Goal: Task Accomplishment & Management: Manage account settings

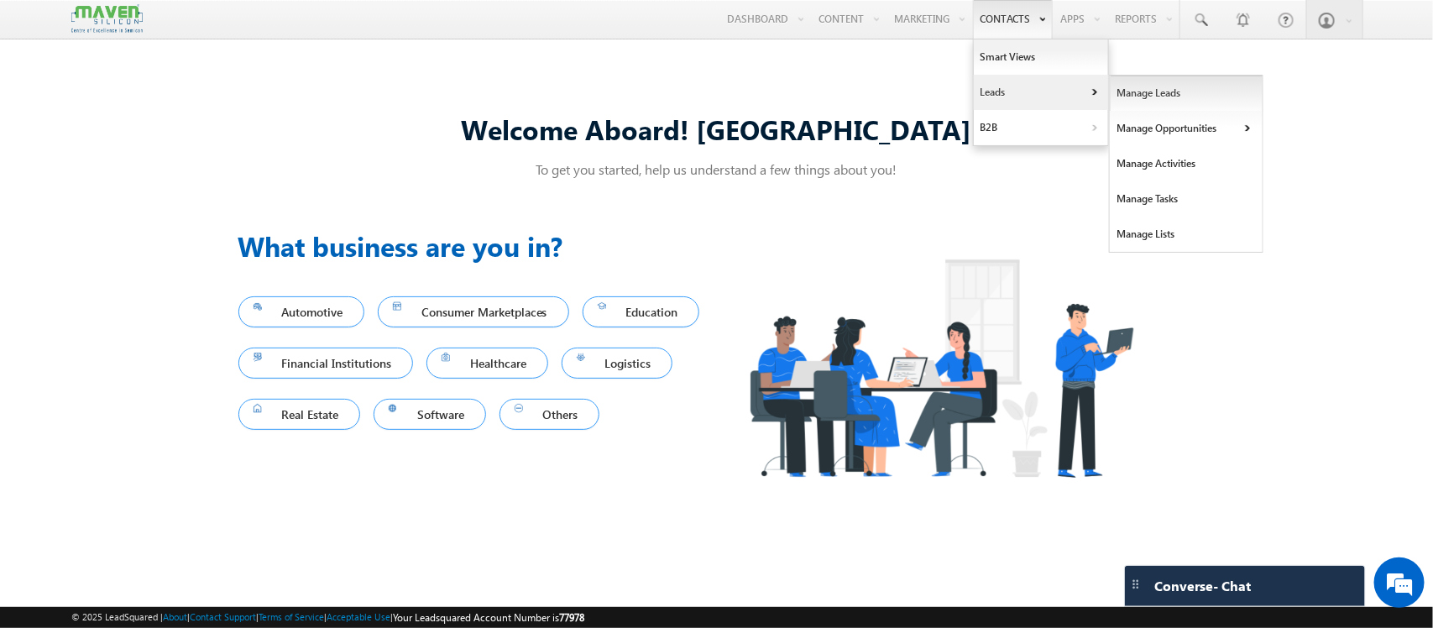
click at [1114, 95] on link "Manage Leads" at bounding box center [1187, 93] width 154 height 35
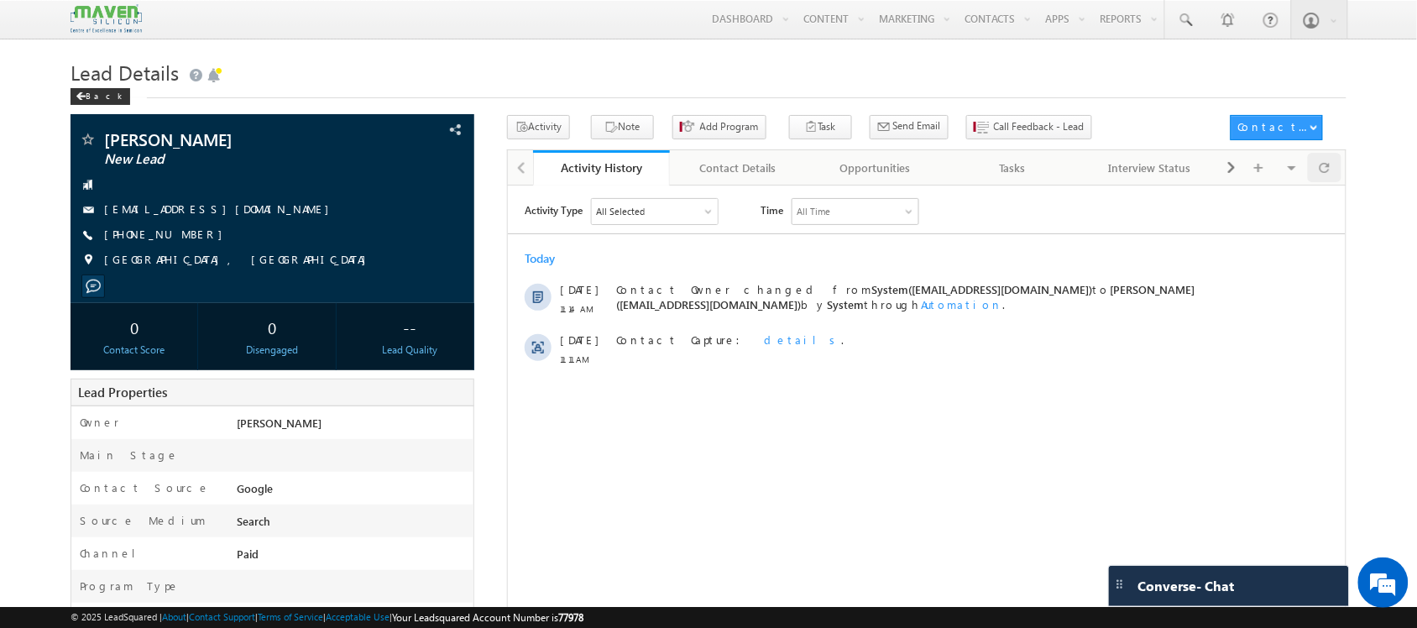
click at [1328, 160] on body "Menu Shubham lsq6@ maven -sili con.c om" at bounding box center [708, 580] width 1417 height 1161
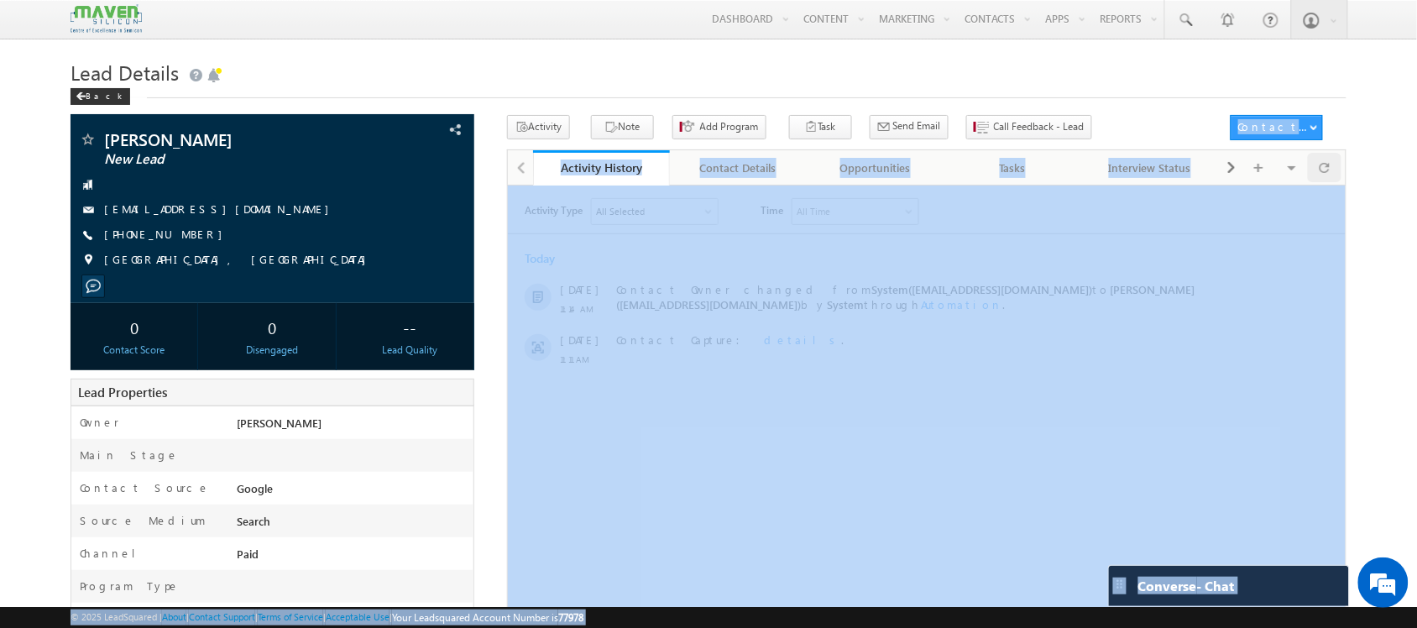
click at [1345, 160] on div at bounding box center [1349, 159] width 8 height 4
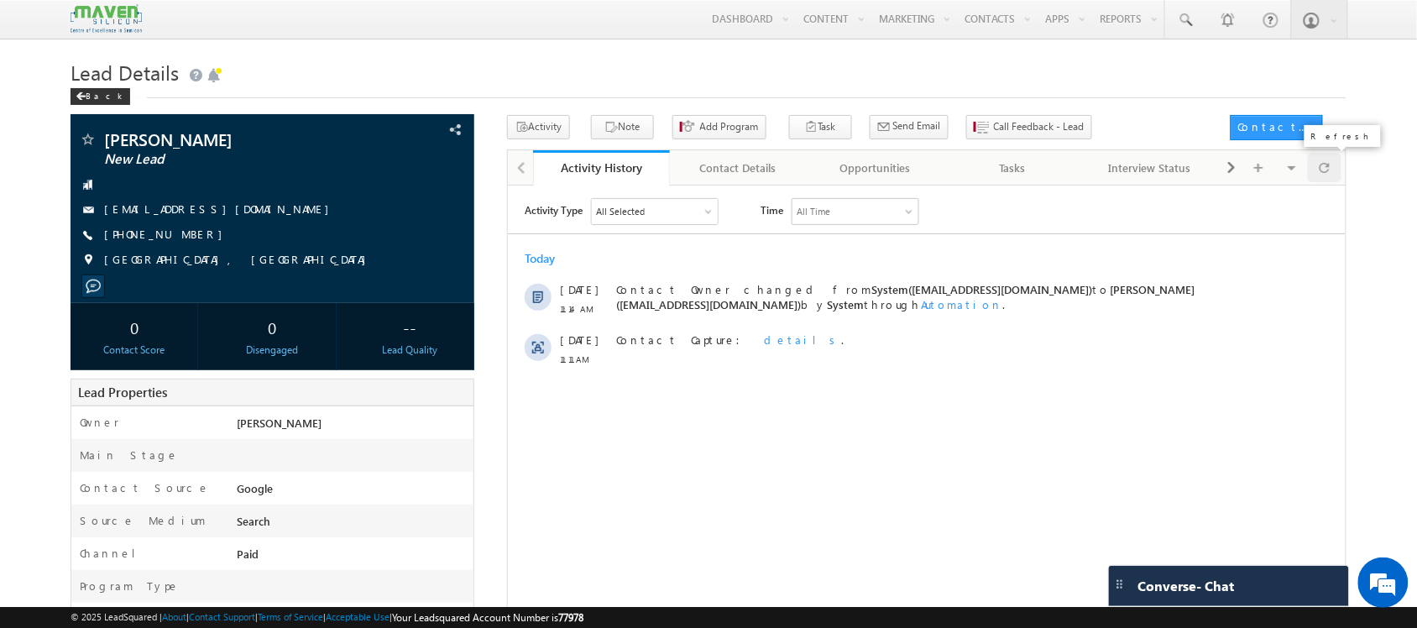
click at [1331, 181] on div at bounding box center [1324, 167] width 33 height 29
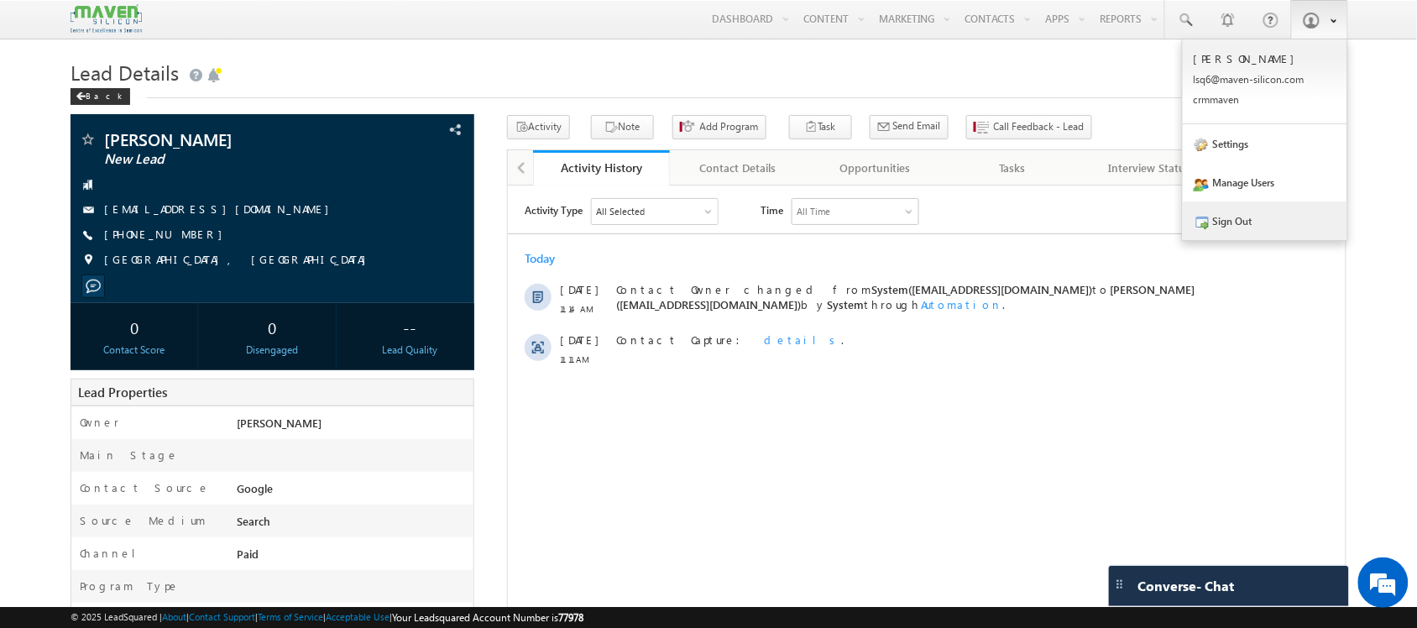
click at [1223, 235] on link "Sign Out" at bounding box center [1265, 221] width 165 height 39
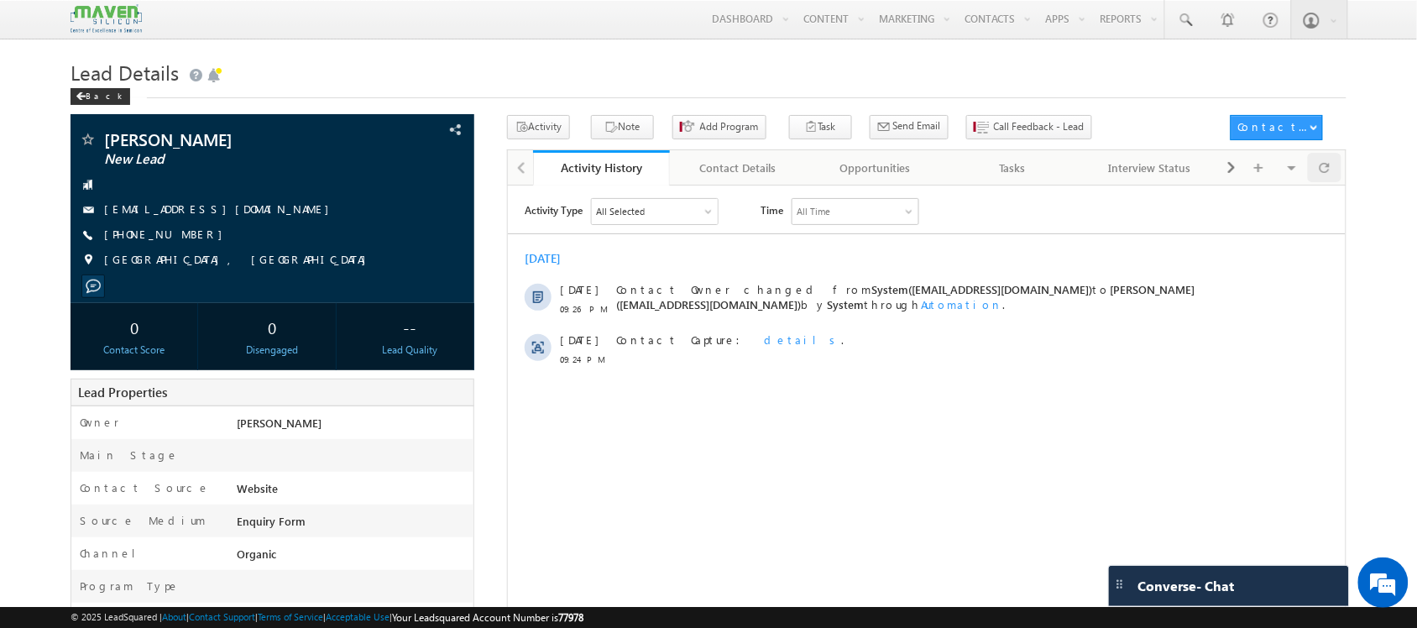
click at [1317, 179] on div at bounding box center [1324, 167] width 33 height 29
click at [1329, 175] on span at bounding box center [1325, 167] width 10 height 29
click at [182, 238] on span "+91-9677537255" at bounding box center [167, 235] width 127 height 17
click at [169, 233] on span "+91-9677537255" at bounding box center [167, 235] width 127 height 17
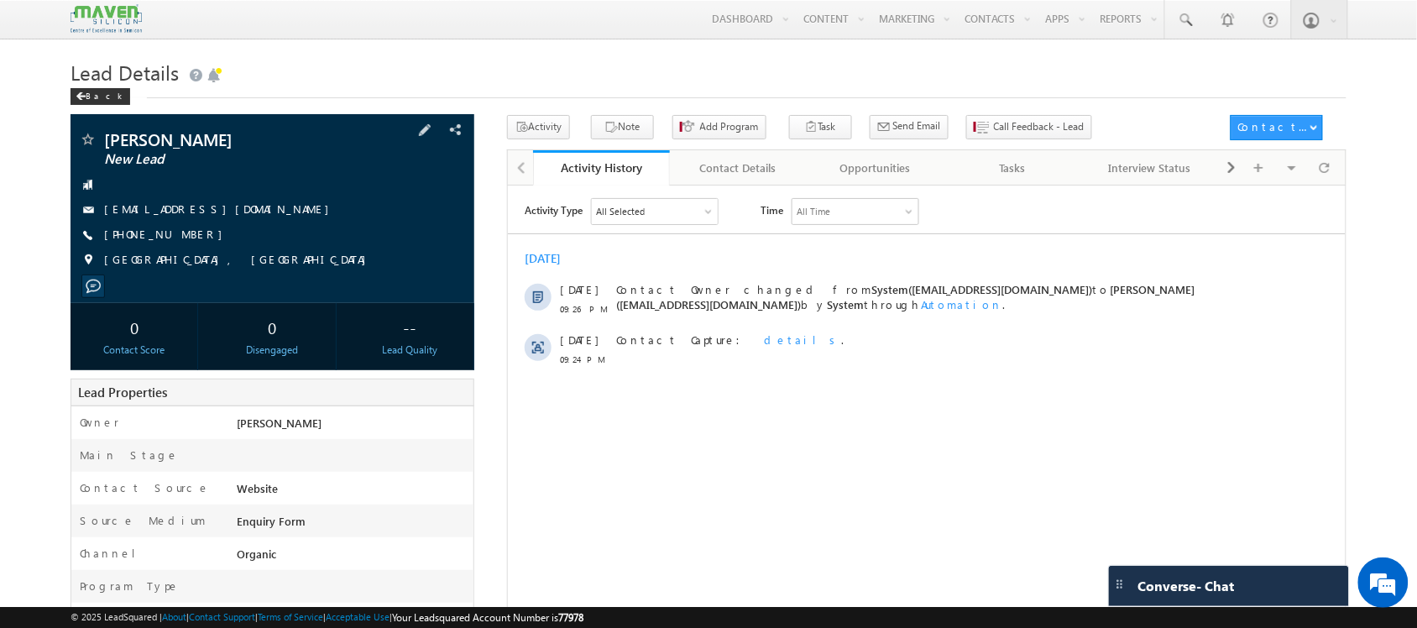
click at [169, 233] on span "+91-9677537255" at bounding box center [167, 235] width 127 height 17
copy div "+91-9677537255"
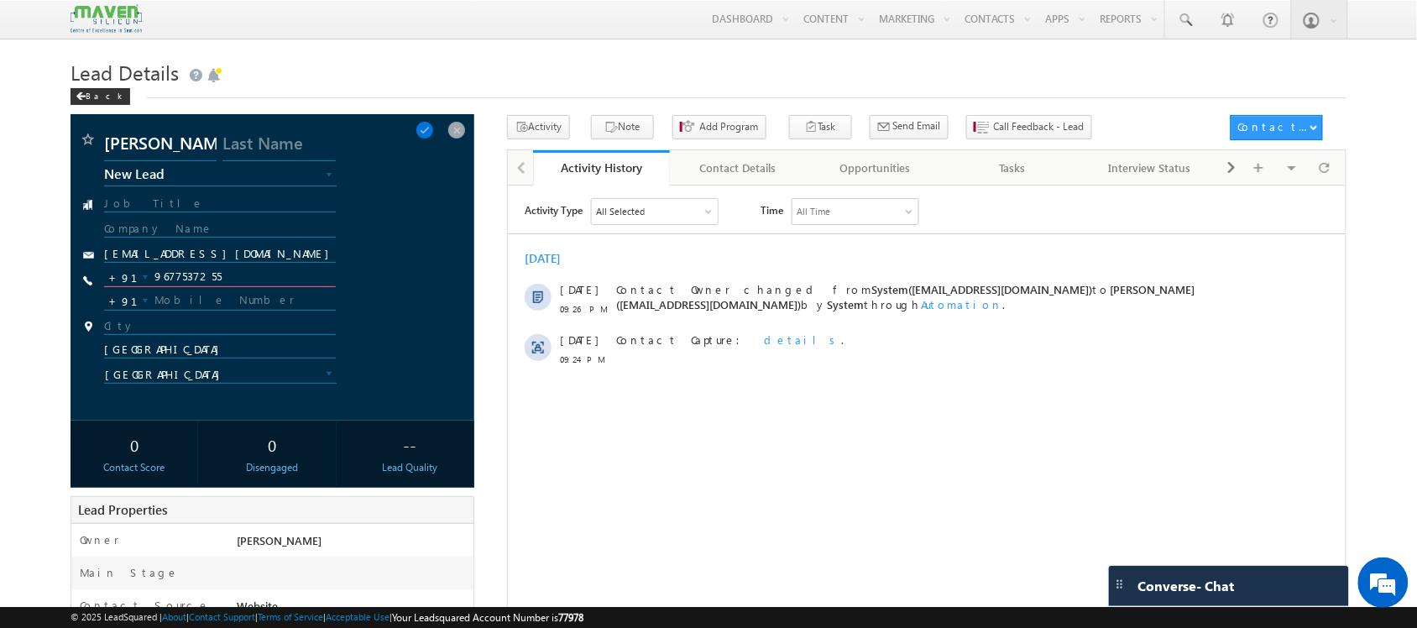
click at [182, 279] on input "9677537255" at bounding box center [219, 277] width 231 height 20
click at [1323, 174] on span at bounding box center [1325, 167] width 10 height 29
click at [994, 123] on span "Call Feedback - Lead" at bounding box center [1039, 126] width 91 height 15
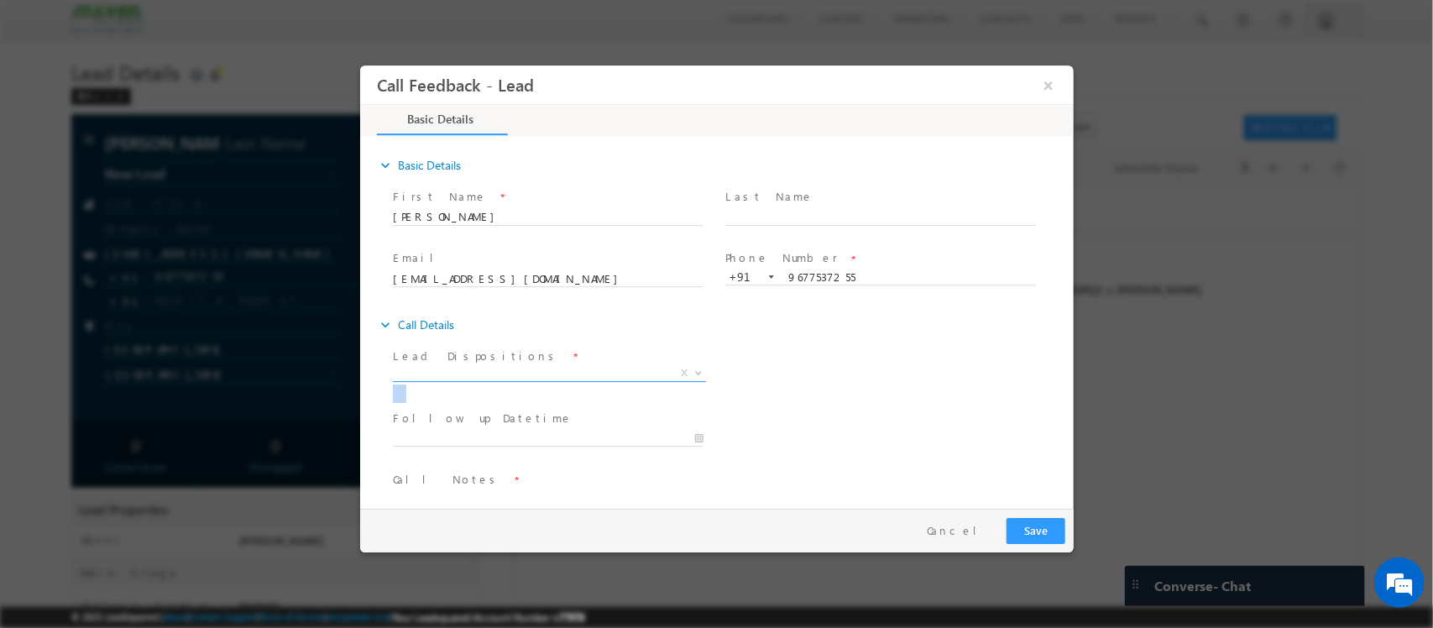
drag, startPoint x: 567, startPoint y: 389, endPoint x: 503, endPoint y: 372, distance: 66.0
click at [503, 372] on span "Prospect Interested Re-enquired Invalid Number Not Contacted Not Interested In …" at bounding box center [555, 376] width 326 height 20
click at [503, 372] on span "X" at bounding box center [548, 373] width 313 height 17
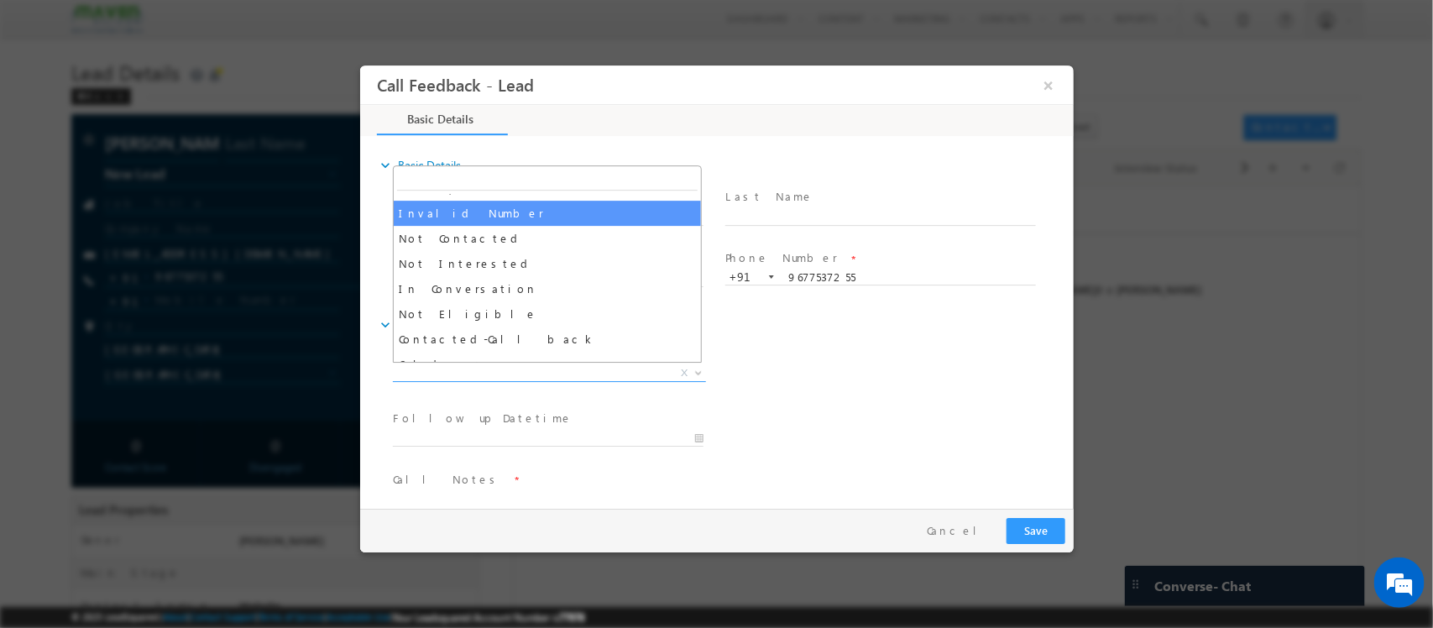
scroll to position [128, 0]
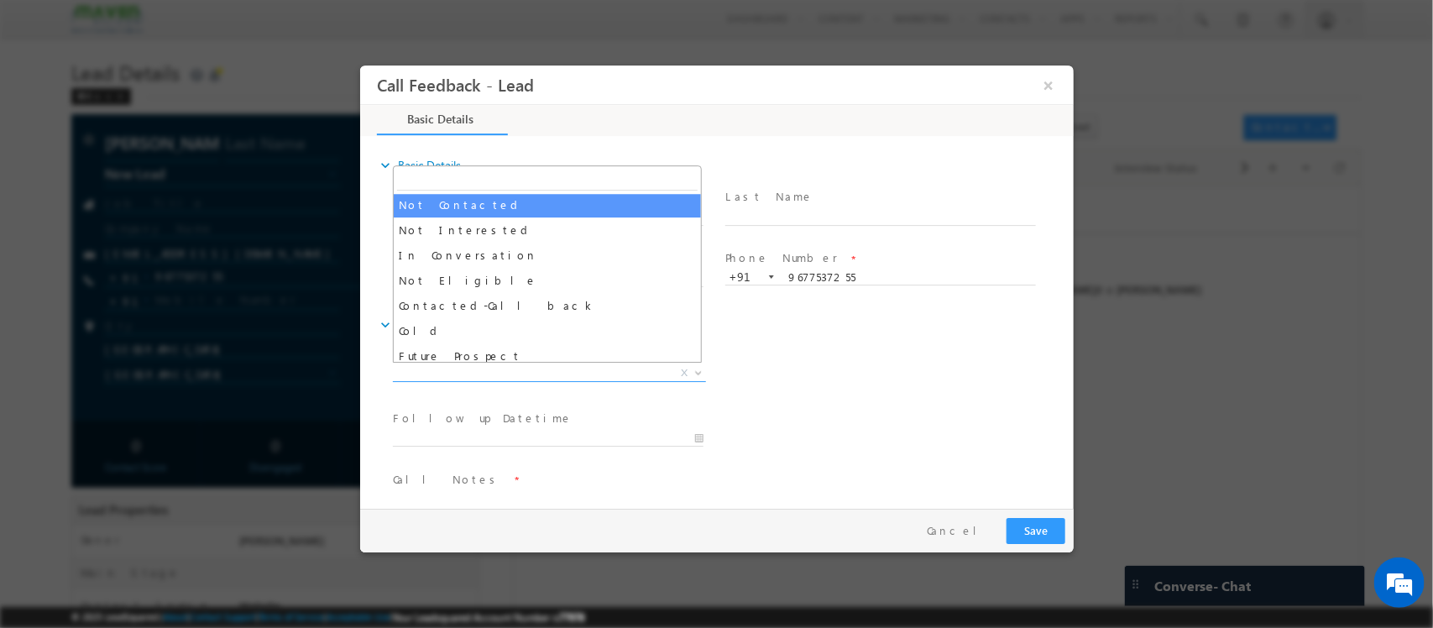
select select "Not Contacted"
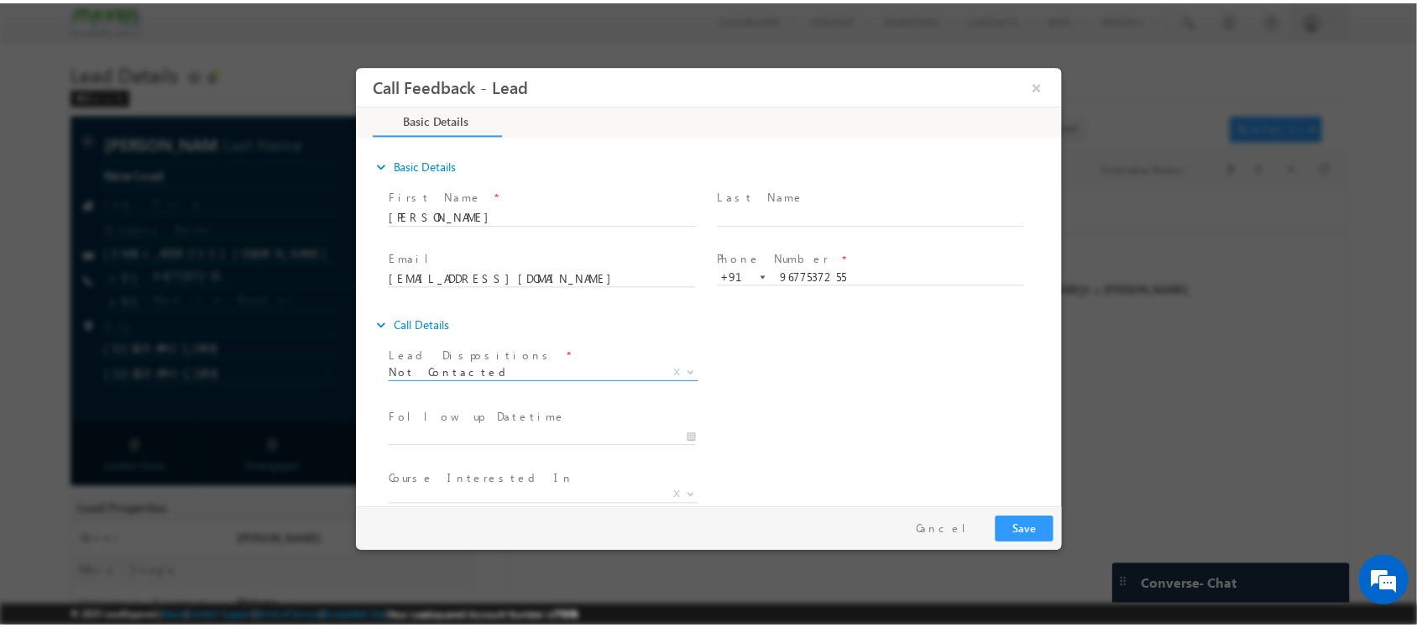
scroll to position [90, 0]
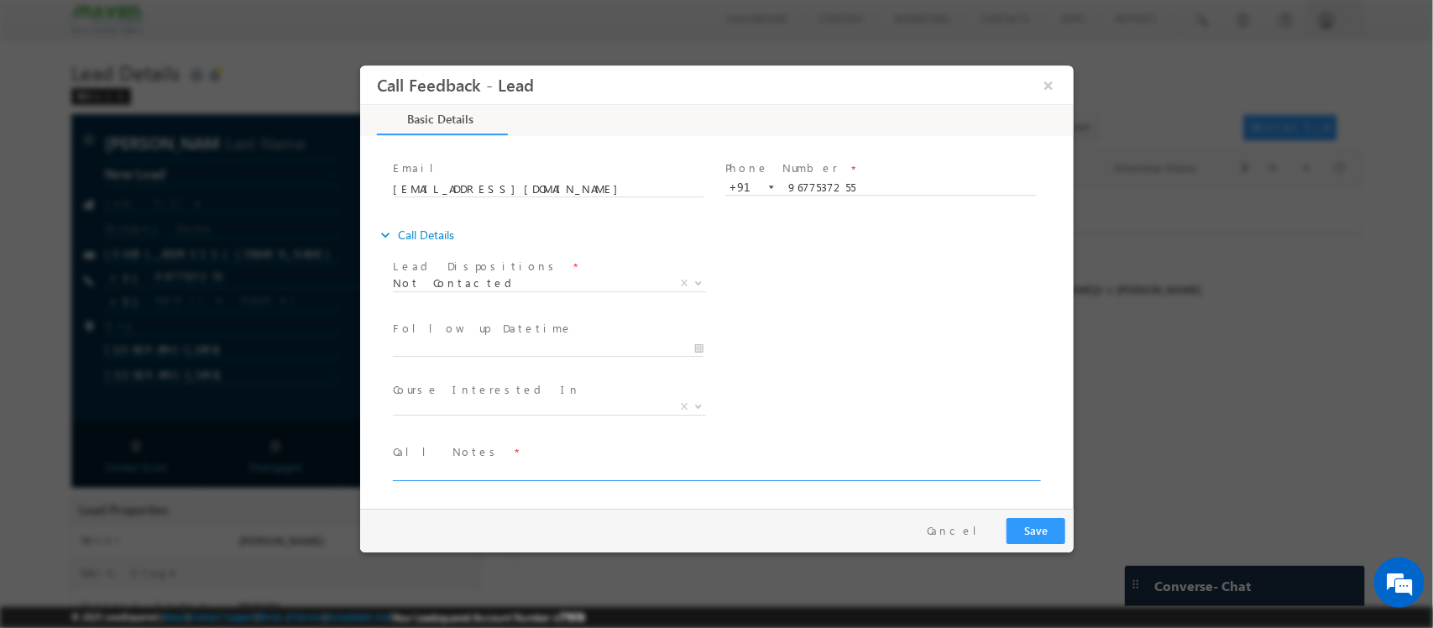
click at [477, 469] on textarea at bounding box center [715, 471] width 646 height 19
type textarea "DNP"
click at [1046, 539] on button "Save" at bounding box center [1035, 531] width 59 height 26
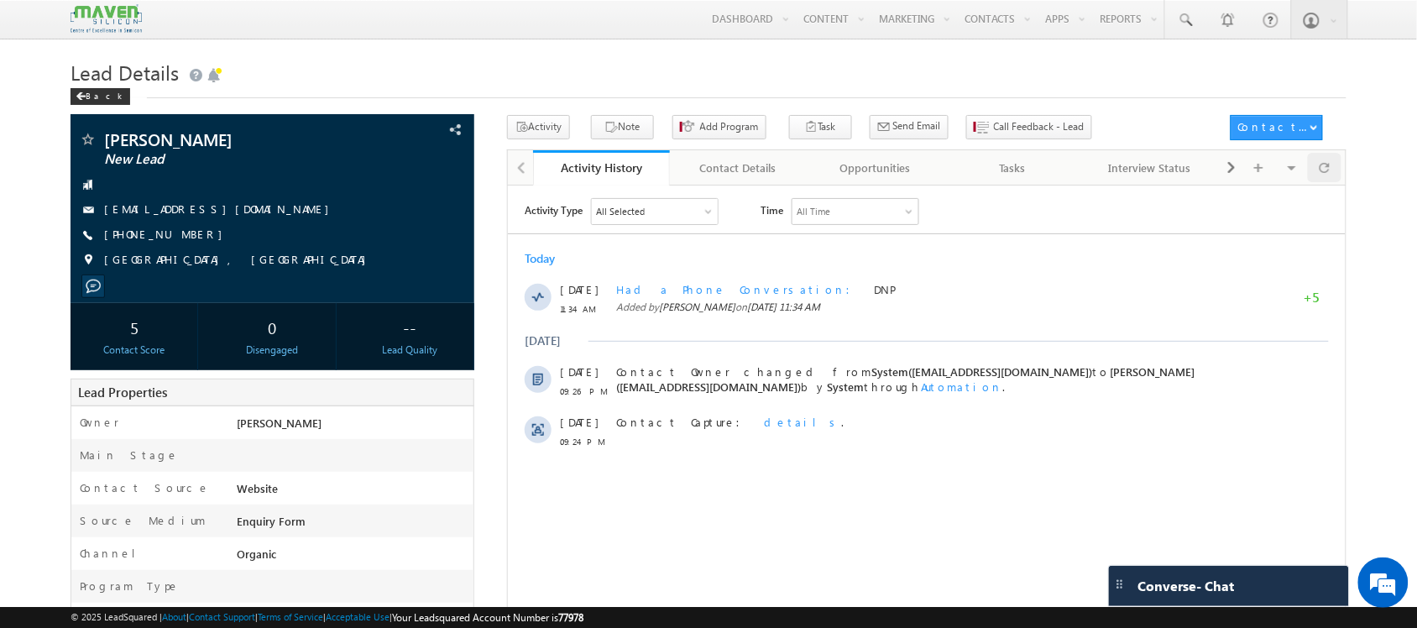
click at [1332, 162] on div at bounding box center [1324, 167] width 33 height 29
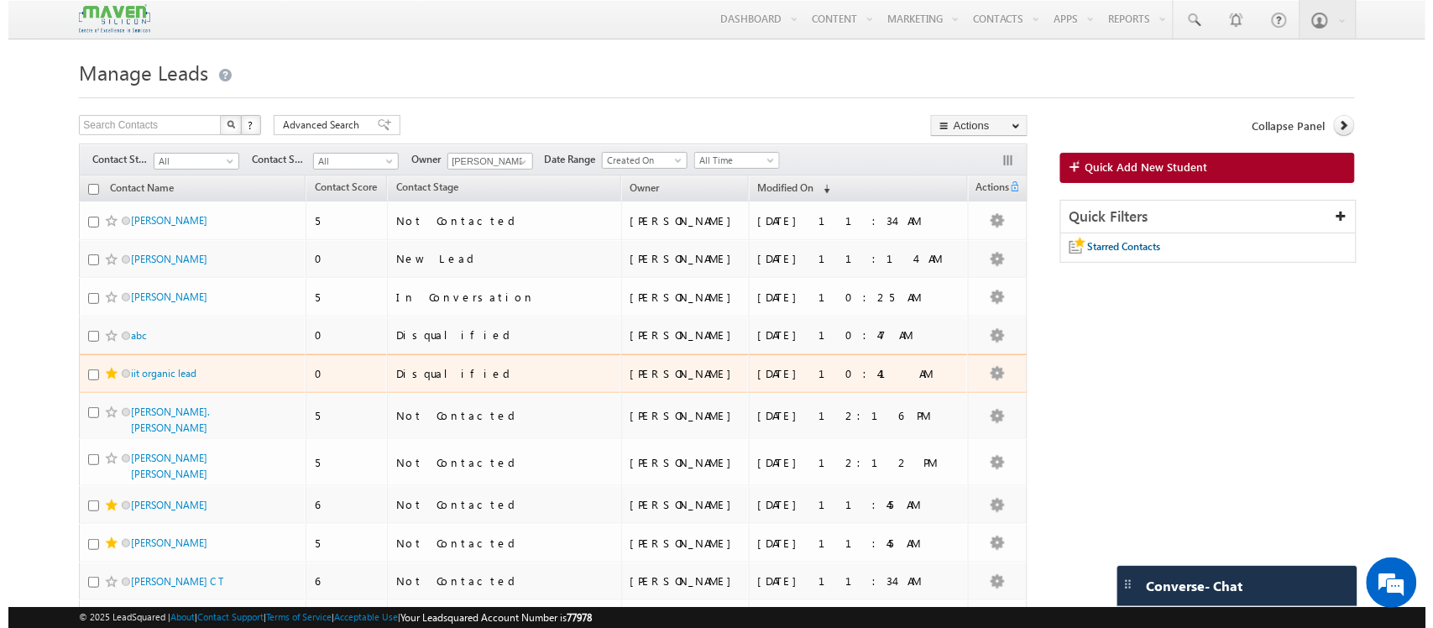
scroll to position [27, 0]
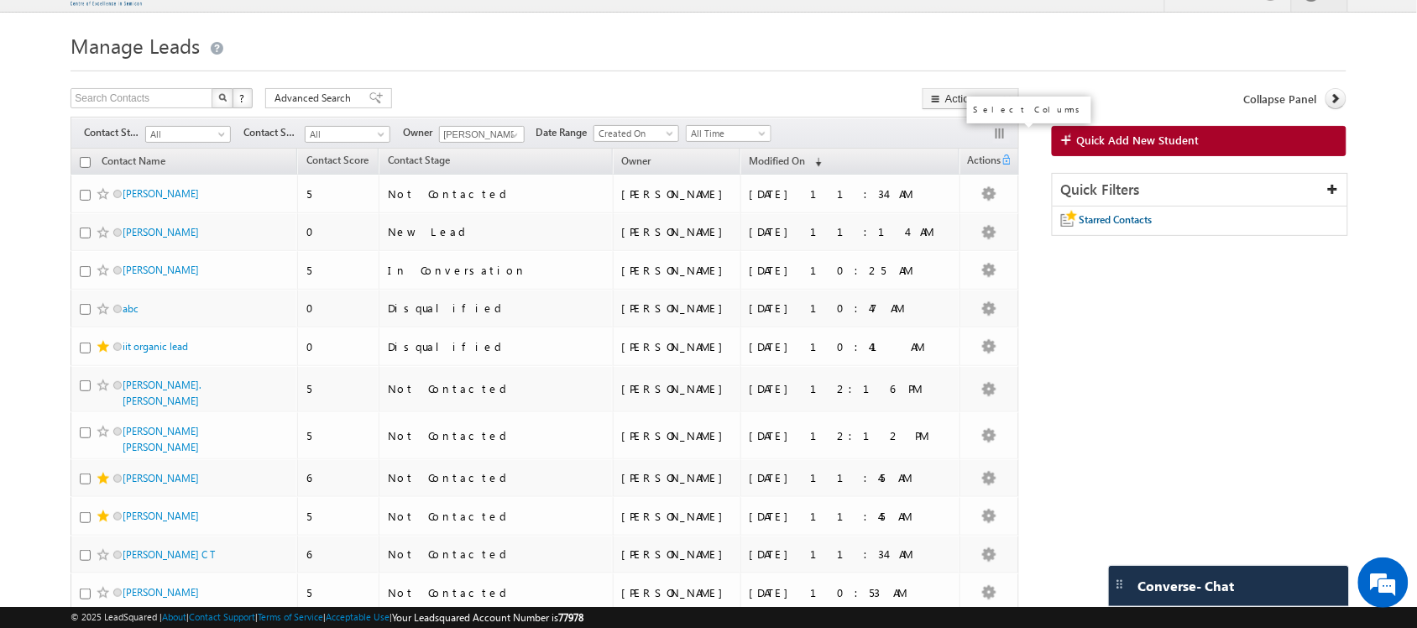
click at [997, 131] on button "button" at bounding box center [1001, 135] width 17 height 17
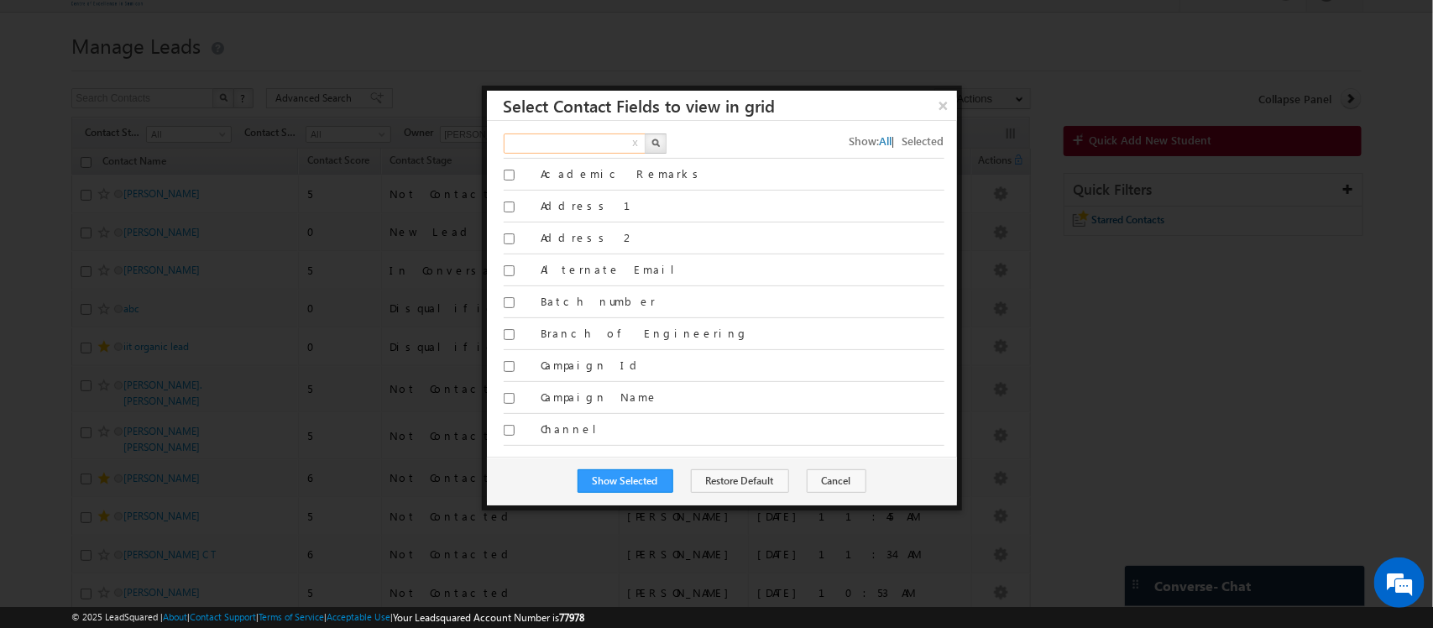
click at [600, 134] on input "text" at bounding box center [576, 144] width 144 height 20
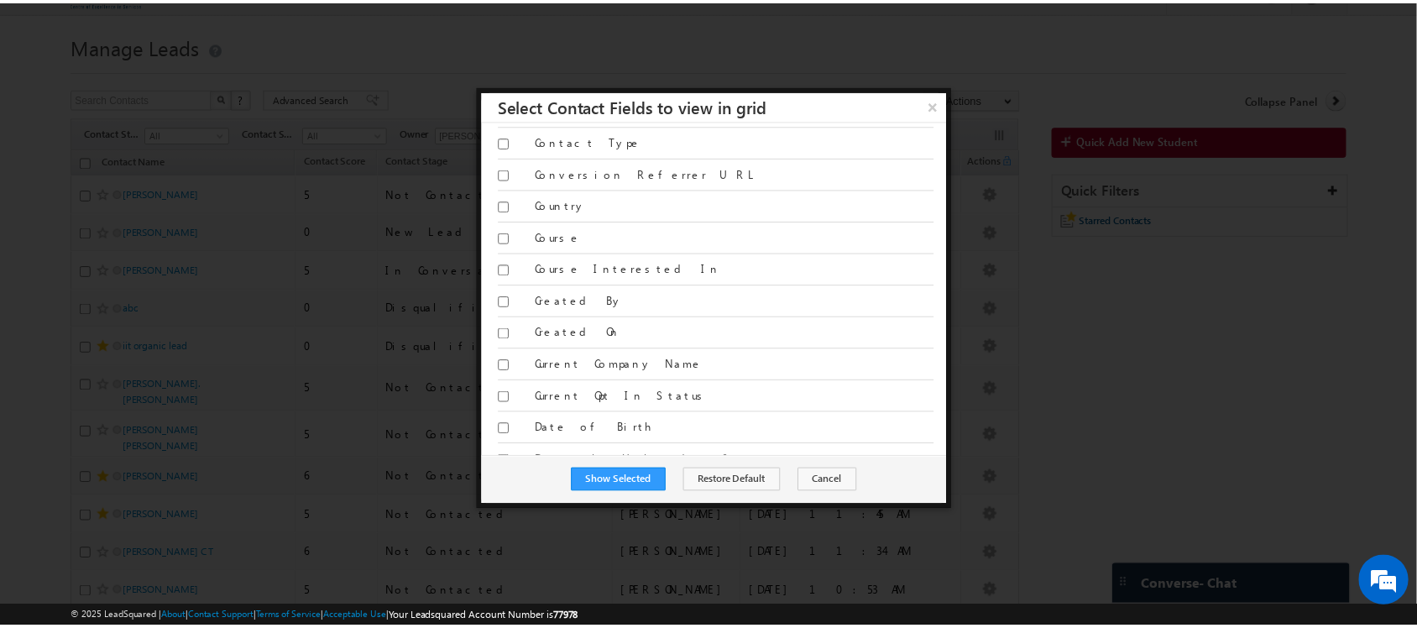
scroll to position [1102, 0]
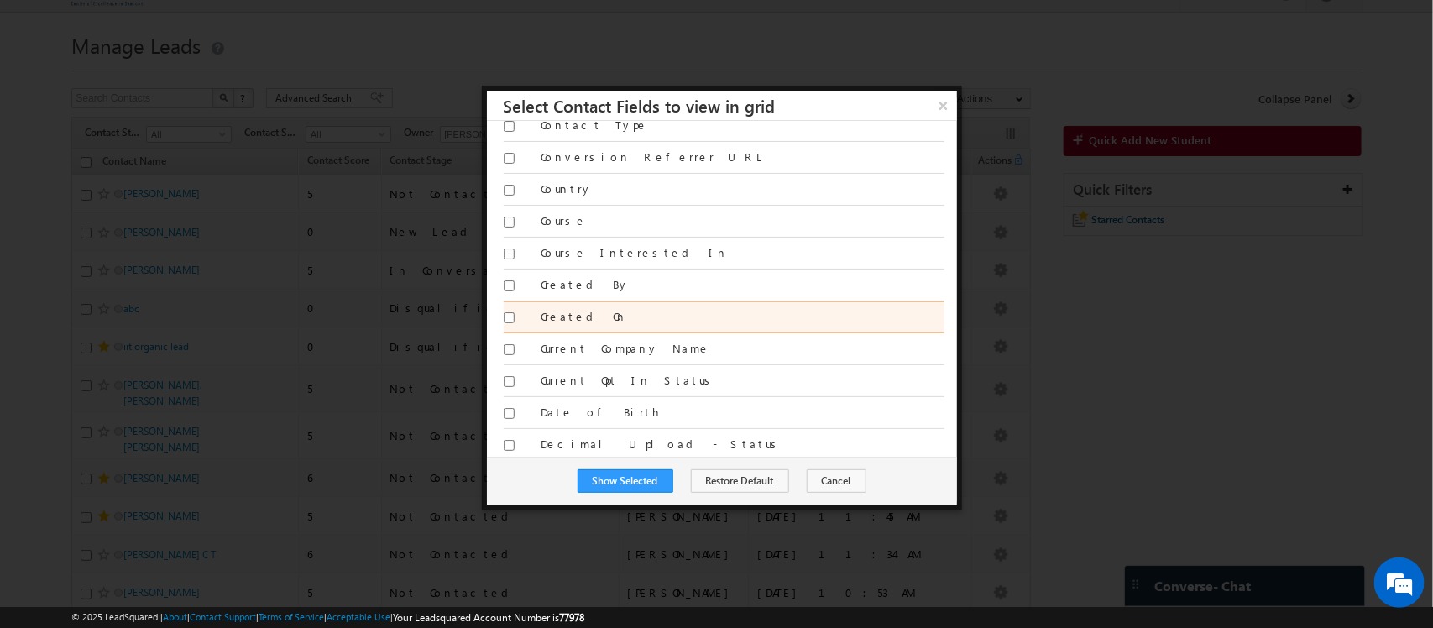
type input "creat"
click at [508, 323] on input "Created On" at bounding box center [509, 317] width 11 height 11
checkbox input "true"
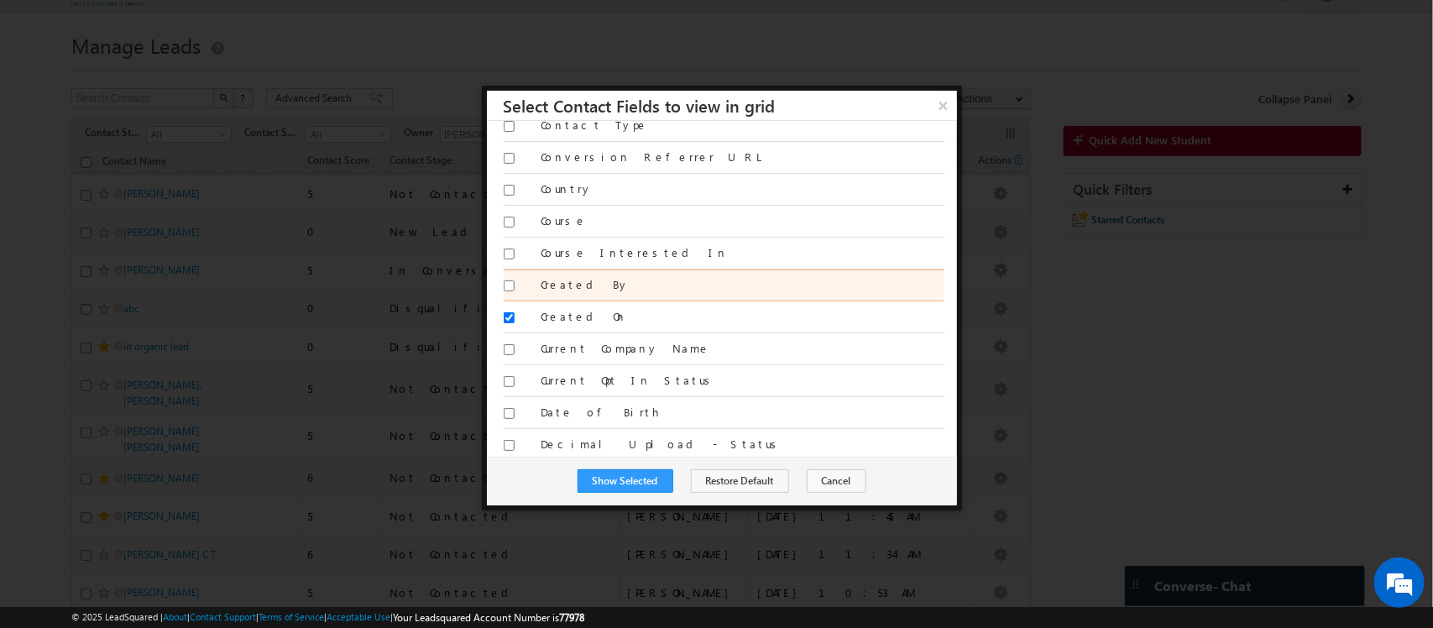
click at [512, 291] on input "Created By" at bounding box center [509, 285] width 11 height 11
click at [504, 291] on input "Created By" at bounding box center [509, 285] width 11 height 11
checkbox input "false"
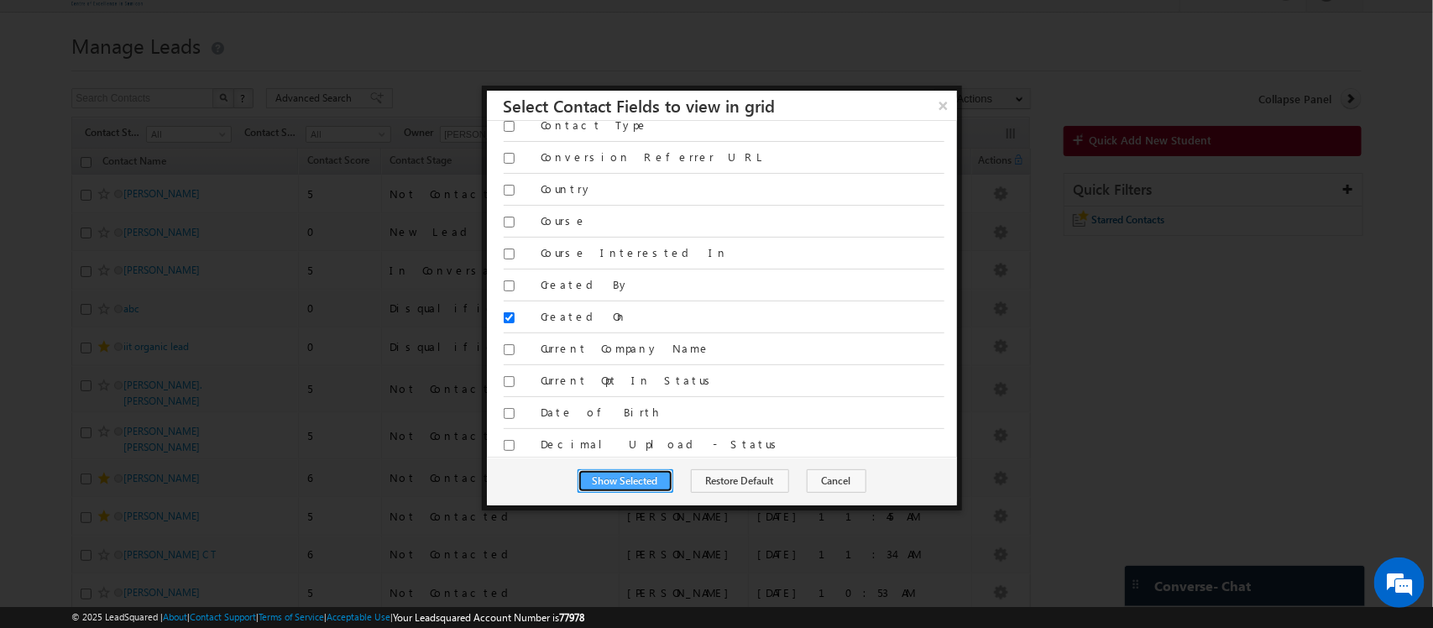
click at [631, 488] on button "Show Selected" at bounding box center [626, 481] width 96 height 24
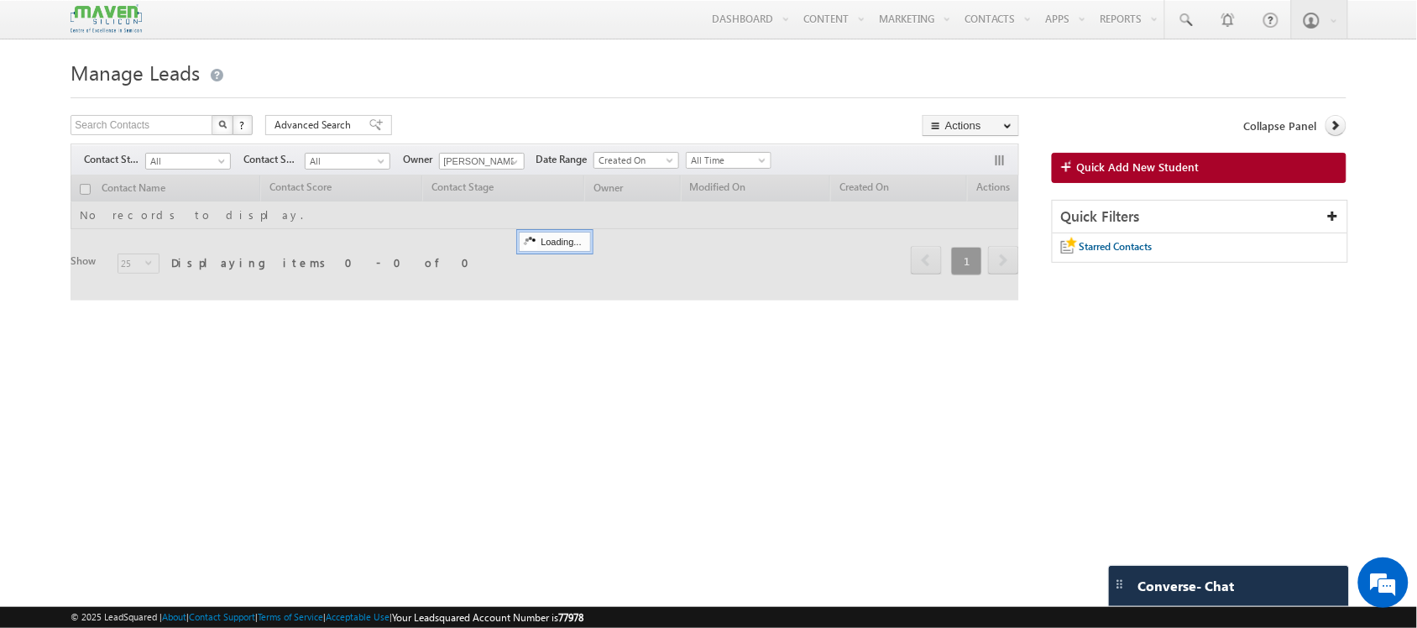
scroll to position [0, 0]
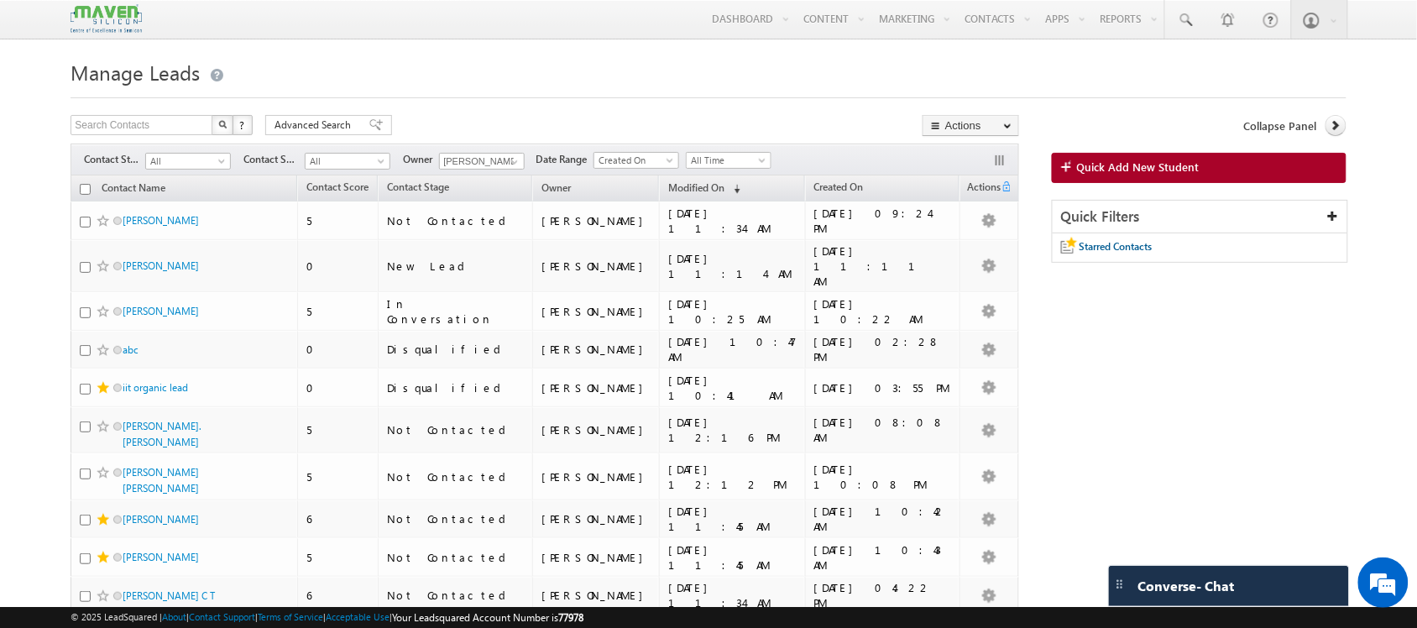
click at [871, 185] on th "Created On" at bounding box center [882, 188] width 155 height 26
click at [854, 185] on span "Created On" at bounding box center [839, 187] width 50 height 13
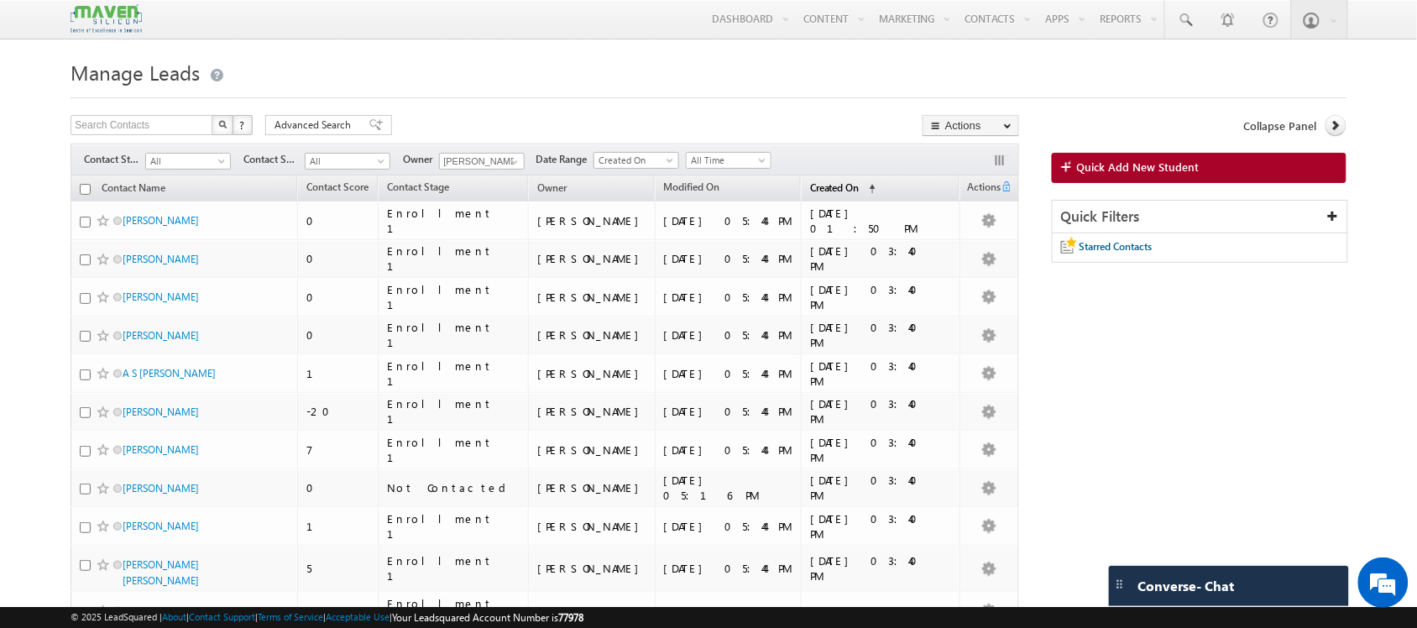
click at [856, 182] on link "Created On (sorted ascending)" at bounding box center [843, 189] width 82 height 22
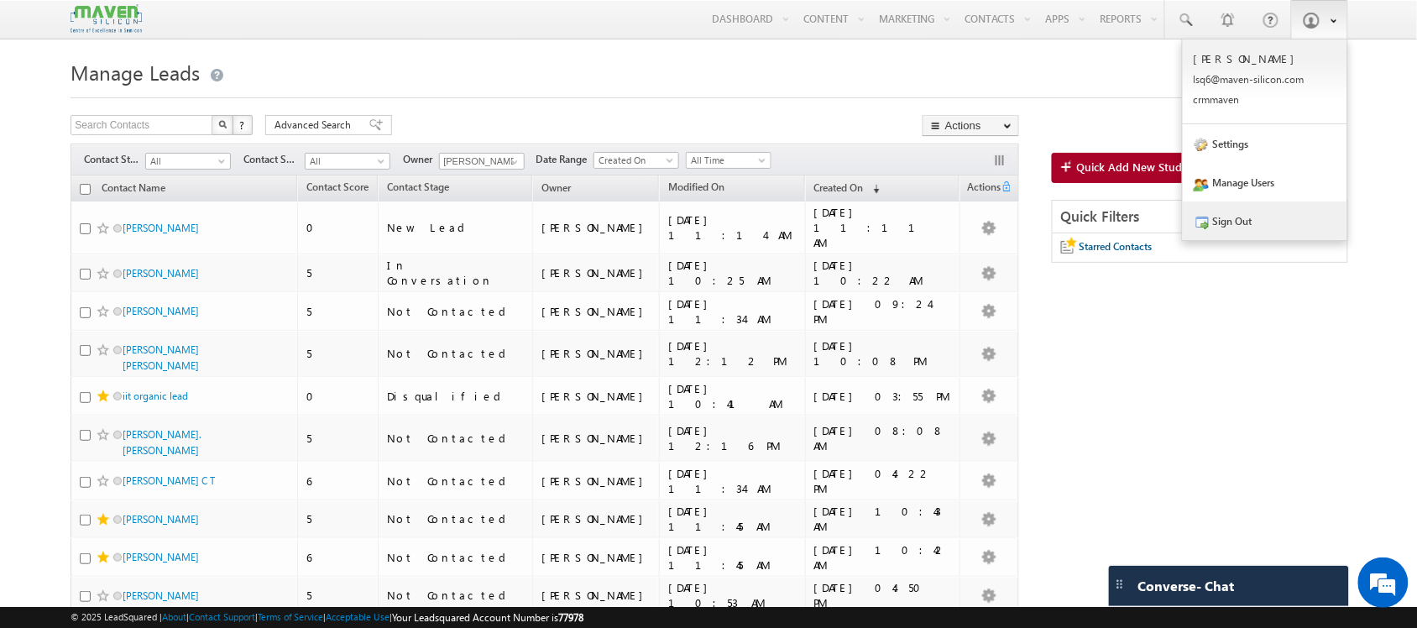
click at [1290, 228] on link "Sign Out" at bounding box center [1265, 221] width 165 height 39
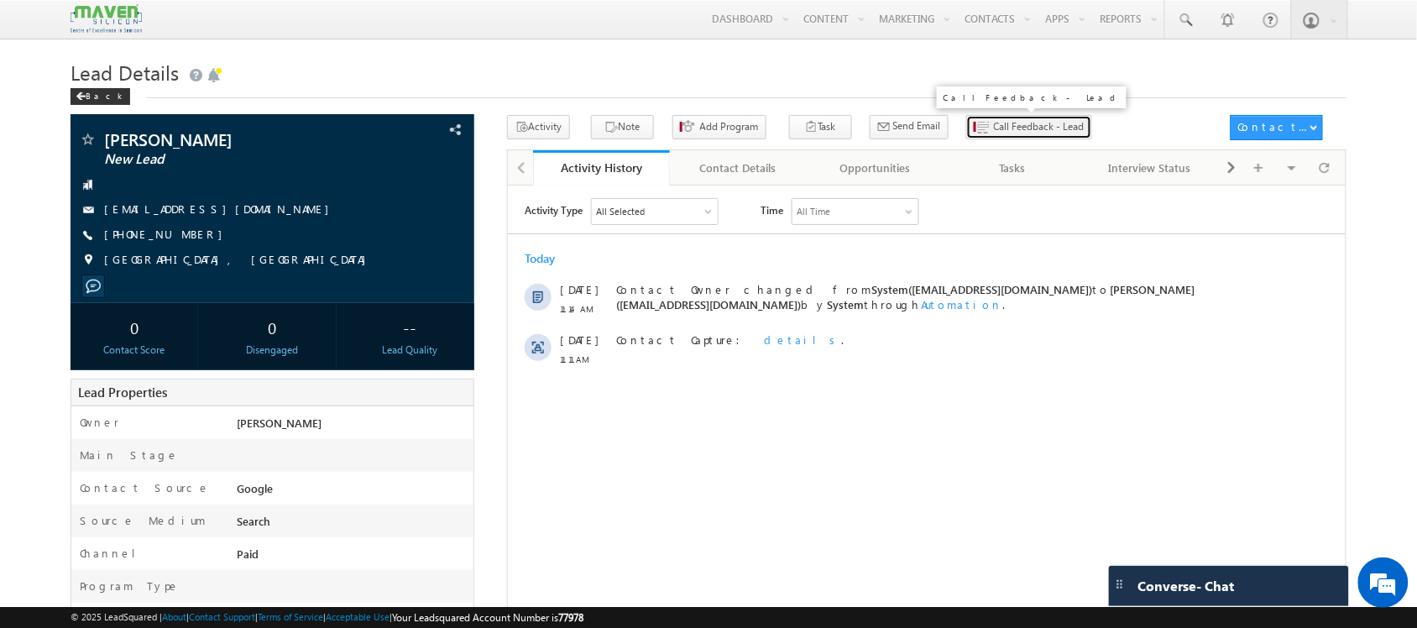
click at [966, 139] on button "Call Feedback - Lead" at bounding box center [1029, 127] width 126 height 24
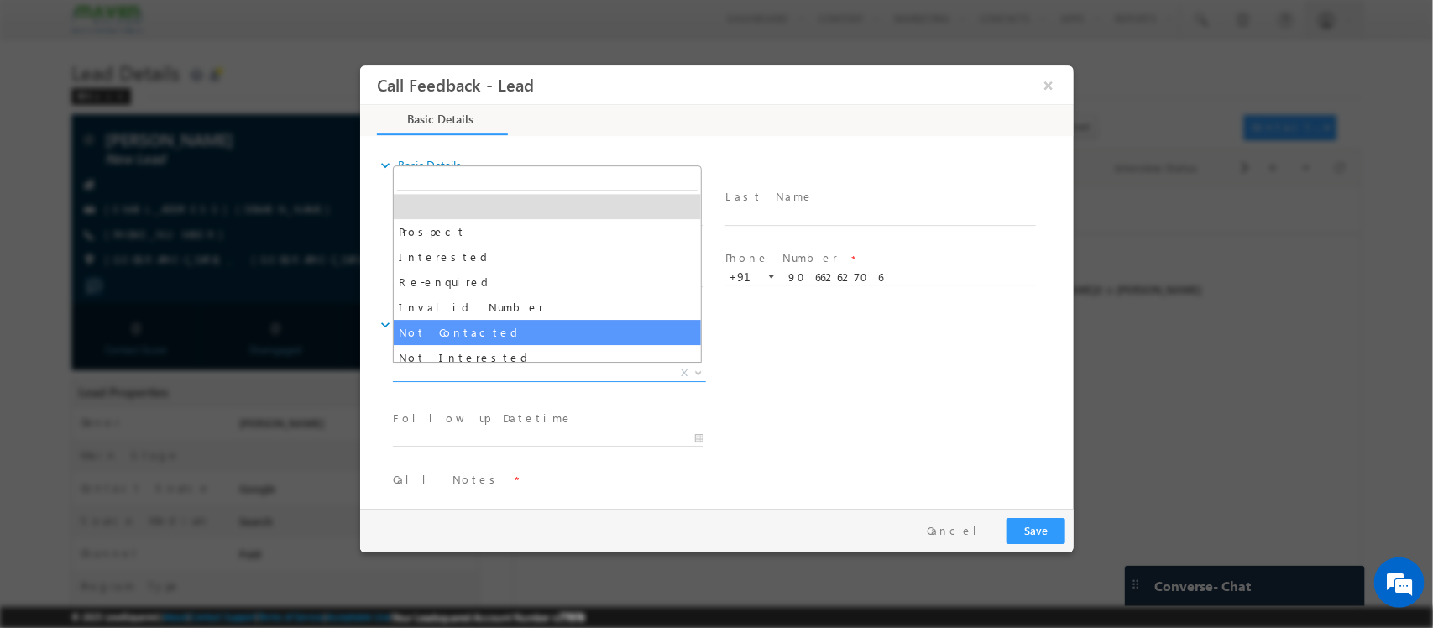
drag, startPoint x: 565, startPoint y: 370, endPoint x: 558, endPoint y: 329, distance: 41.7
select select "Not Contacted"
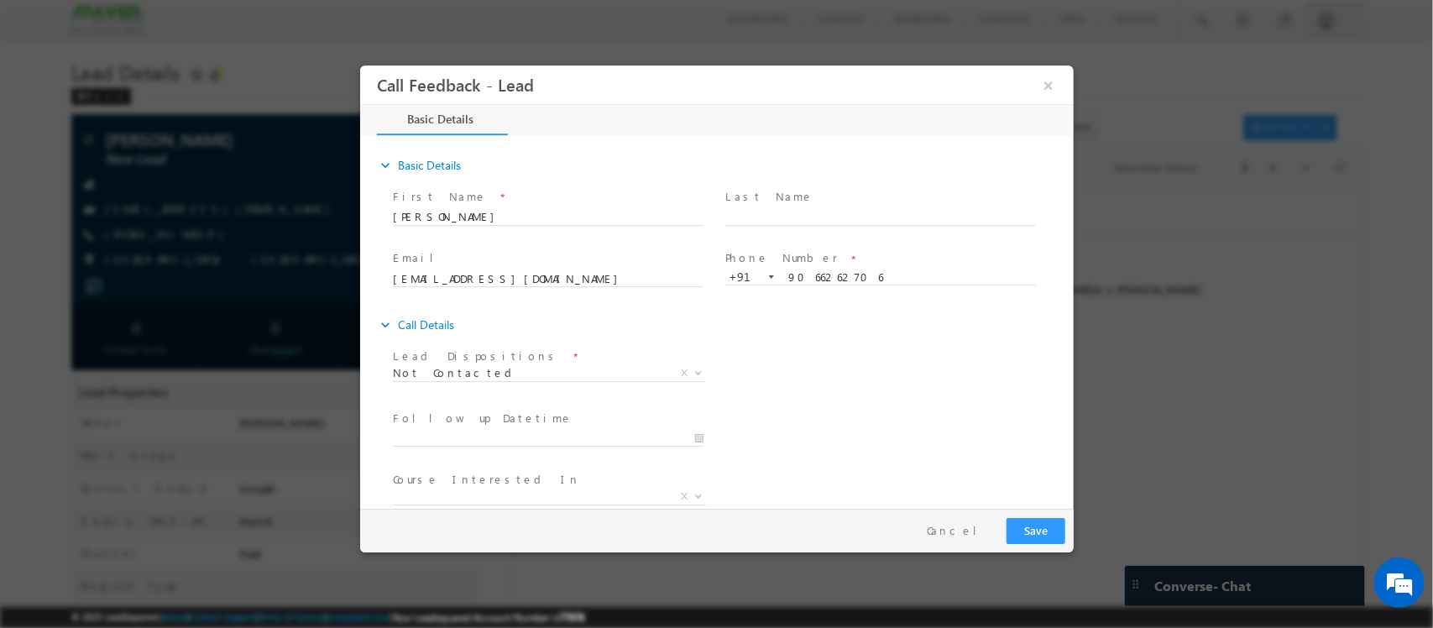
click at [558, 329] on div "expand_more Call Details" at bounding box center [724, 325] width 697 height 30
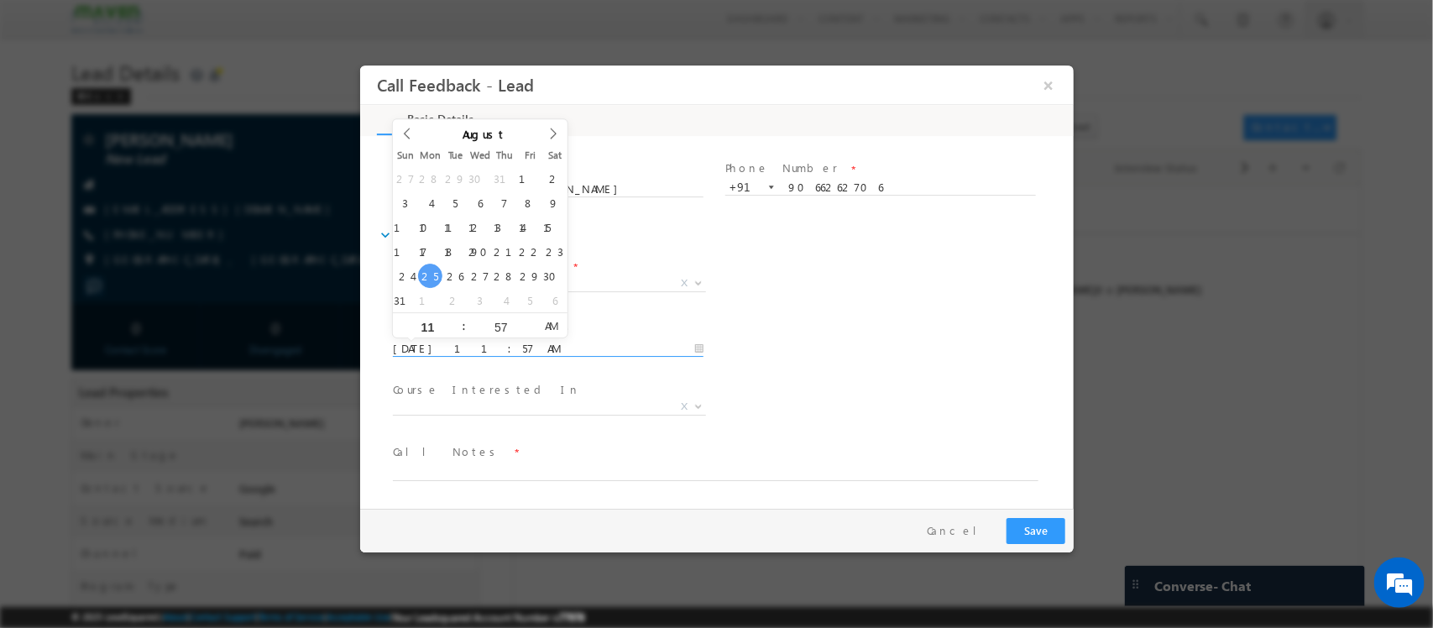
click at [532, 345] on input "[DATE] 11:57 AM" at bounding box center [547, 349] width 311 height 17
type input "[DATE] 11:56 AM"
type input "56"
click at [524, 329] on span at bounding box center [529, 332] width 12 height 13
type input "26/08/2025 11:55 AM"
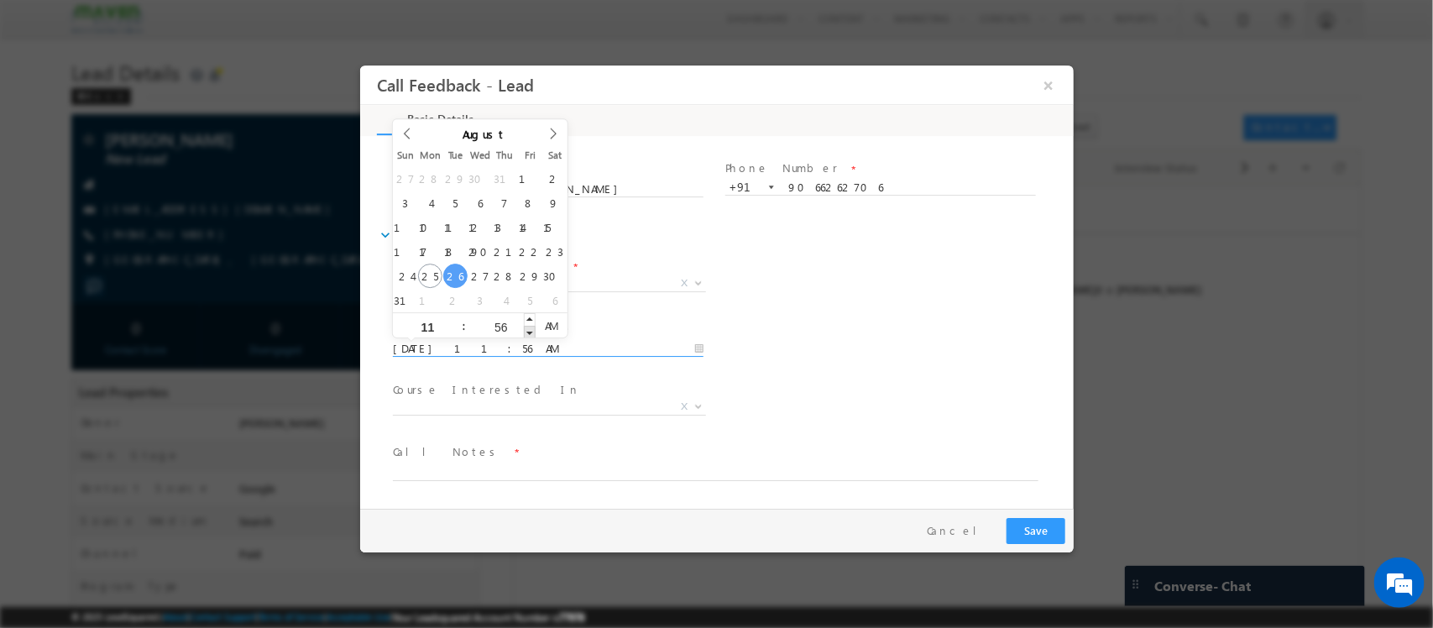
type input "55"
click at [524, 329] on span at bounding box center [529, 332] width 12 height 13
type input "26/08/2025 11:54 AM"
type input "54"
click at [524, 329] on span at bounding box center [529, 332] width 12 height 13
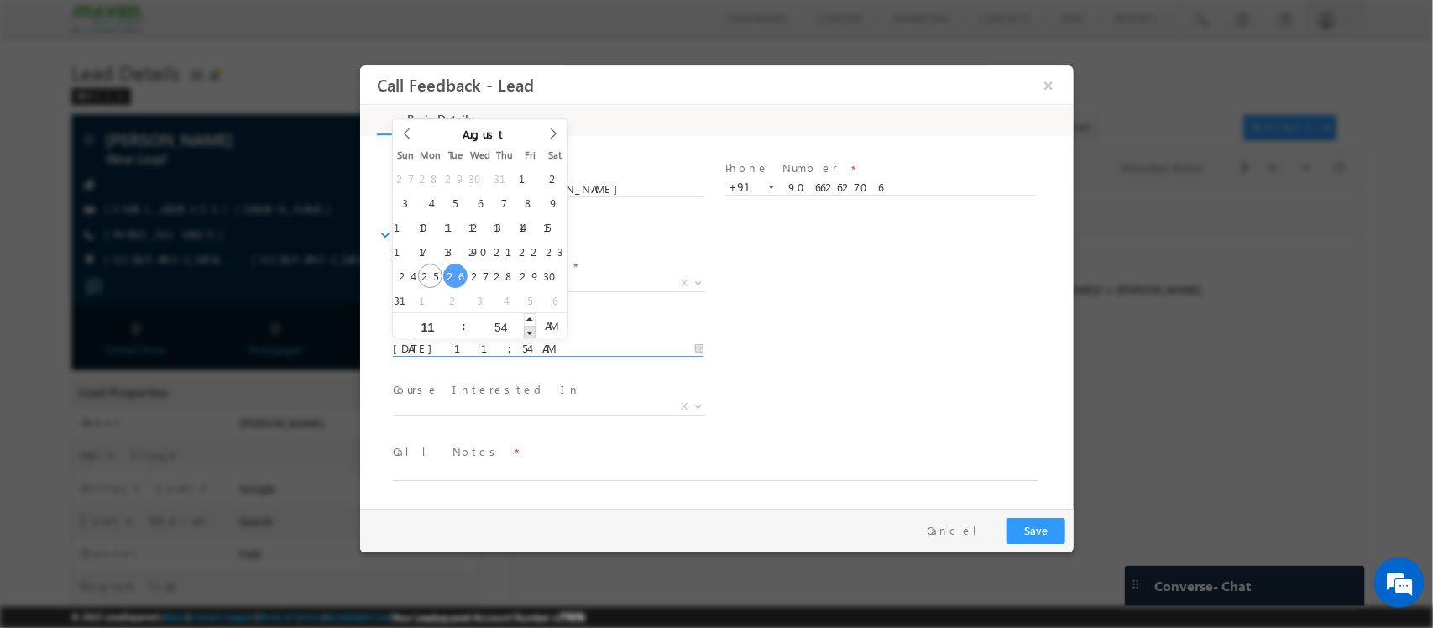
type input "26/08/2025 11:53 AM"
type input "53"
click at [529, 332] on span at bounding box center [529, 332] width 12 height 13
type input "26/08/2025 11:52 AM"
type input "52"
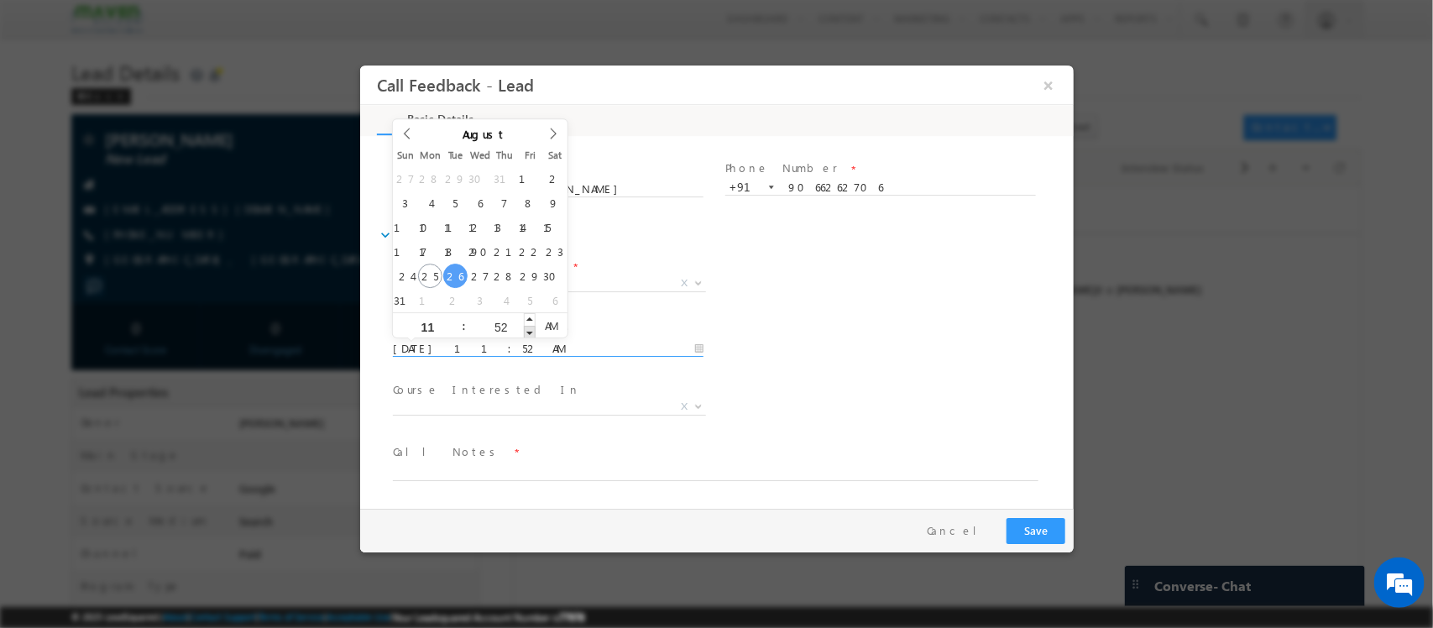
click at [529, 332] on span at bounding box center [529, 332] width 12 height 13
type input "26/08/2025 11:51 AM"
type input "51"
click at [529, 332] on span at bounding box center [529, 332] width 12 height 13
type input "26/08/2025 11:50 AM"
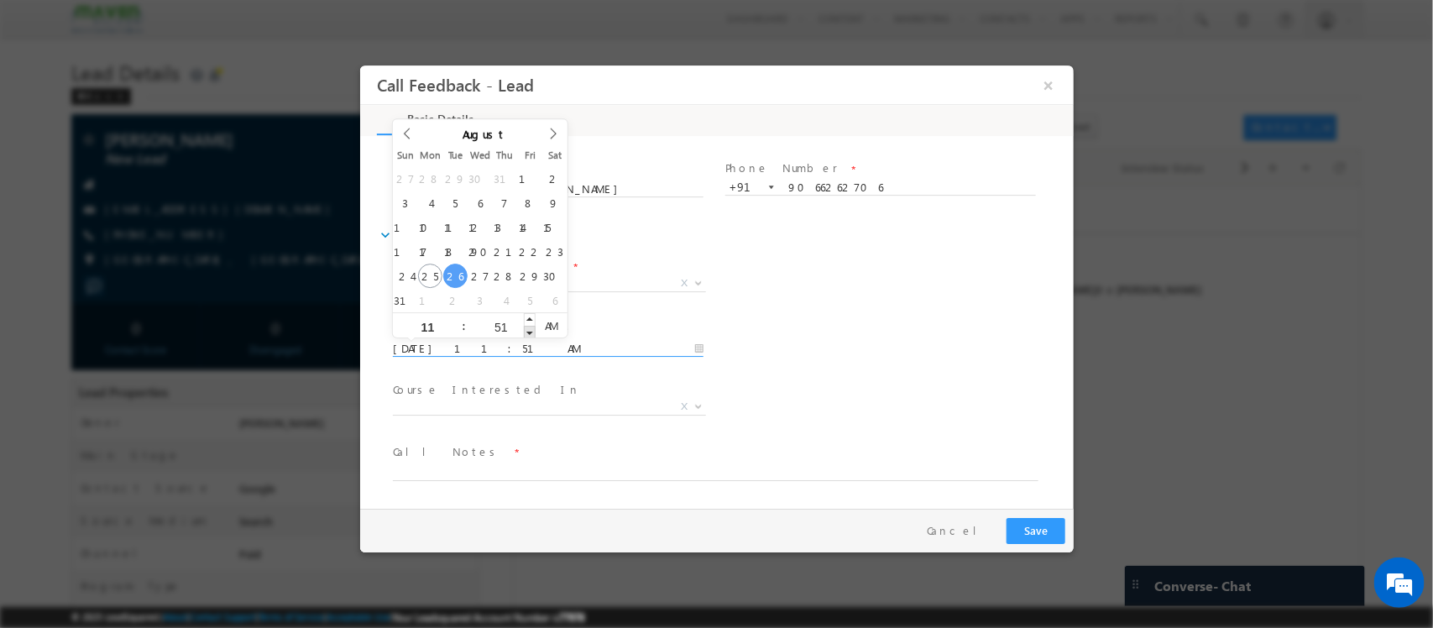
type input "50"
click at [529, 332] on span at bounding box center [529, 332] width 12 height 13
click at [554, 385] on span "Course Interested In *" at bounding box center [547, 390] width 310 height 18
click at [536, 469] on textarea at bounding box center [715, 471] width 646 height 19
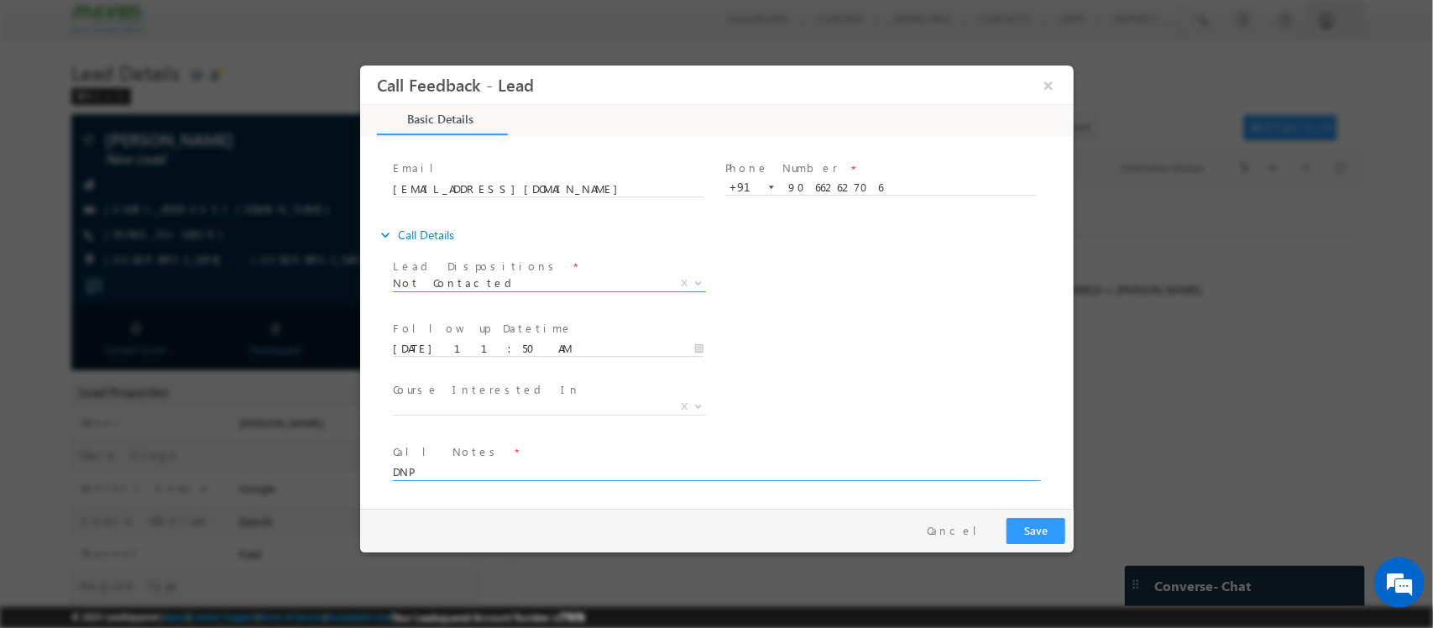
type textarea "DNP"
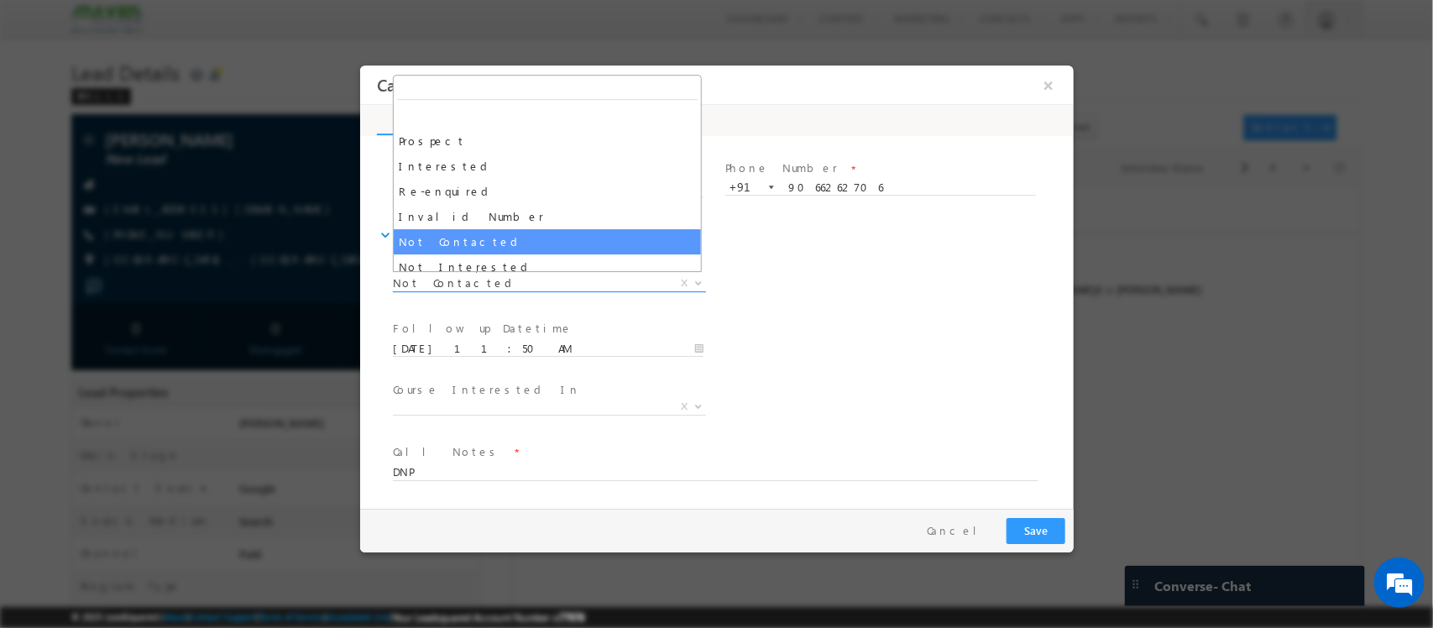
click at [537, 285] on span "Not Contacted" at bounding box center [528, 282] width 273 height 15
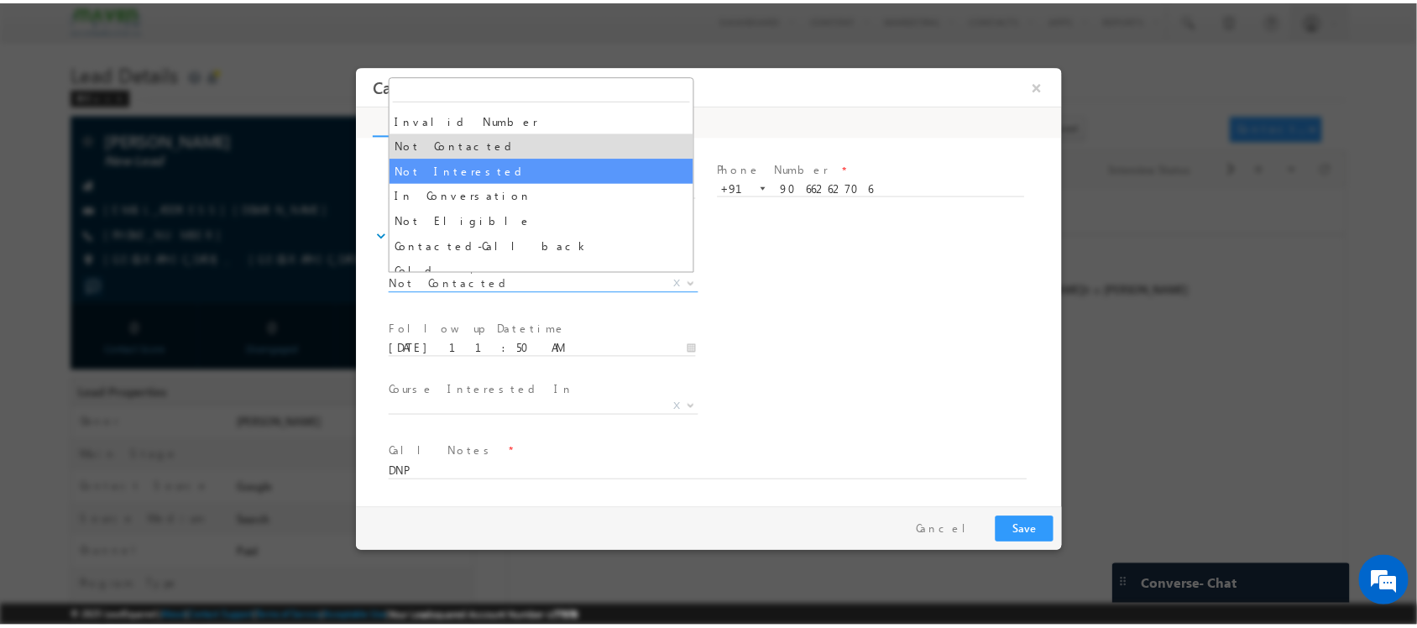
scroll to position [97, 0]
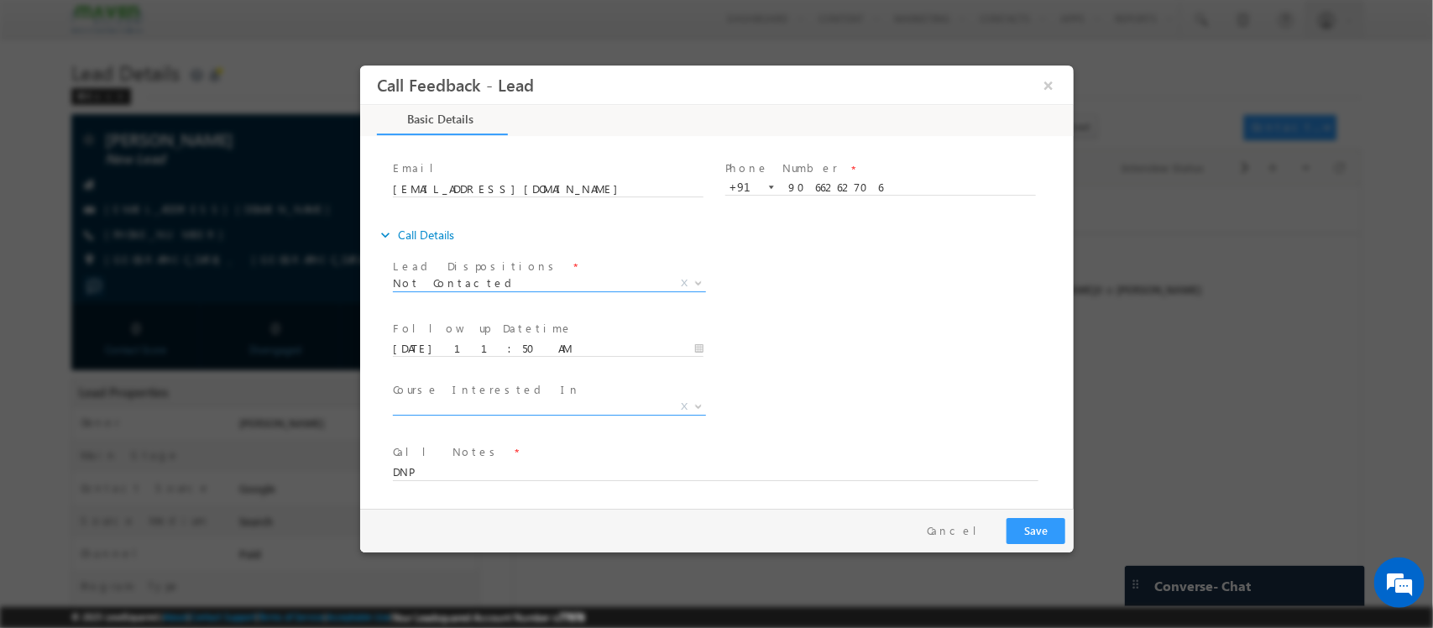
click at [552, 409] on span "X" at bounding box center [548, 407] width 313 height 17
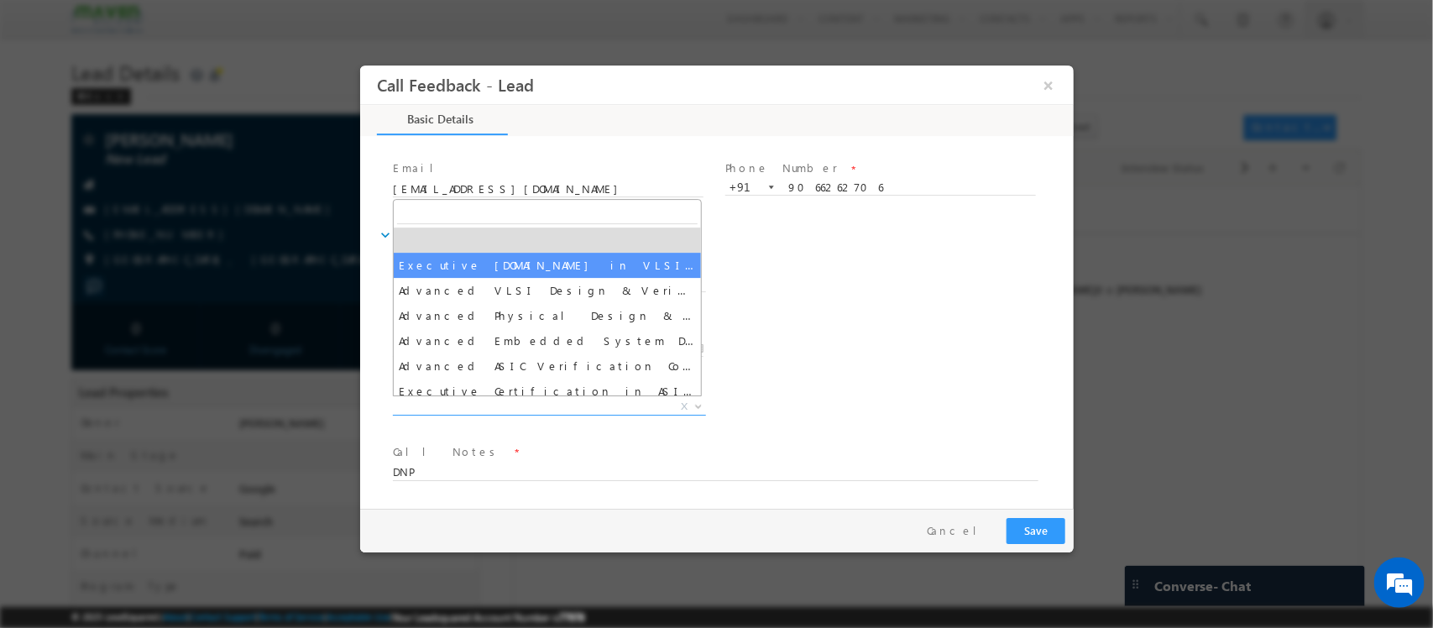
select select "Executive M.Tech in VLSI Design"
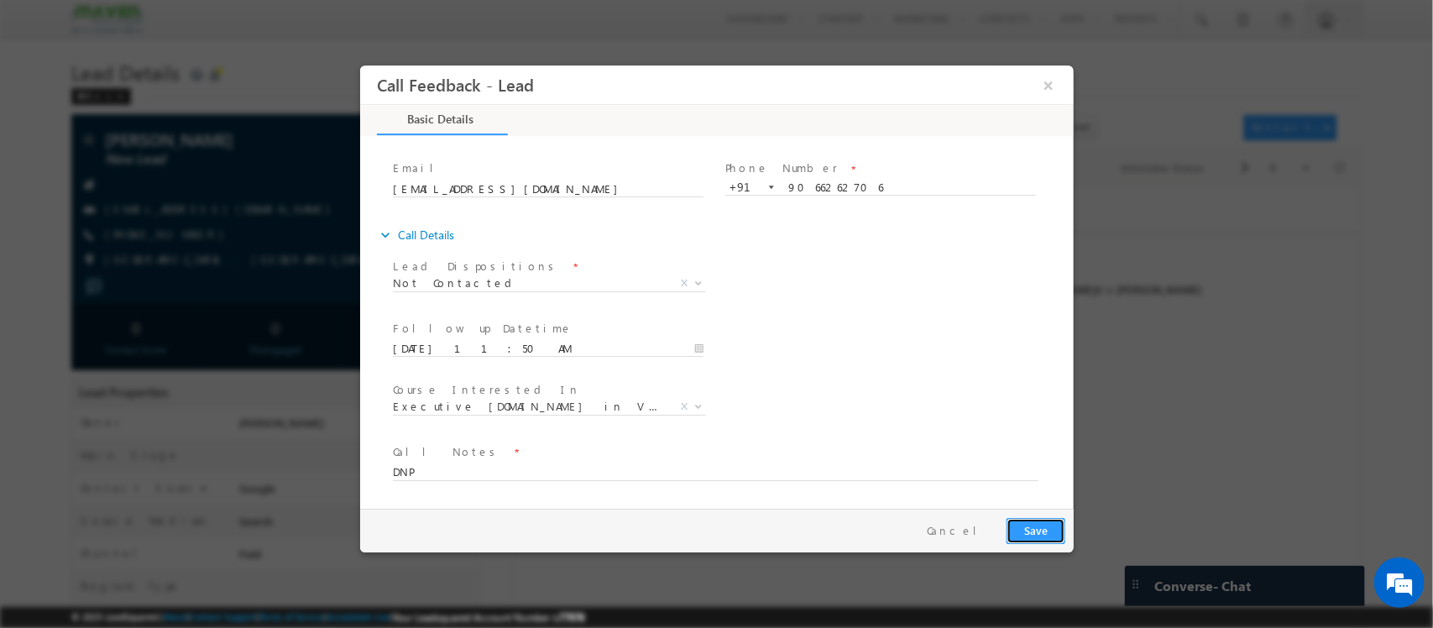
click at [1023, 536] on button "Save" at bounding box center [1035, 531] width 59 height 26
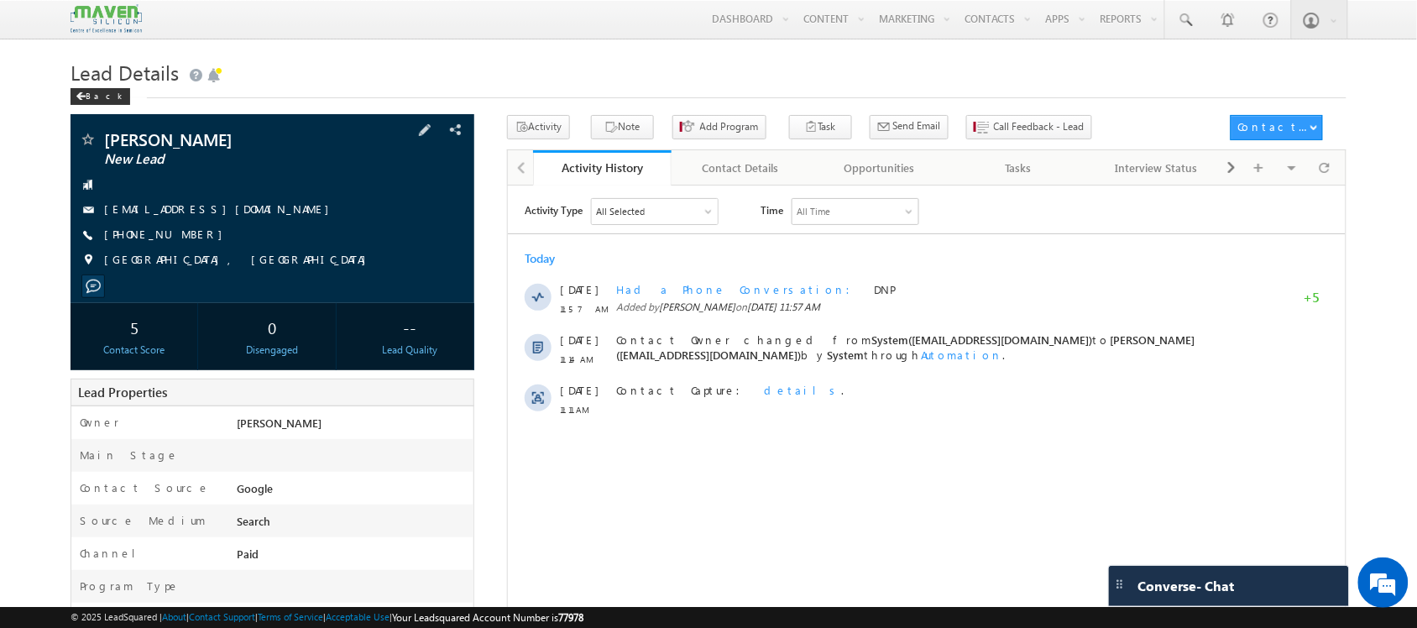
click at [172, 229] on span "+91-9066262706" at bounding box center [167, 235] width 127 height 17
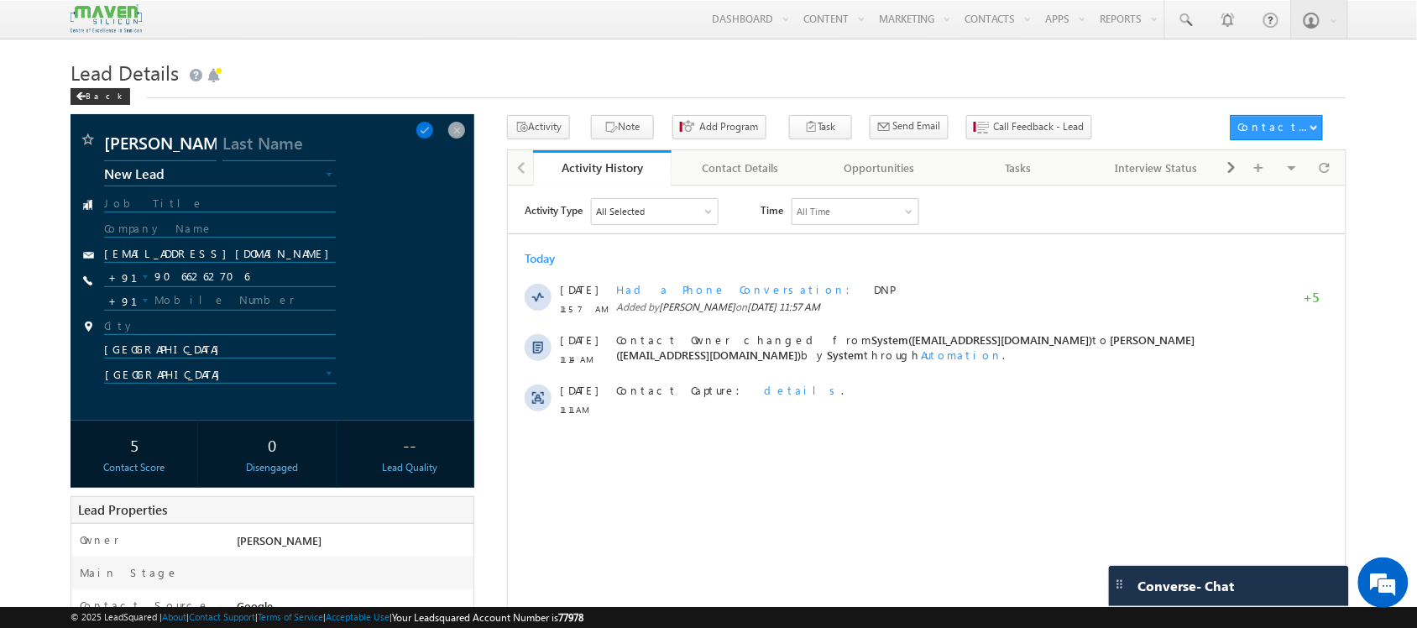
copy span "9066262706"
click at [187, 275] on input "9066262706" at bounding box center [219, 277] width 231 height 20
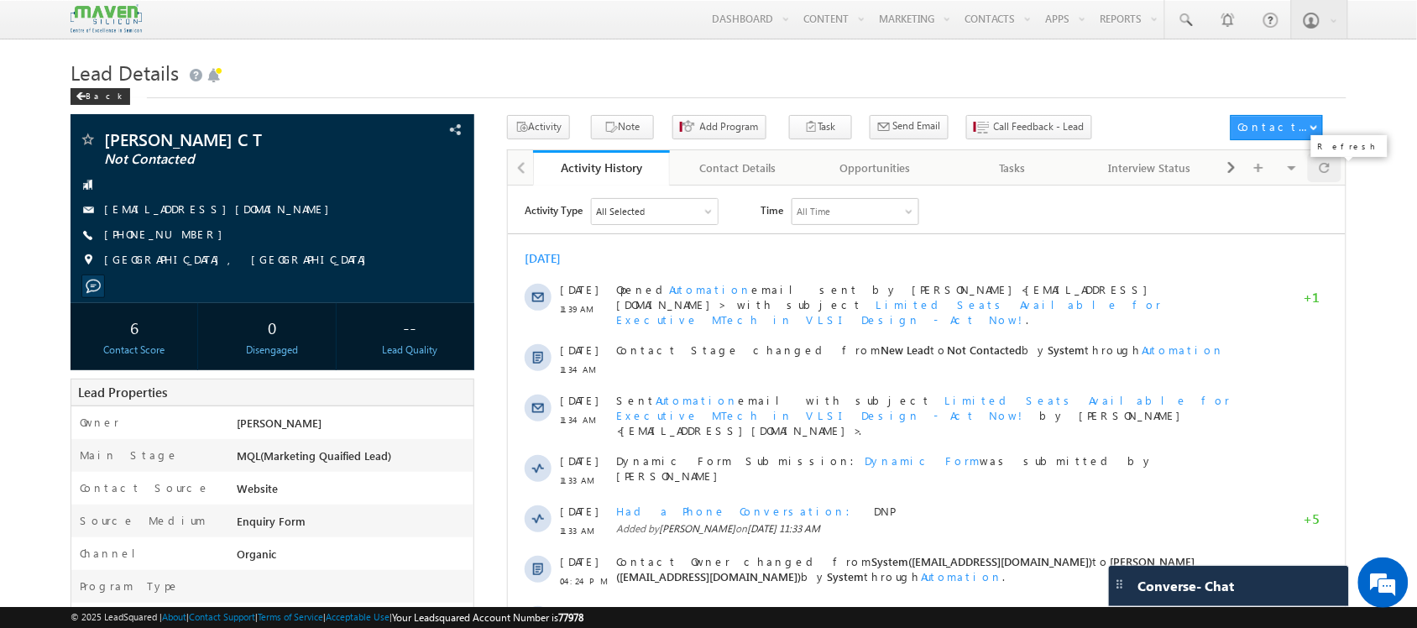
click at [1331, 164] on div at bounding box center [1324, 167] width 33 height 29
click at [606, 126] on icon "button" at bounding box center [611, 128] width 13 height 16
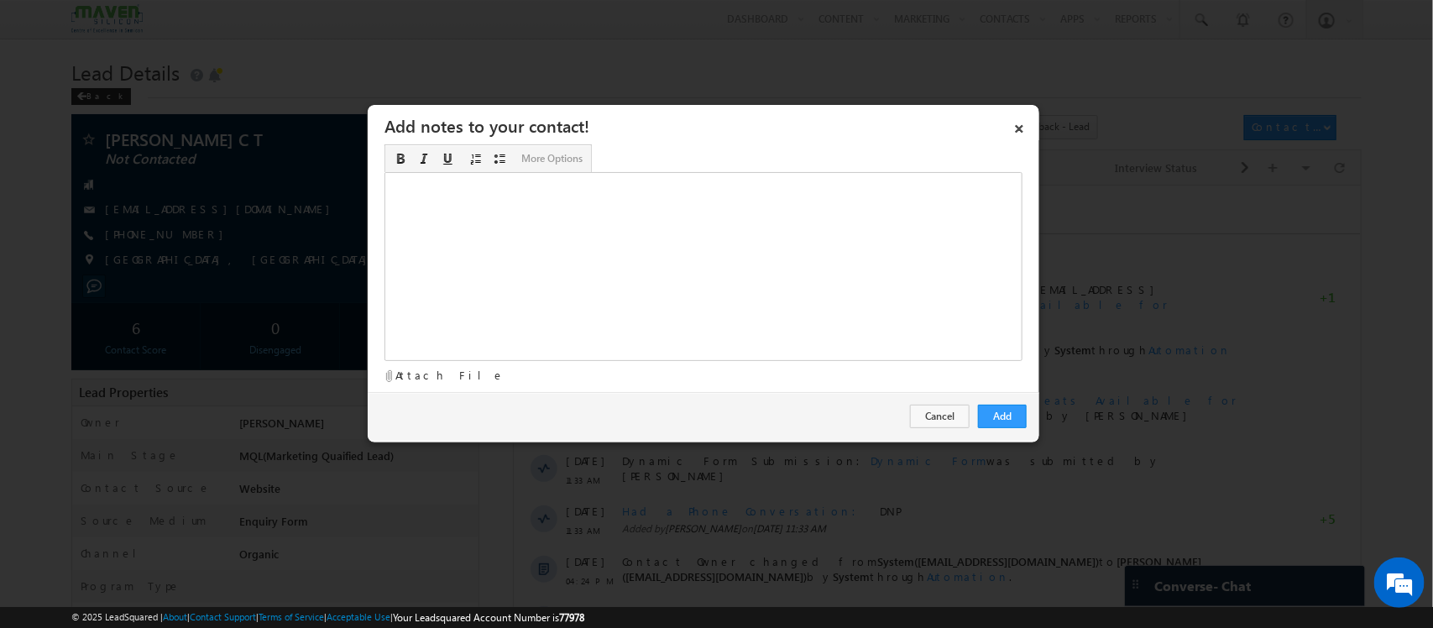
click at [781, 237] on div "Rich Text Editor, Description-inline-editor-div" at bounding box center [704, 266] width 638 height 189
click at [610, 203] on div "Btech-VIT - 2025 Passout ​" at bounding box center [704, 266] width 638 height 189
click at [546, 194] on div "Btech-VIT - 2025 Passout ​" at bounding box center [704, 266] width 638 height 189
click at [610, 231] on div "Btech-VIT - 2025 Passout good knowledge in Digital electronics did a internship…" at bounding box center [704, 266] width 638 height 189
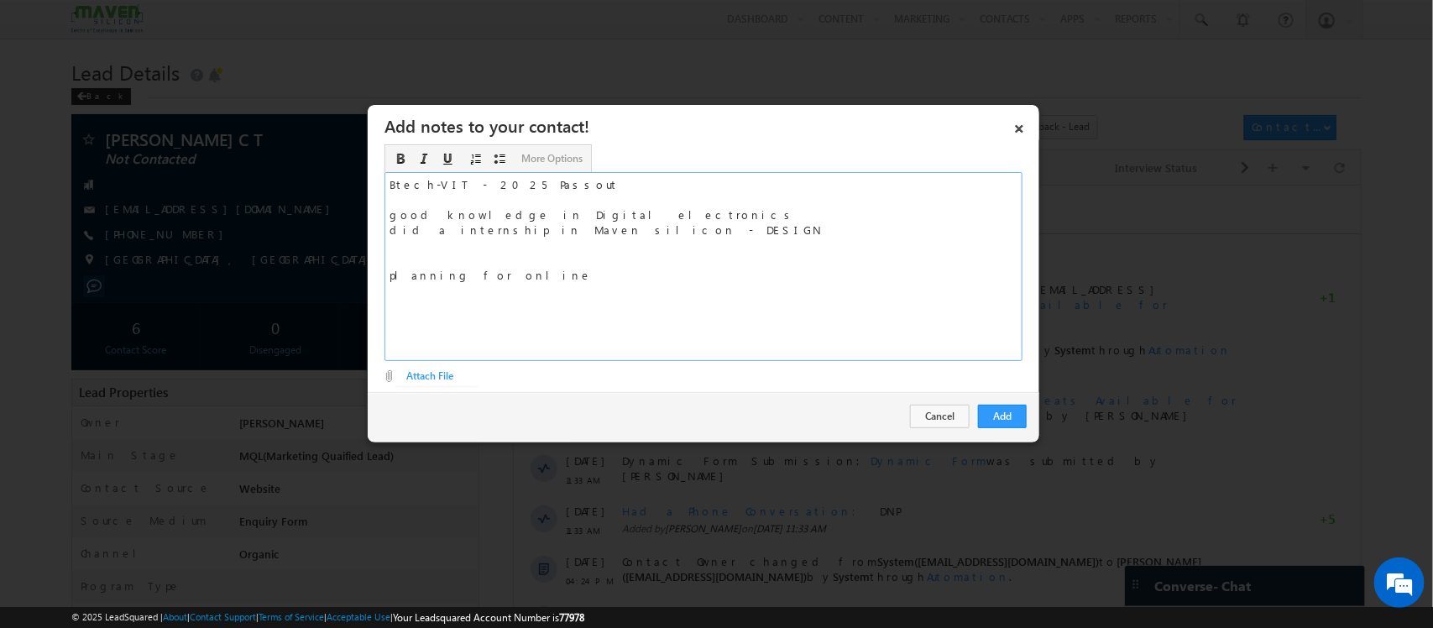
click at [558, 195] on div "Btech-VIT - 2025 Passout good knowledge in Digital electronics did a internship…" at bounding box center [704, 266] width 638 height 189
click at [571, 186] on div "Btech-VIT - 2025 Passout good knowledge in Digital electronics did a internship…" at bounding box center [704, 266] width 638 height 189
click at [571, 186] on div "Btech-VIT - 2025 Passout - 7 good knowledge in Digital electronics did a intern…" at bounding box center [704, 266] width 638 height 189
click at [407, 262] on div "Btech-VIT - 2025 Passout - 88% good knowledge in Digital electronics did a inte…" at bounding box center [704, 266] width 638 height 189
click at [529, 269] on div "Btech-VIT - 2025 Passout - 88% good knowledge in Digital electronics did a inte…" at bounding box center [704, 266] width 638 height 189
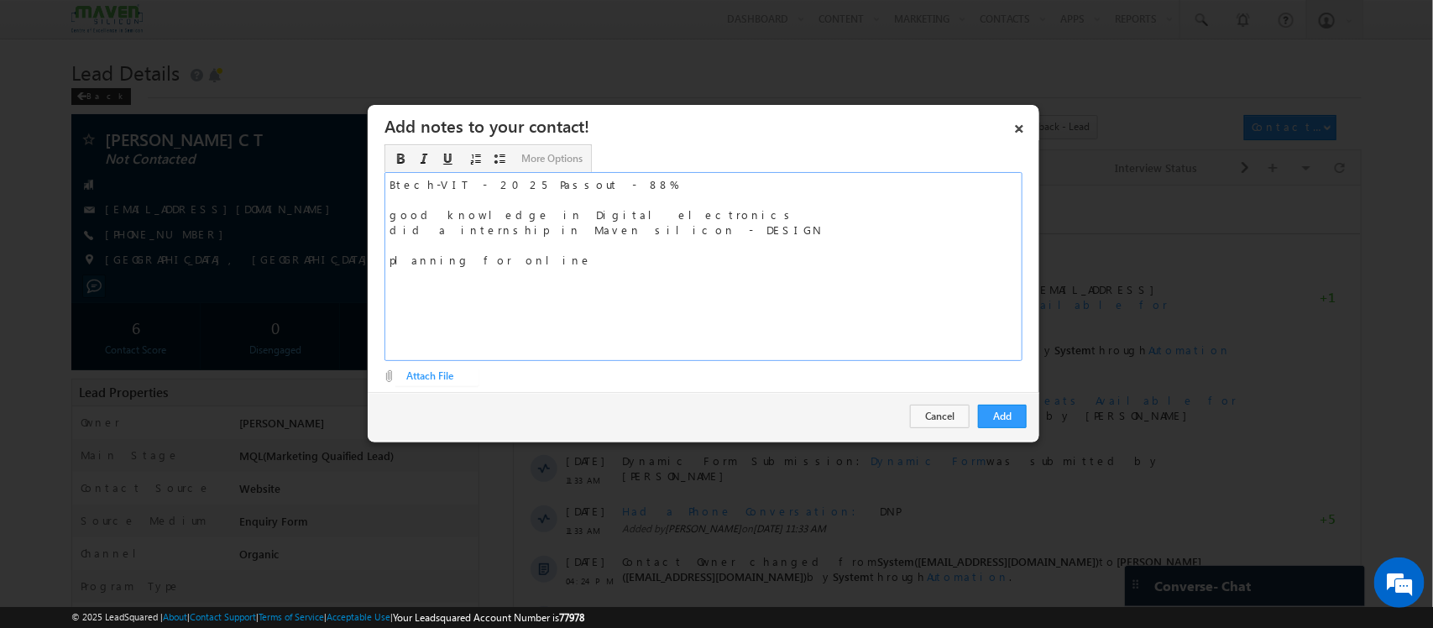
click at [526, 265] on div "Btech-VIT - 2025 Passout - 88% good knowledge in Digital electronics did a inte…" at bounding box center [704, 266] width 638 height 189
click at [485, 283] on div "Btech-VIT - 2025 Passout - 88% good knowledge in Digital electronics did a inte…" at bounding box center [704, 266] width 638 height 189
click at [605, 287] on div "Btech-VIT - 2025 Passout - 88% good knowledge in Digital electronics did a inte…" at bounding box center [704, 266] width 638 height 189
click at [640, 265] on div "Btech-VIT - 2025 Passout - 88% good knowledge in Digital electronics did a inte…" at bounding box center [704, 266] width 638 height 189
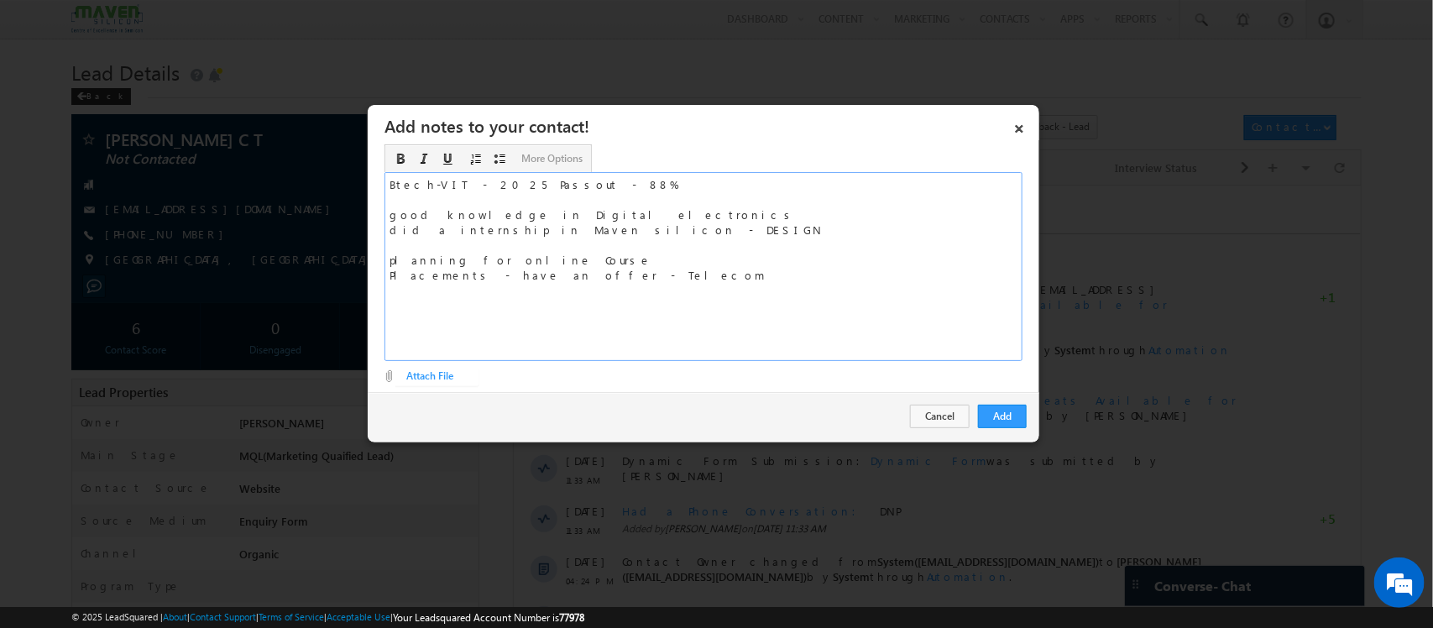
click at [644, 275] on div "Btech-VIT - 2025 Passout - 88% good knowledge in Digital electronics did a inte…" at bounding box center [704, 266] width 638 height 189
click at [609, 305] on div "Btech-VIT - 2025 Passout - 88% good knowledge in Digital electronics did a inte…" at bounding box center [704, 266] width 638 height 189
click at [563, 288] on div "Btech-VIT - 2025 Passout - 88% good knowledge in Digital electronics did a inte…" at bounding box center [704, 266] width 638 height 189
click at [1009, 421] on button "Add" at bounding box center [1002, 417] width 49 height 24
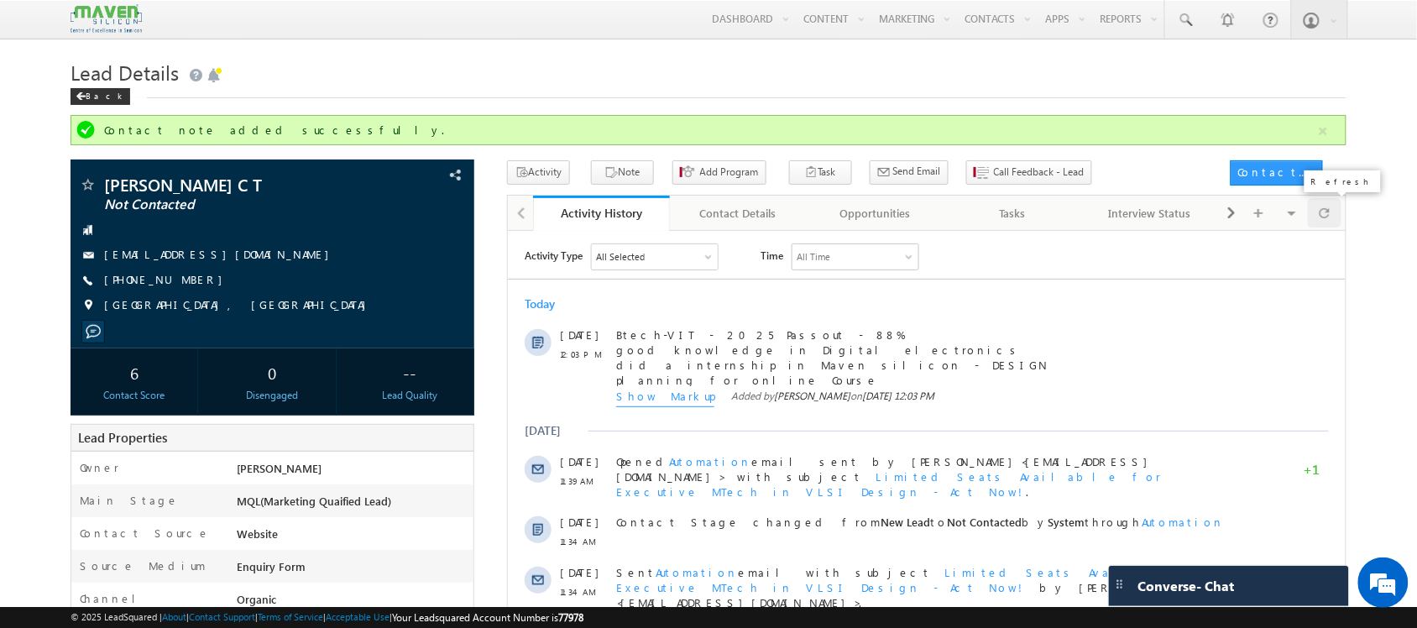
click at [1310, 212] on div at bounding box center [1324, 212] width 33 height 29
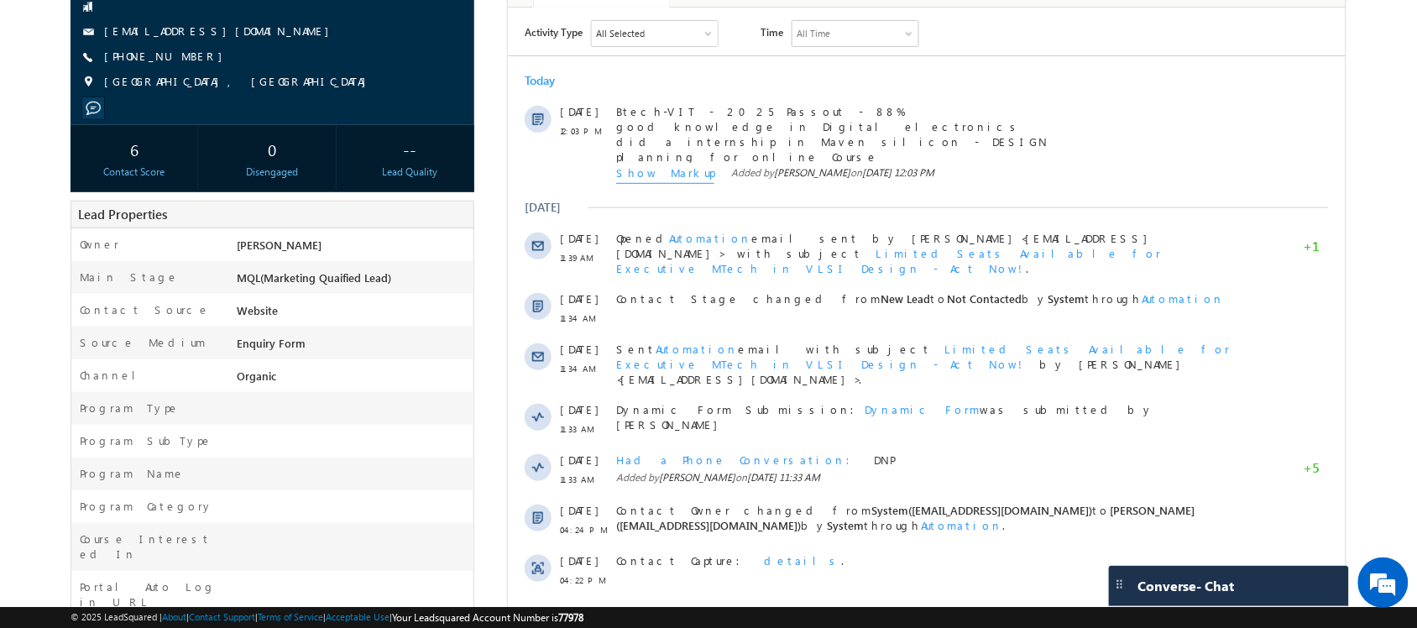
scroll to position [183, 0]
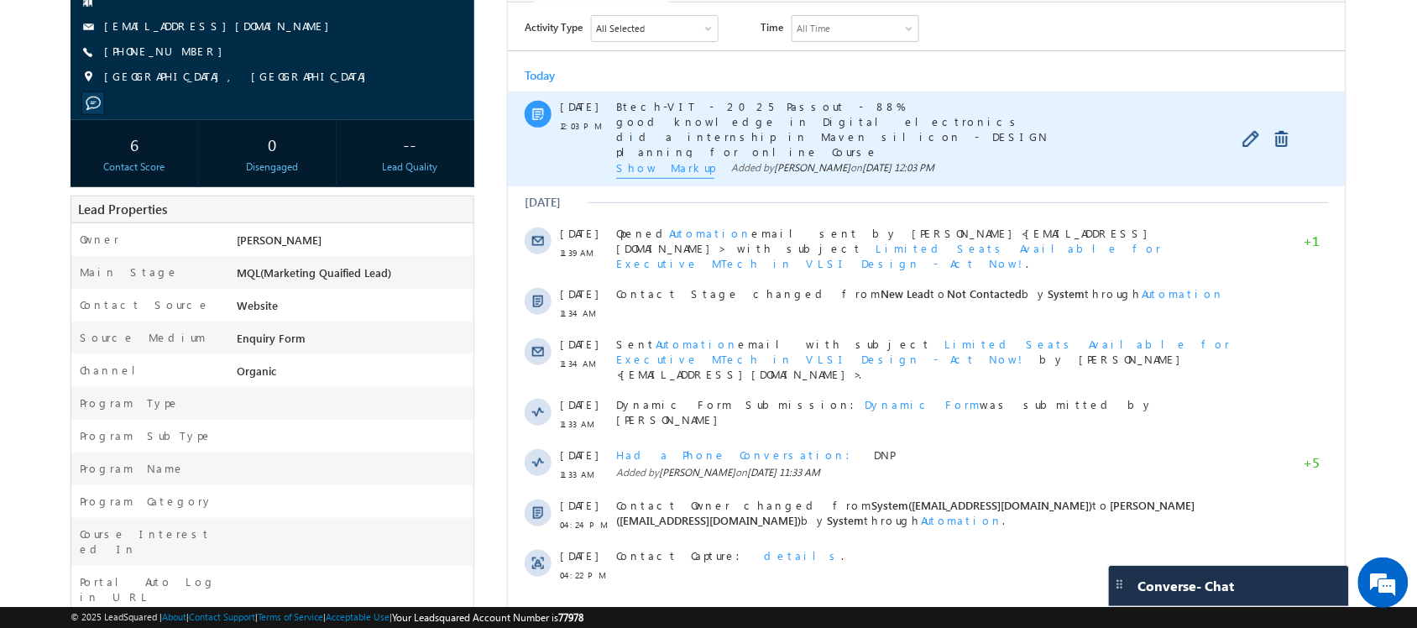
click at [647, 176] on span "Show Markup" at bounding box center [664, 169] width 98 height 18
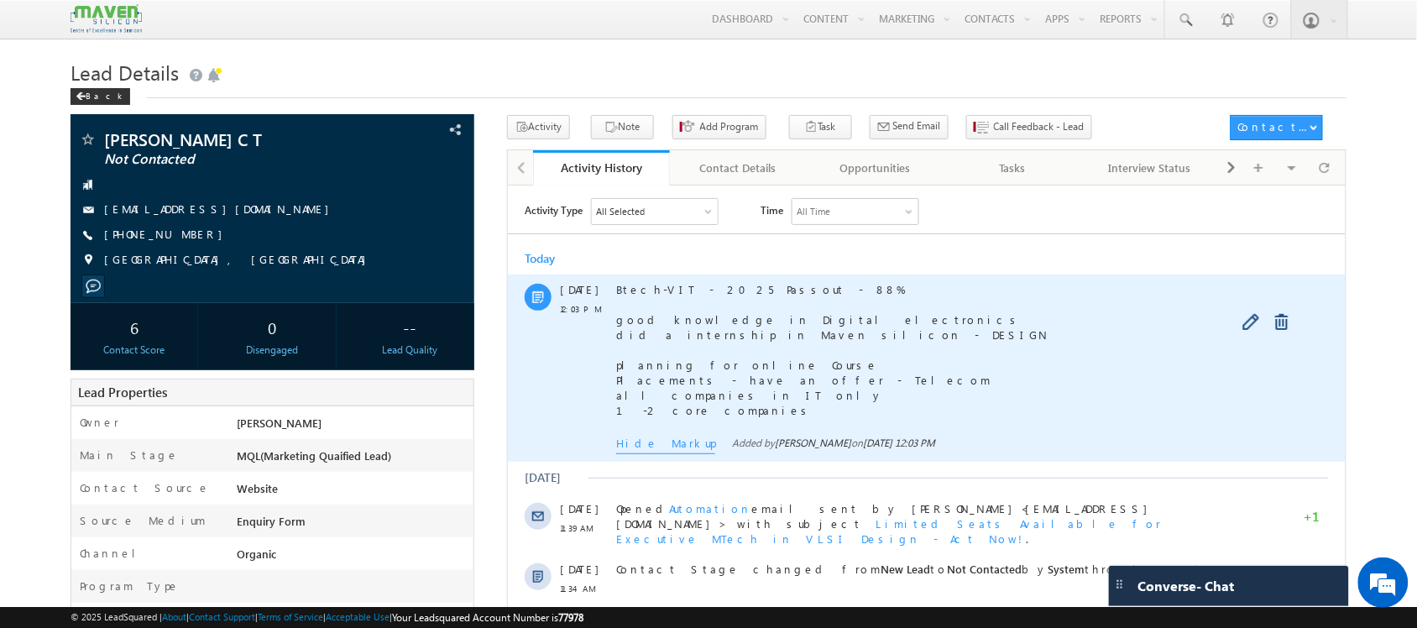
scroll to position [0, 0]
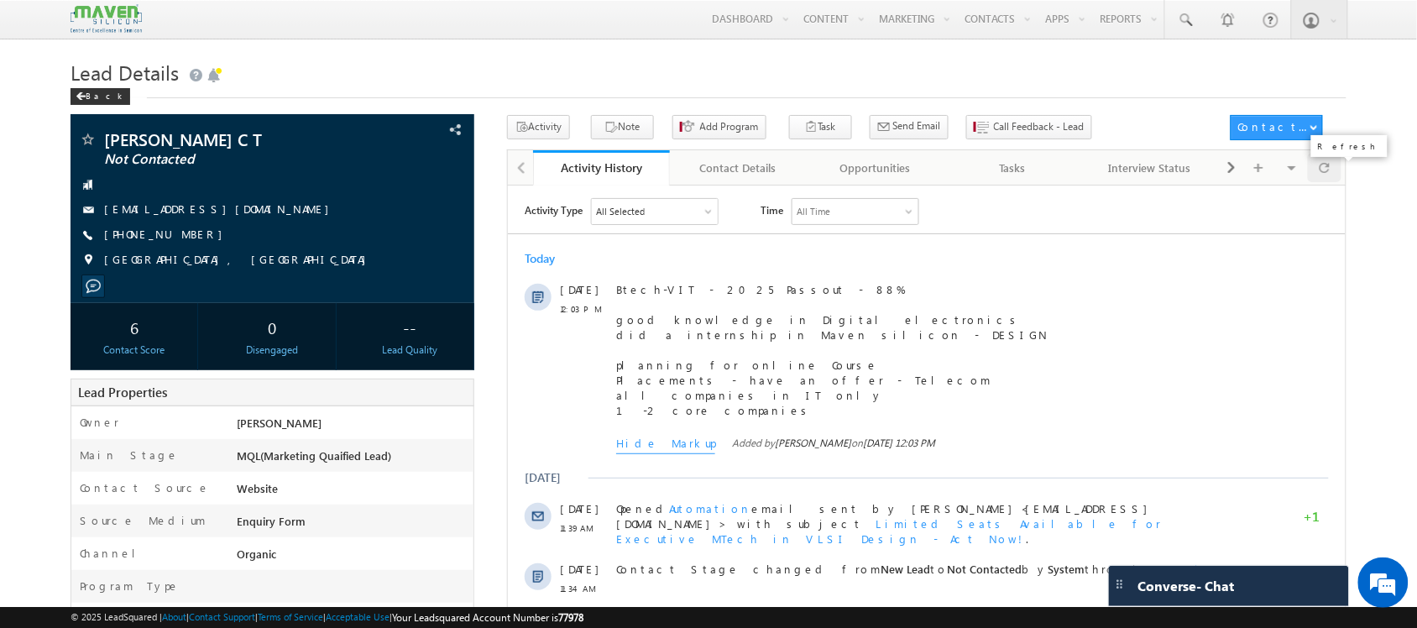
click at [1323, 182] on span at bounding box center [1325, 167] width 10 height 29
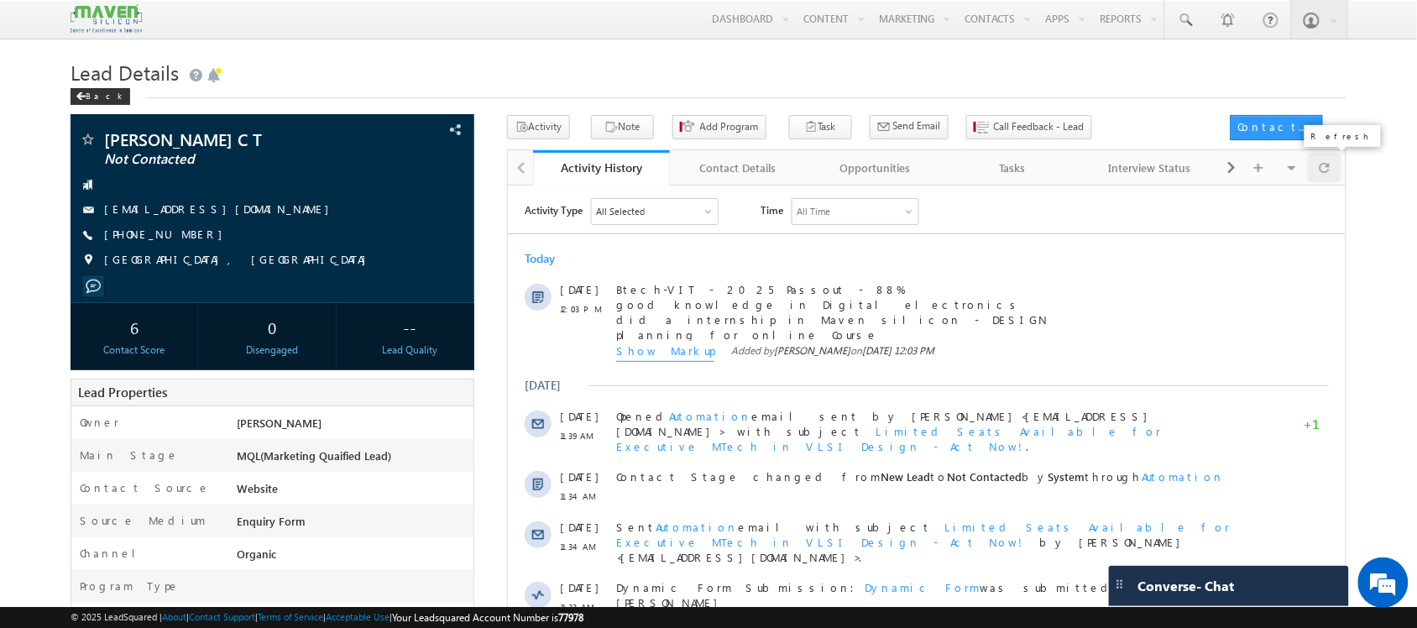
click at [1333, 160] on div at bounding box center [1324, 167] width 33 height 29
drag, startPoint x: 259, startPoint y: 212, endPoint x: 95, endPoint y: 220, distance: 163.9
click at [95, 220] on div "Amaan C T Not Contacted ctamaan2003@gmail.com +91-7200336867" at bounding box center [272, 204] width 386 height 146
copy div "[EMAIL_ADDRESS][DOMAIN_NAME]"
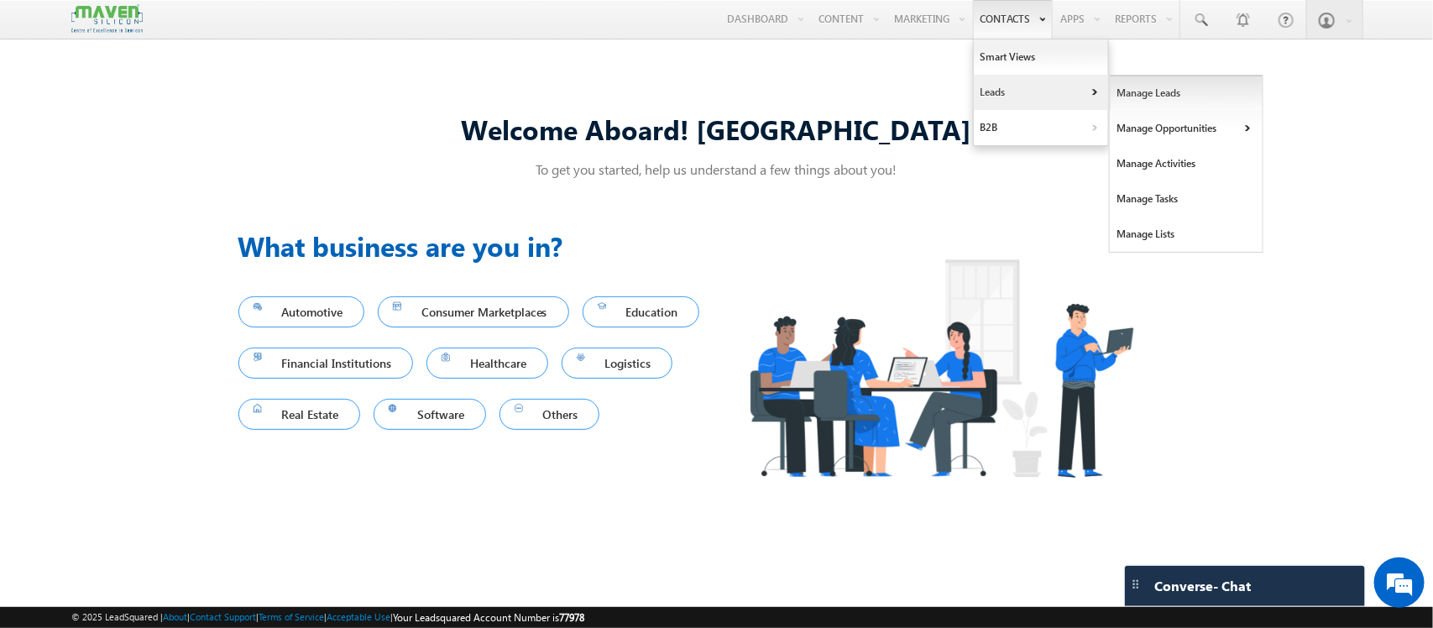
click at [1110, 91] on link "Manage Leads" at bounding box center [1187, 93] width 154 height 35
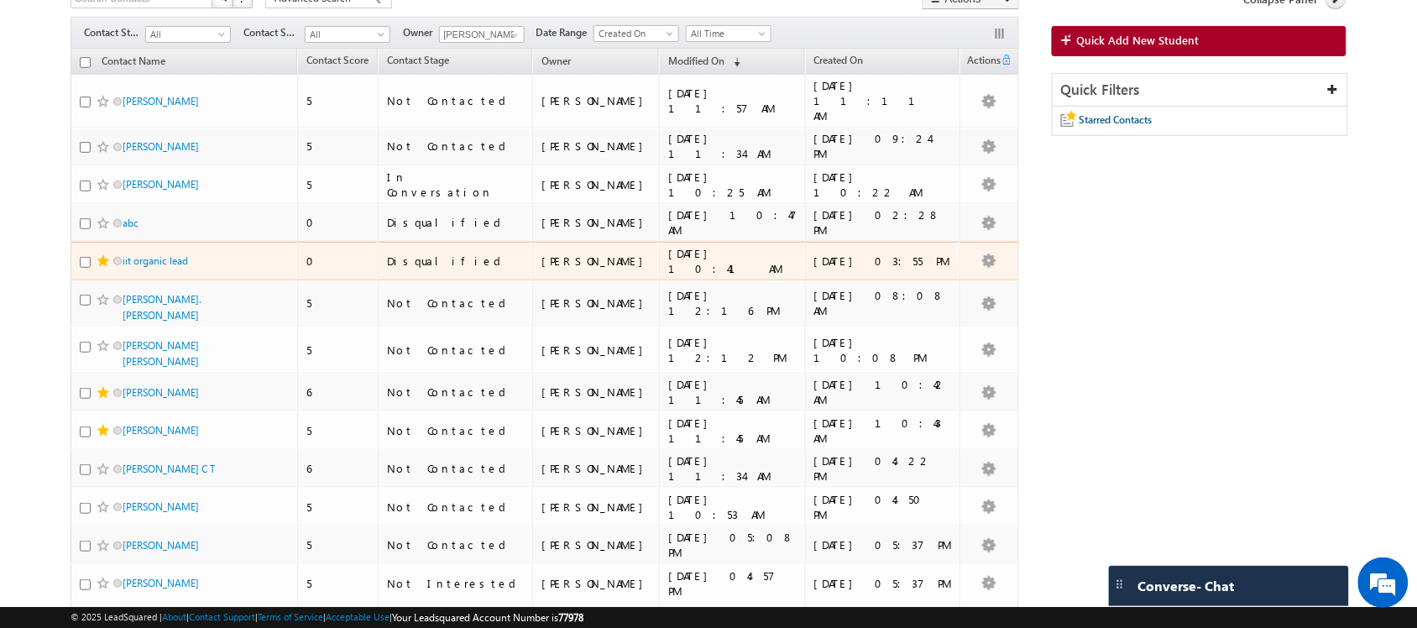
scroll to position [241, 0]
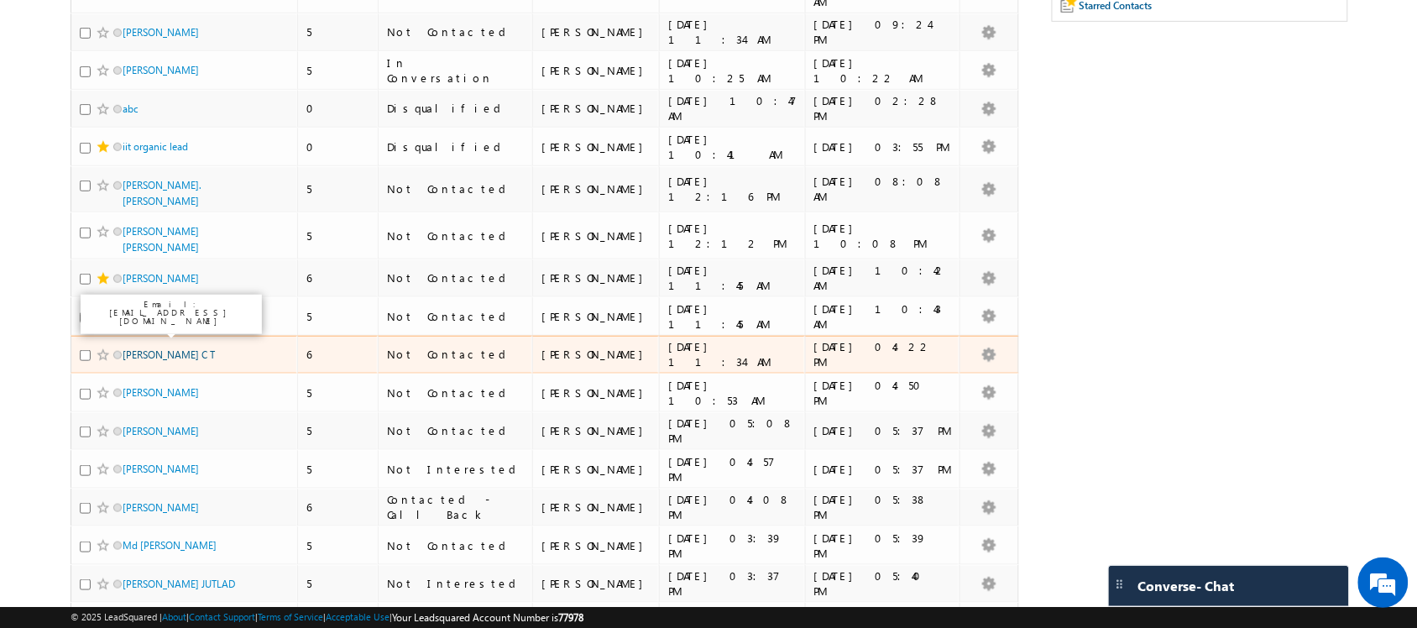
click at [151, 348] on link "[PERSON_NAME] C T" at bounding box center [169, 354] width 92 height 13
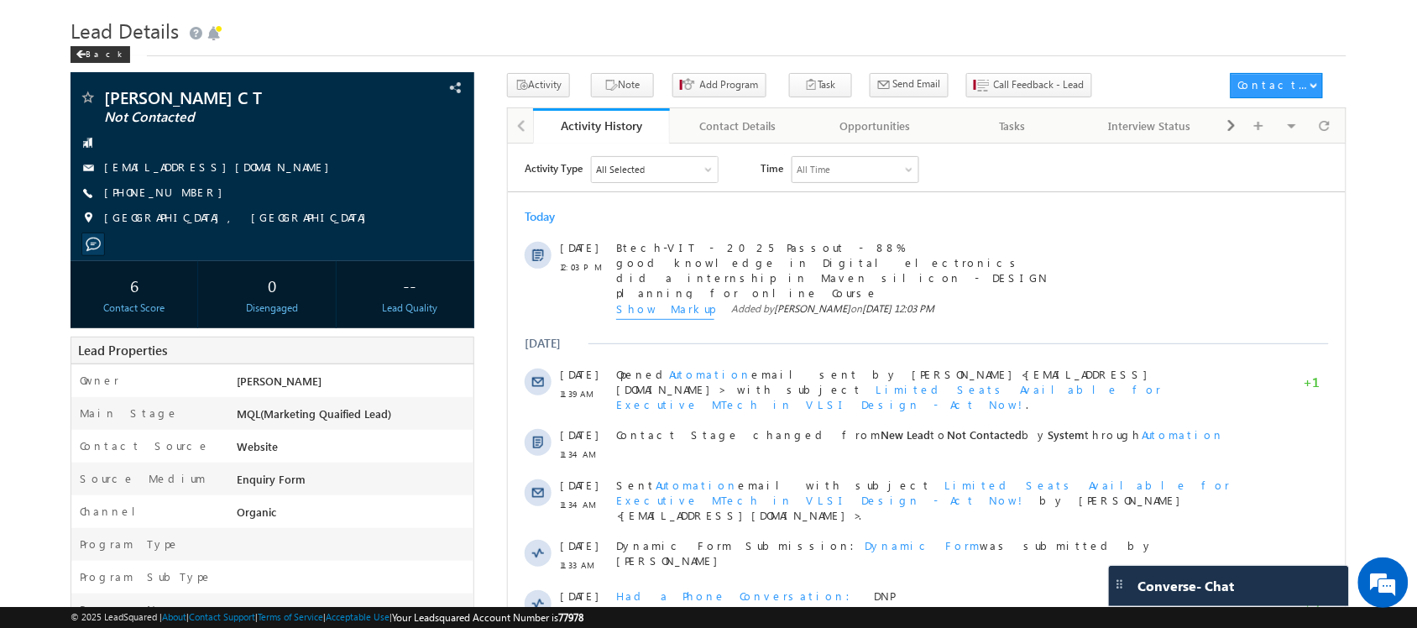
scroll to position [69, 0]
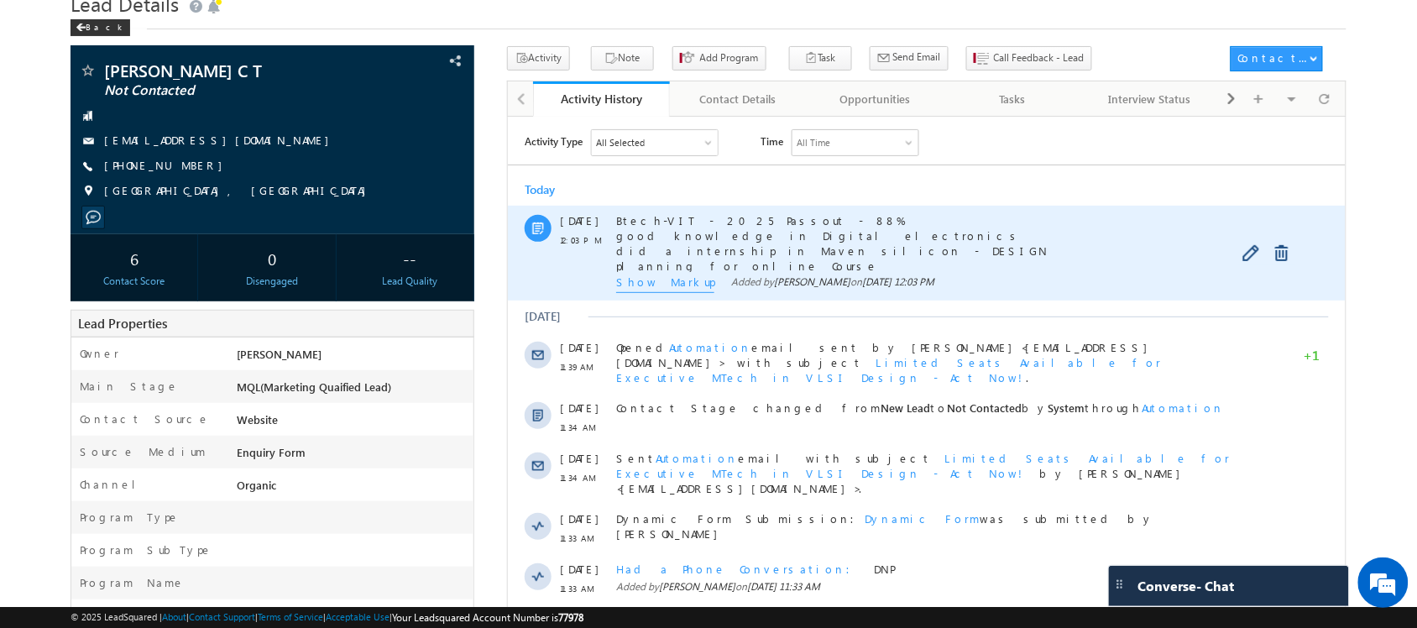
click at [661, 286] on span "Show Markup" at bounding box center [664, 283] width 98 height 18
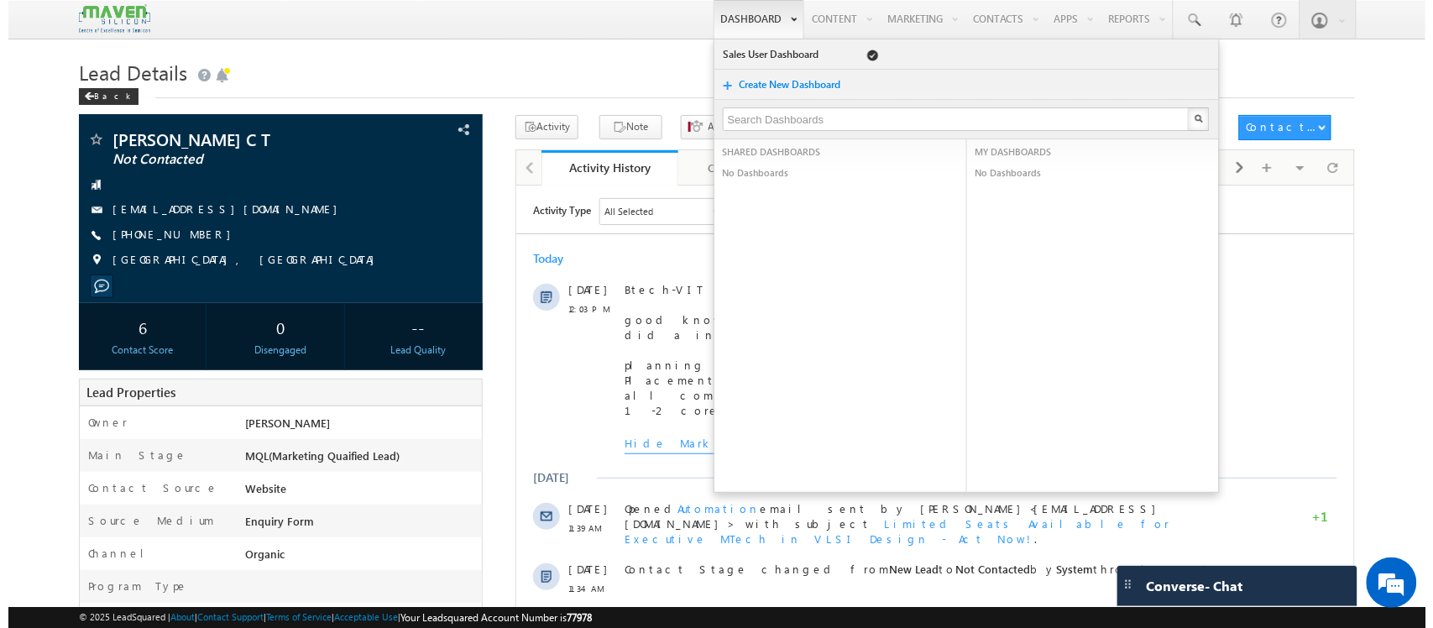
scroll to position [0, 0]
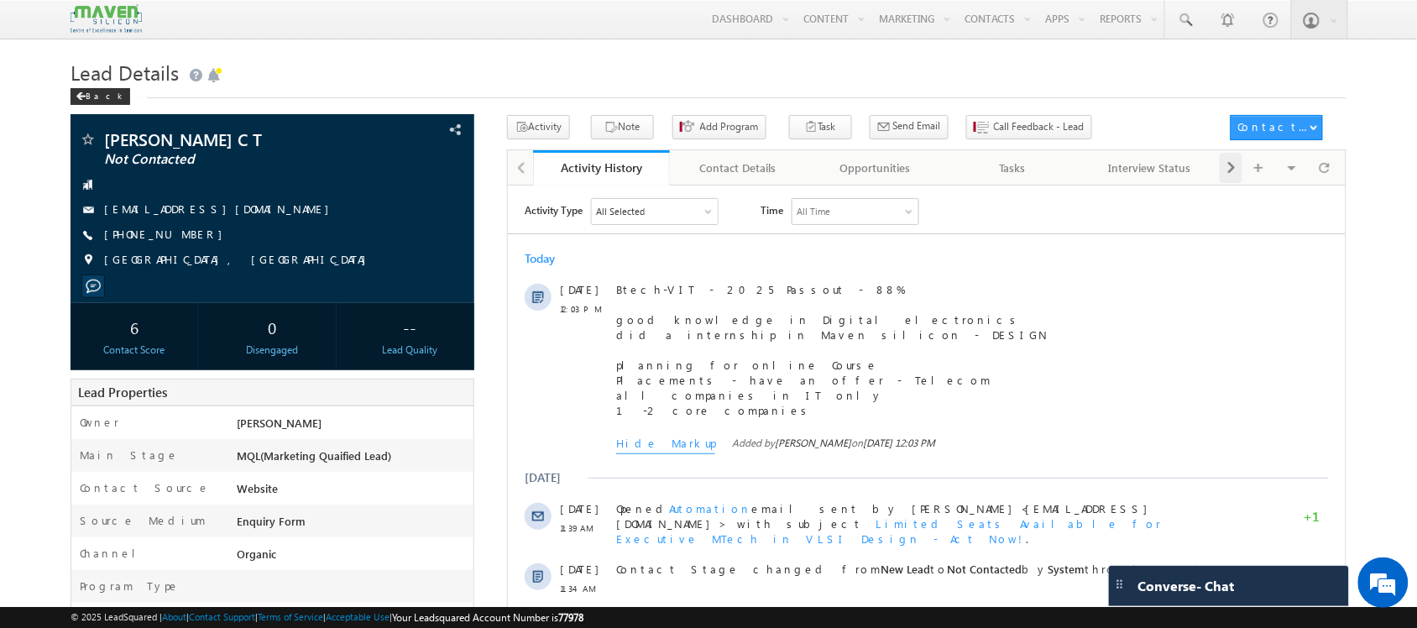
click at [1236, 173] on span at bounding box center [1232, 168] width 10 height 30
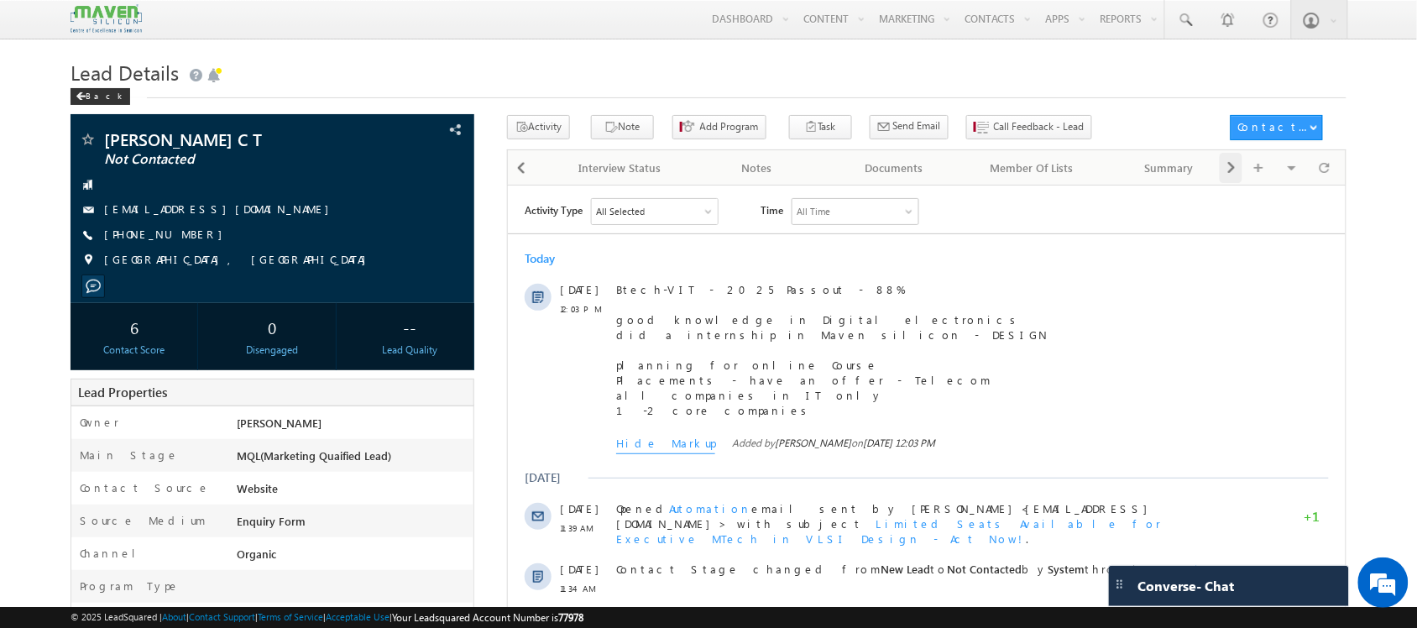
click at [1236, 173] on span at bounding box center [1232, 168] width 10 height 30
click at [994, 127] on span "Call Feedback - Lead" at bounding box center [1039, 126] width 91 height 15
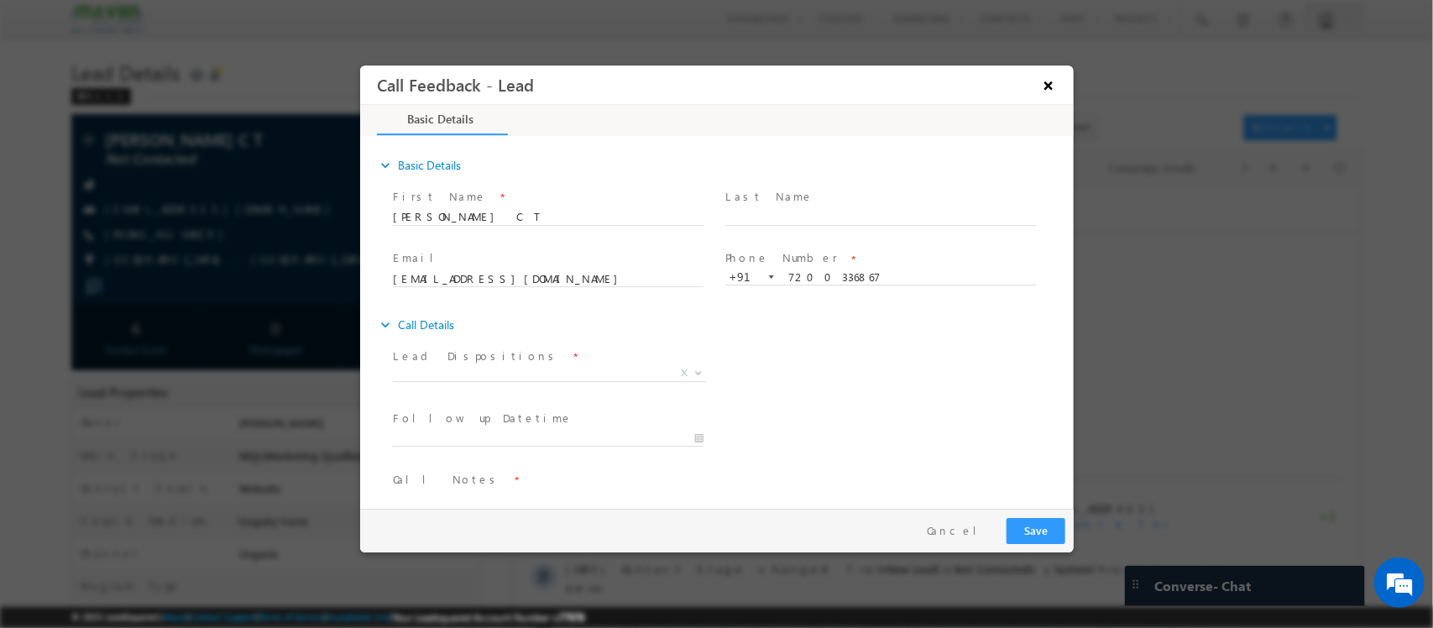
click at [1050, 82] on button "×" at bounding box center [1048, 85] width 29 height 31
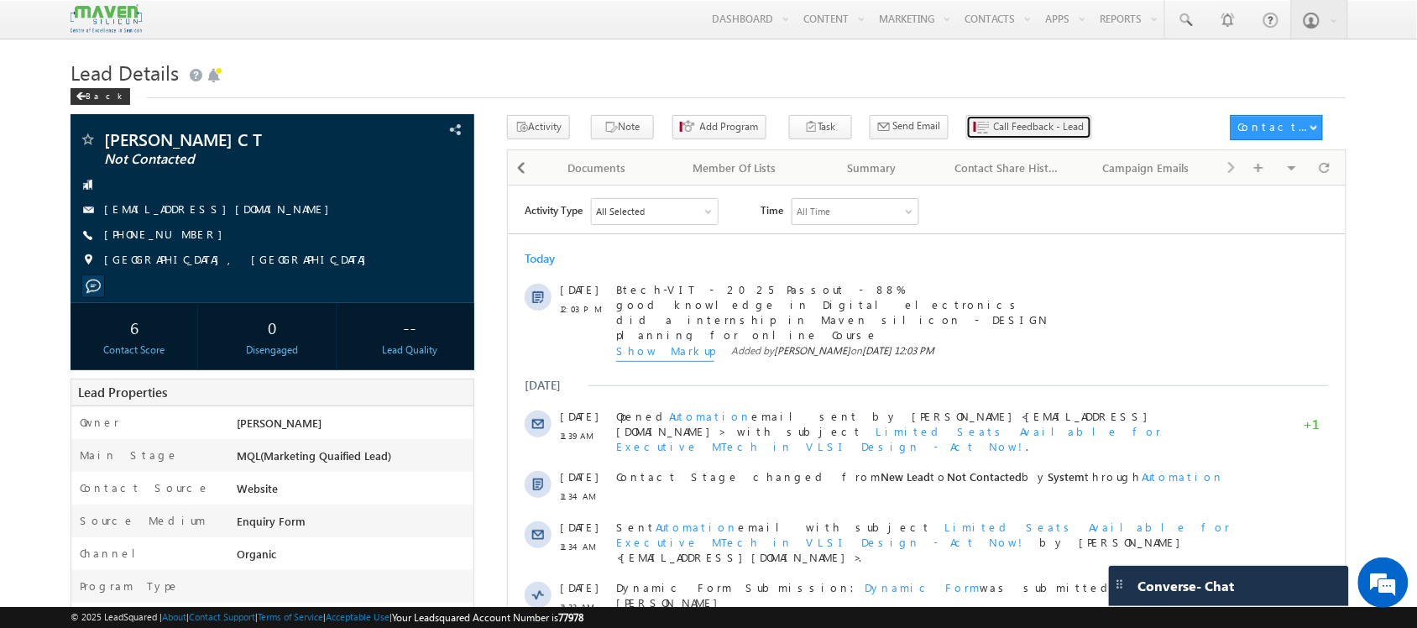
click at [994, 123] on span "Call Feedback - Lead" at bounding box center [1039, 126] width 91 height 15
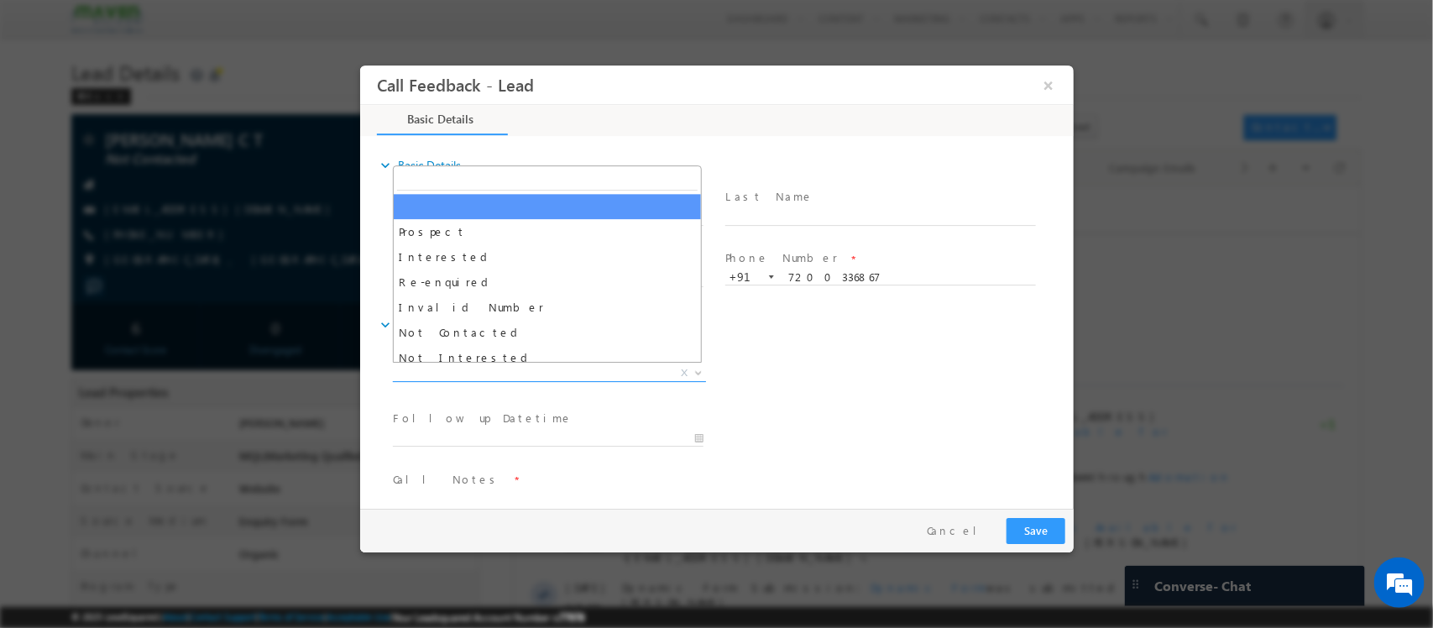
click at [532, 367] on span "X" at bounding box center [548, 373] width 313 height 17
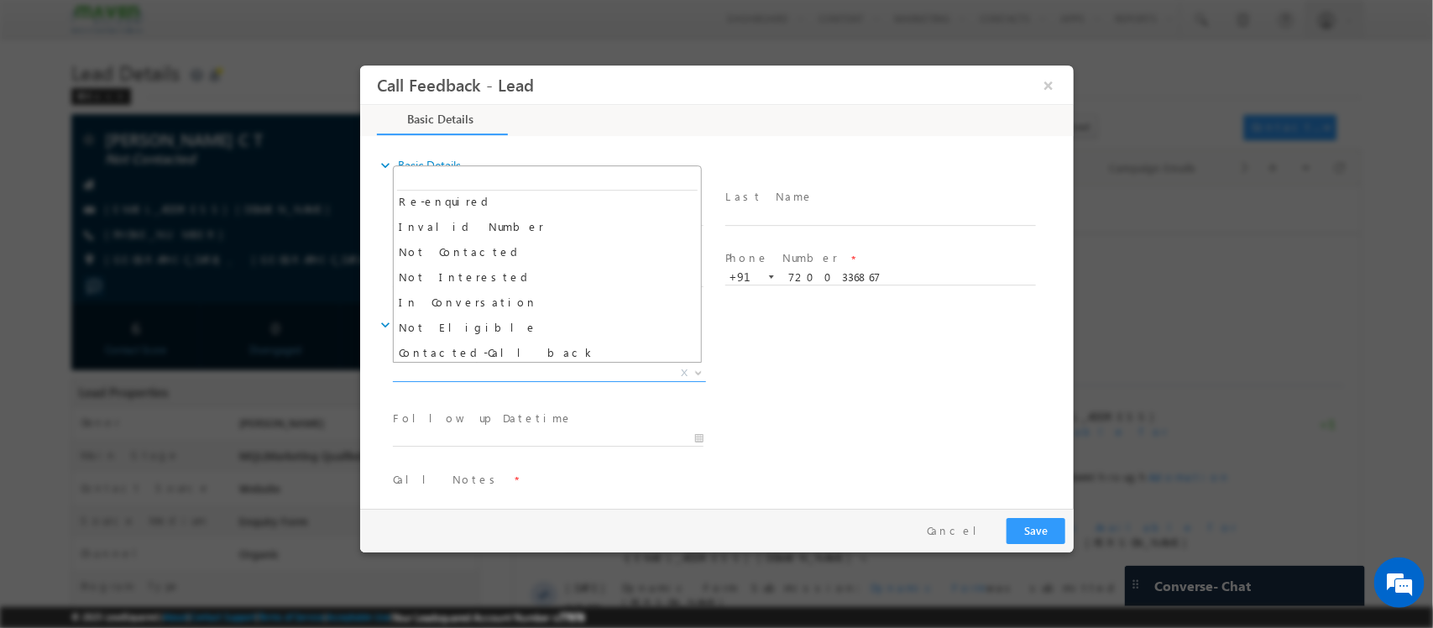
scroll to position [82, 0]
click at [494, 373] on span "Not Contacted" at bounding box center [528, 372] width 273 height 15
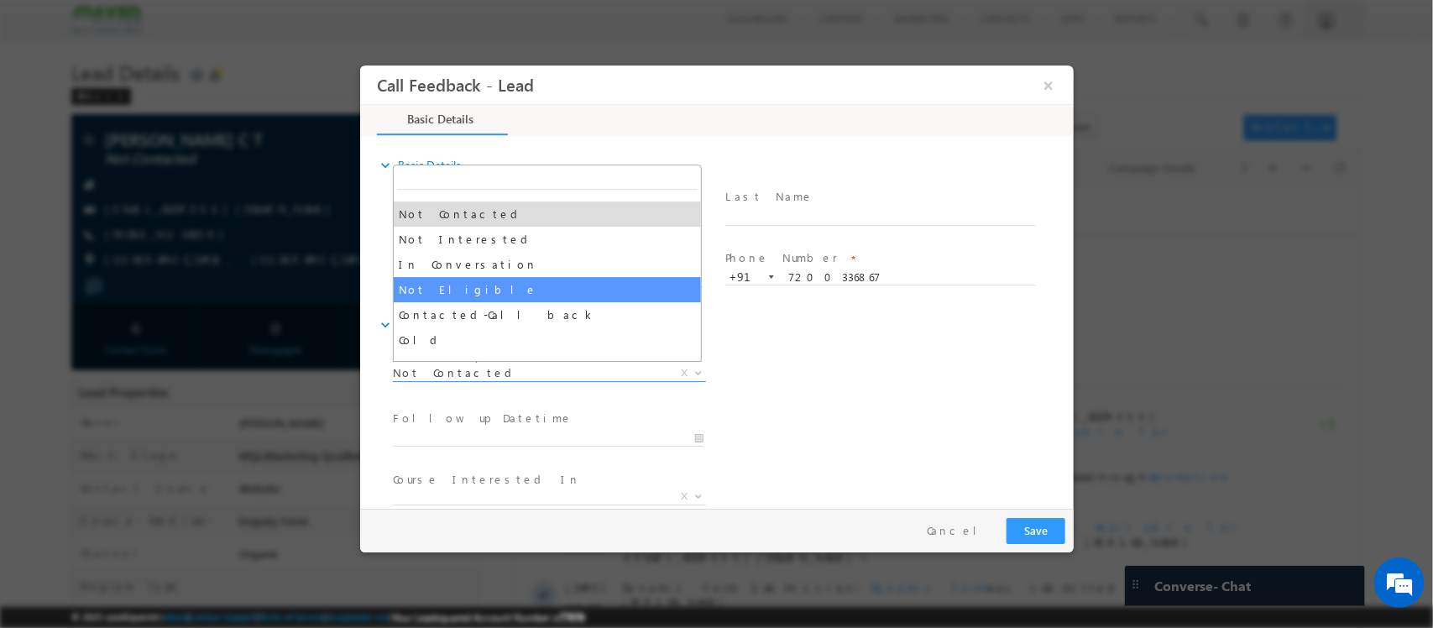
scroll to position [114, 0]
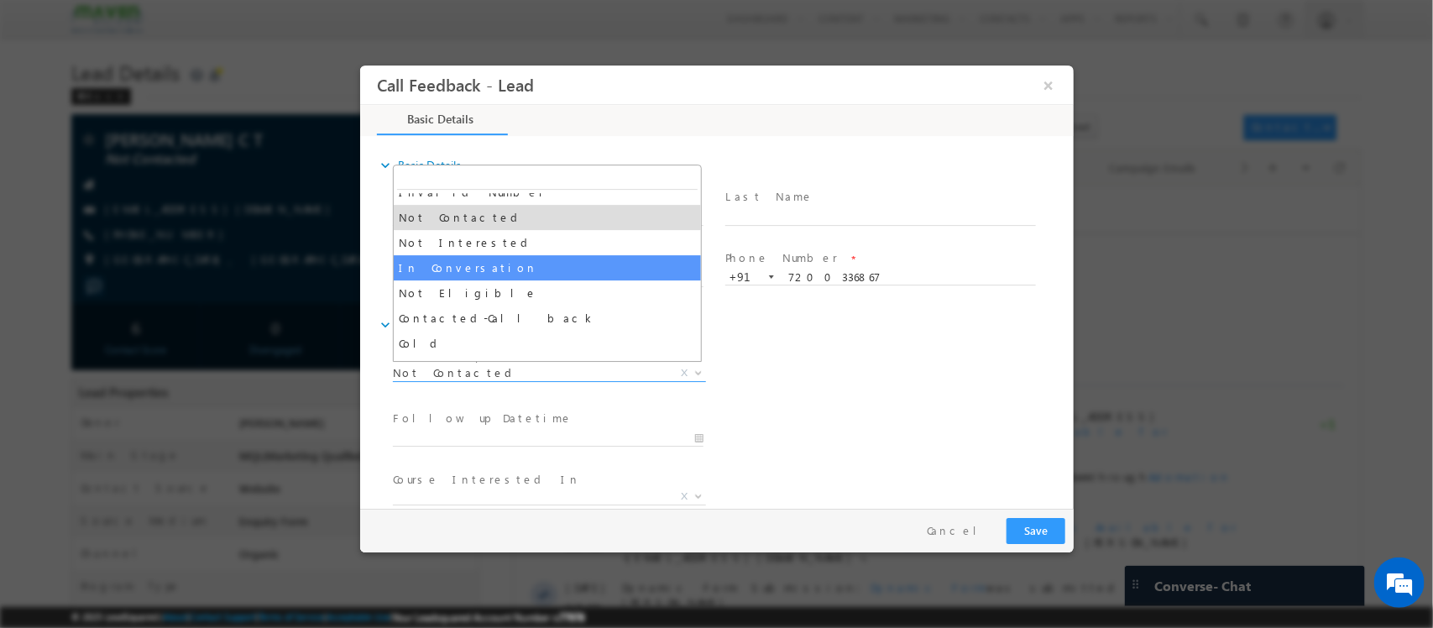
select select "In Conversation"
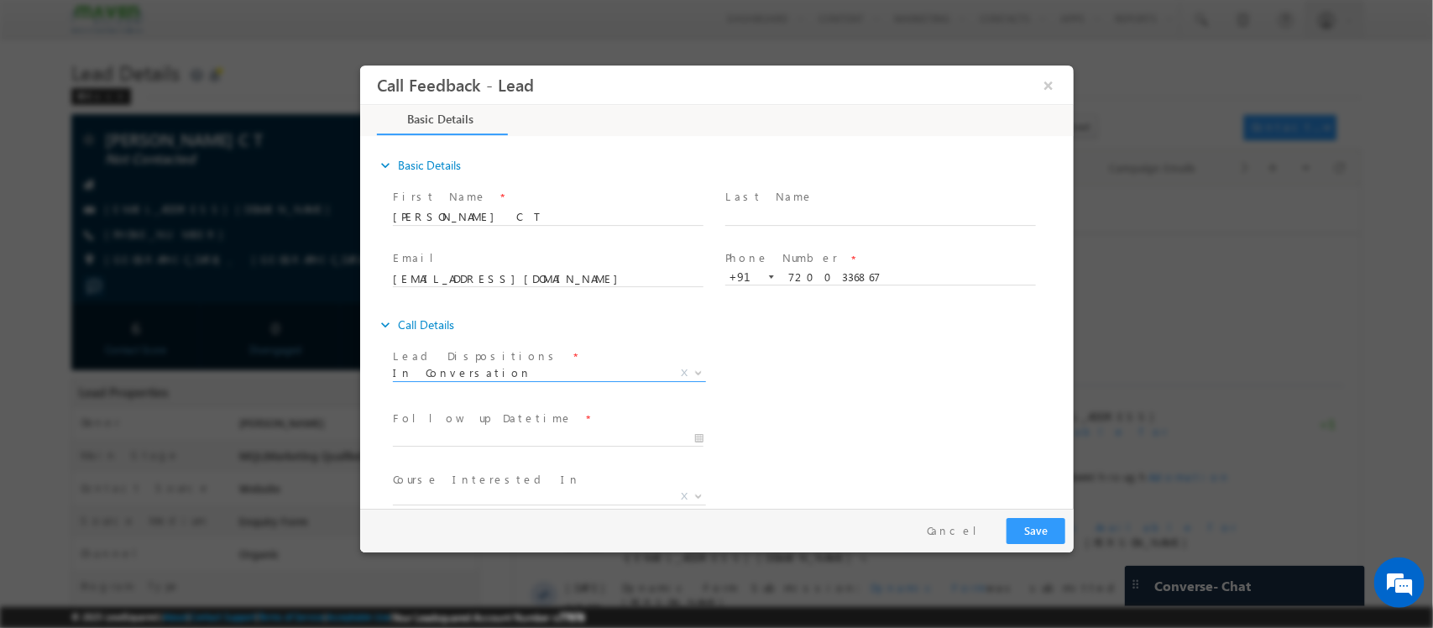
scroll to position [90, 0]
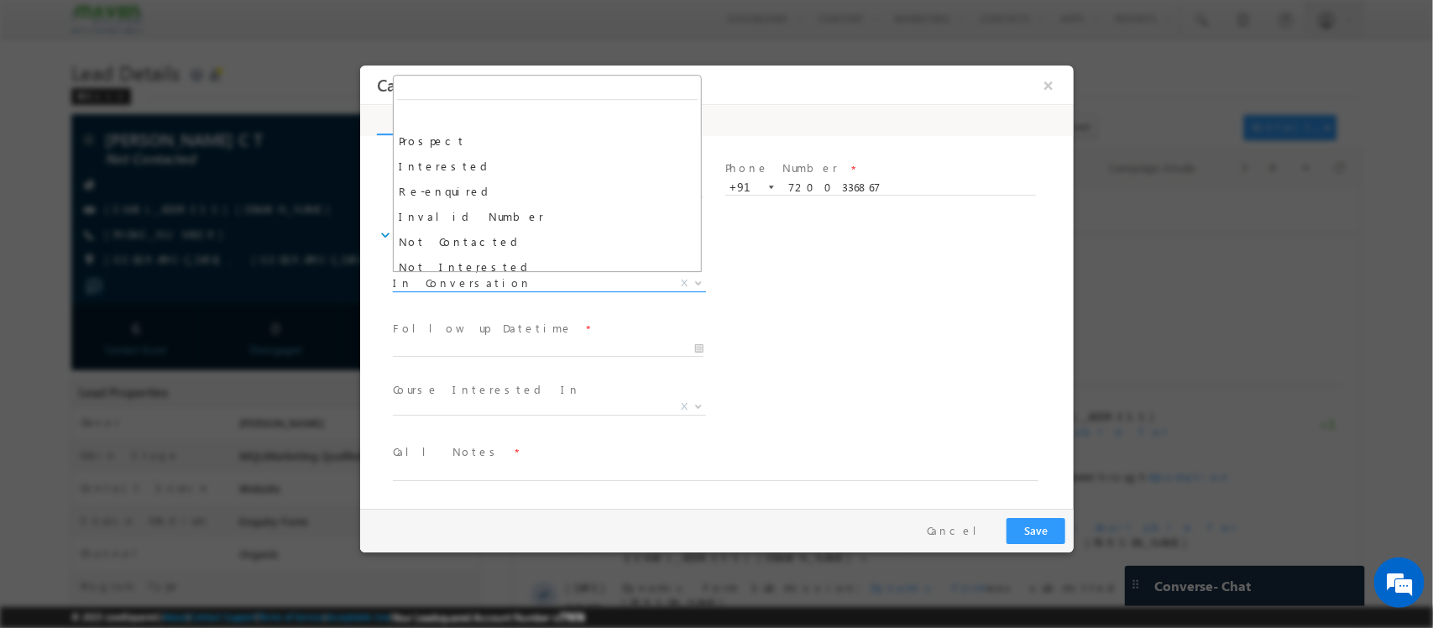
click at [531, 280] on span "In Conversation" at bounding box center [528, 282] width 273 height 15
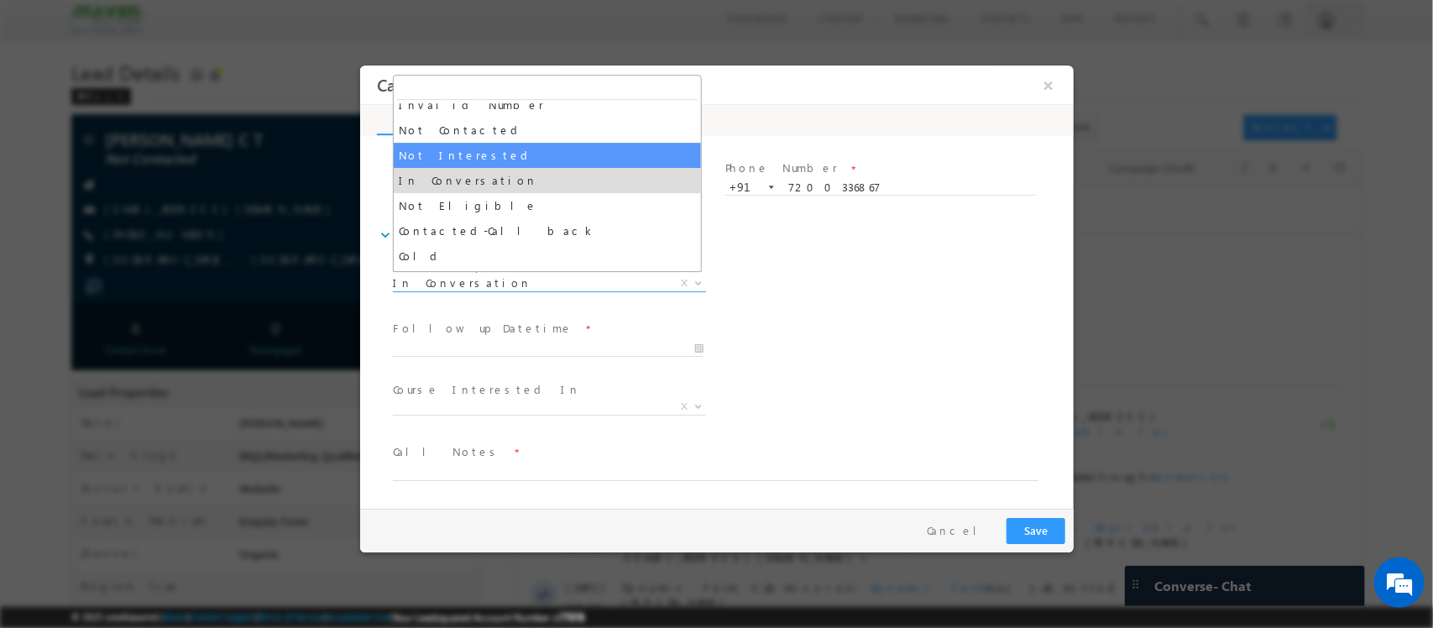
scroll to position [113, 0]
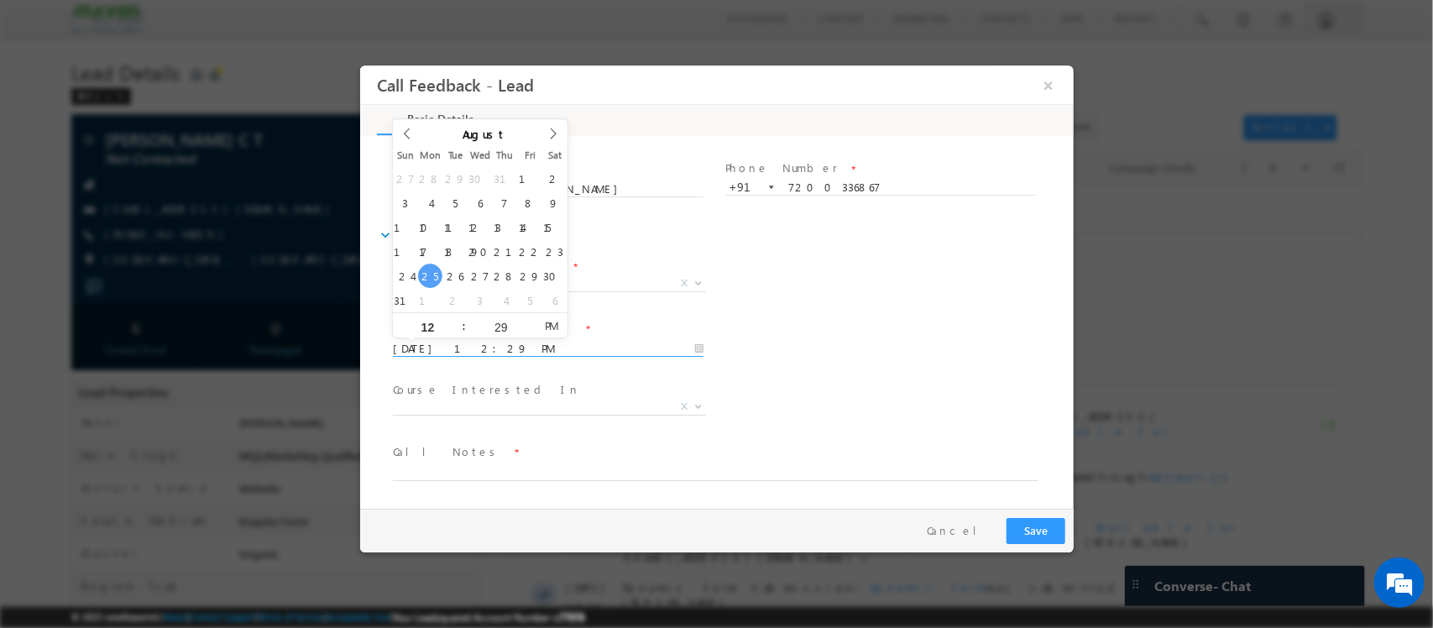
click at [558, 346] on input "[DATE] 12:29 PM" at bounding box center [547, 349] width 311 height 17
type input "[DATE] 12:30 PM"
type input "30"
click at [525, 317] on span at bounding box center [529, 319] width 12 height 13
type input "[DATE] 1:30 PM"
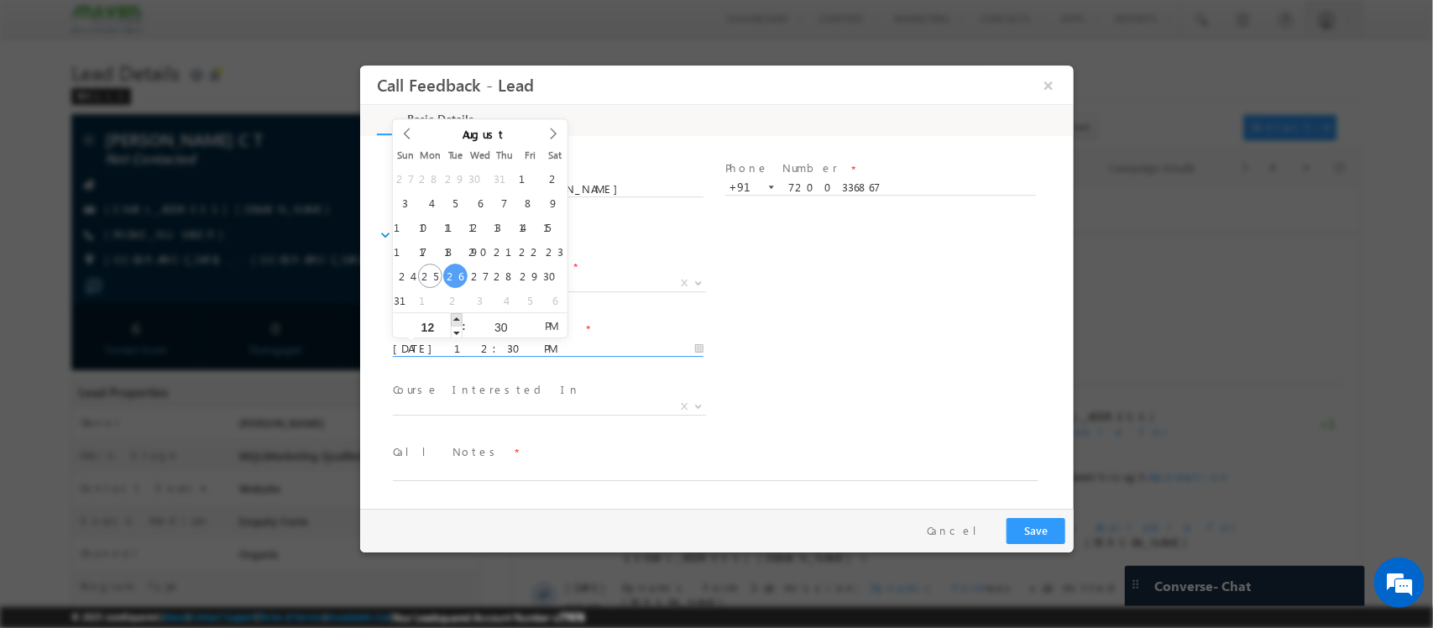
type input "01"
click at [450, 320] on span at bounding box center [456, 319] width 12 height 13
click at [712, 397] on div "Course Interested In * Executive [DOMAIN_NAME] in VLSI Design Advanced VLSI Des…" at bounding box center [555, 400] width 326 height 39
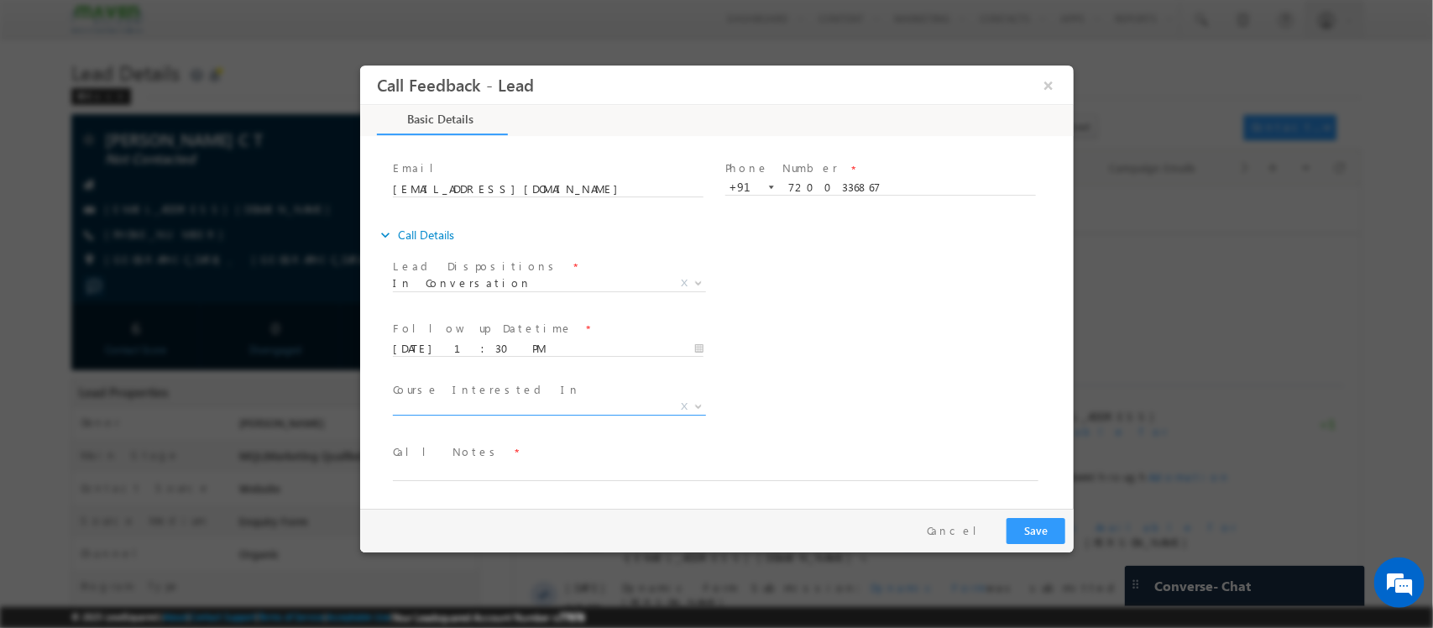
drag, startPoint x: 593, startPoint y: 413, endPoint x: 569, endPoint y: 406, distance: 24.7
click at [569, 406] on span "Executive [DOMAIN_NAME] in VLSI Design Advanced VLSI Design & Verification Cour…" at bounding box center [555, 410] width 326 height 20
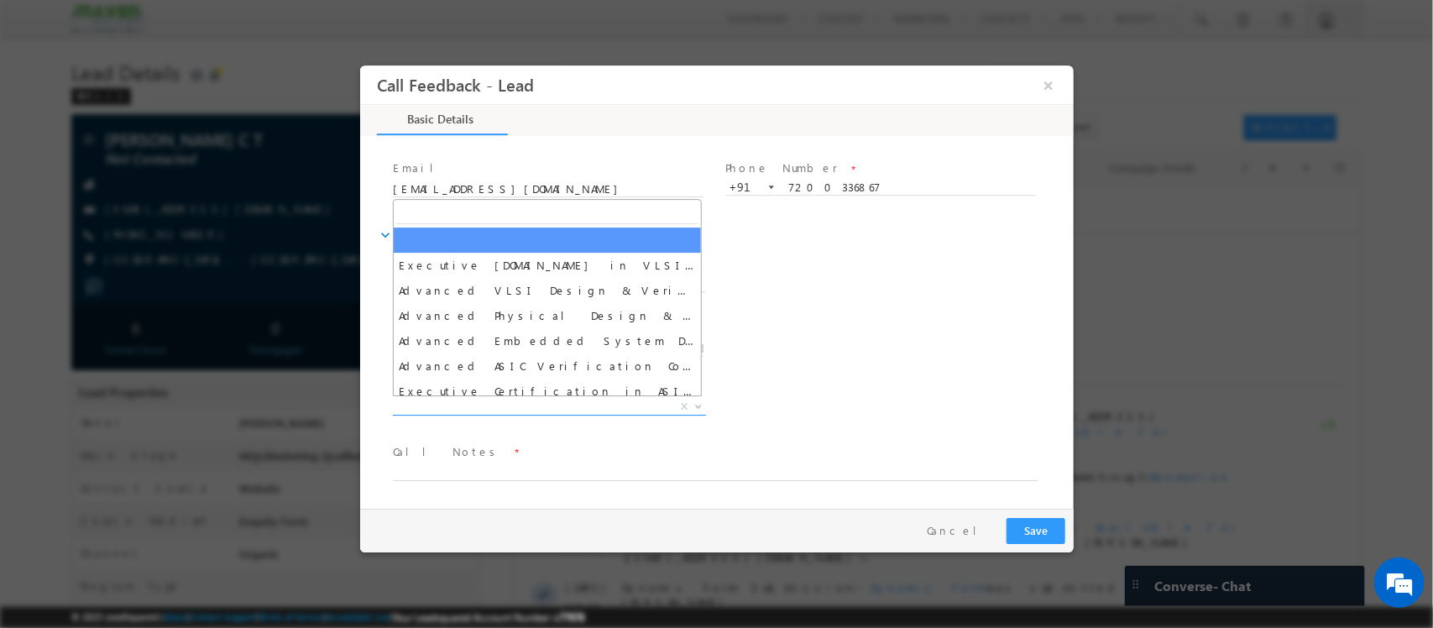
click at [569, 406] on span "X" at bounding box center [548, 407] width 313 height 17
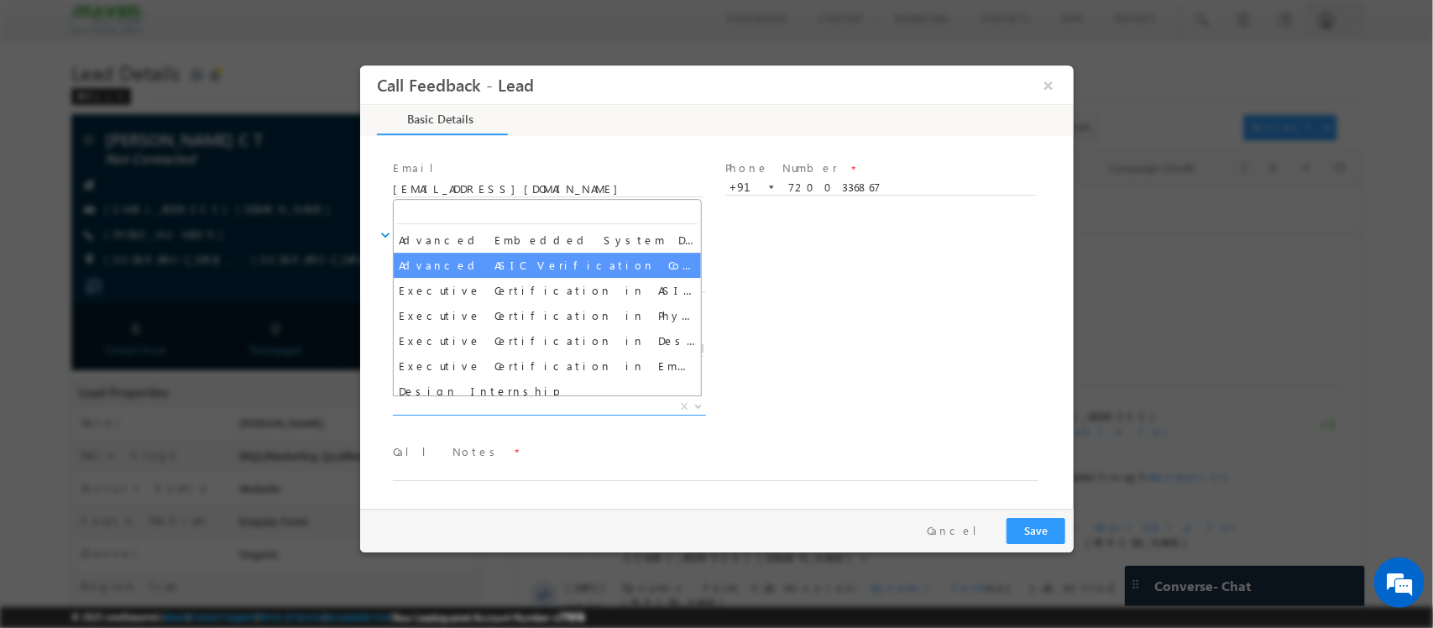
scroll to position [114, 0]
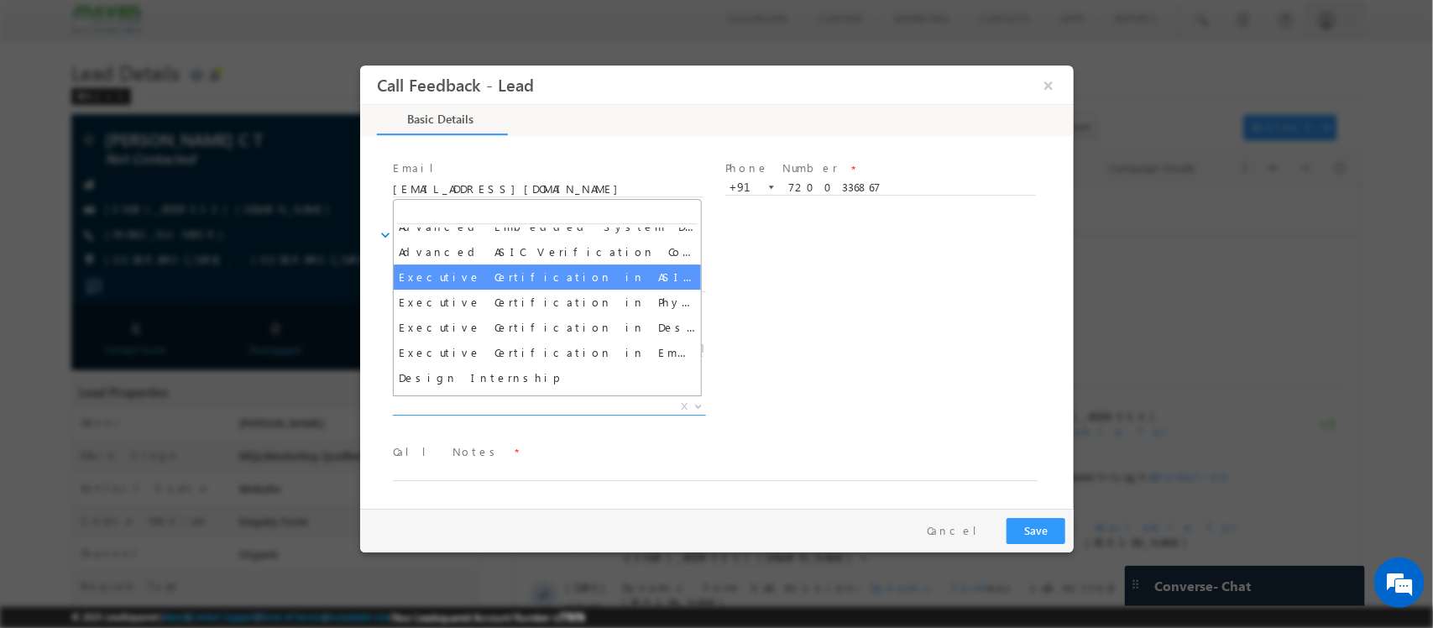
select select "Executive Certification in ASIC Verification"
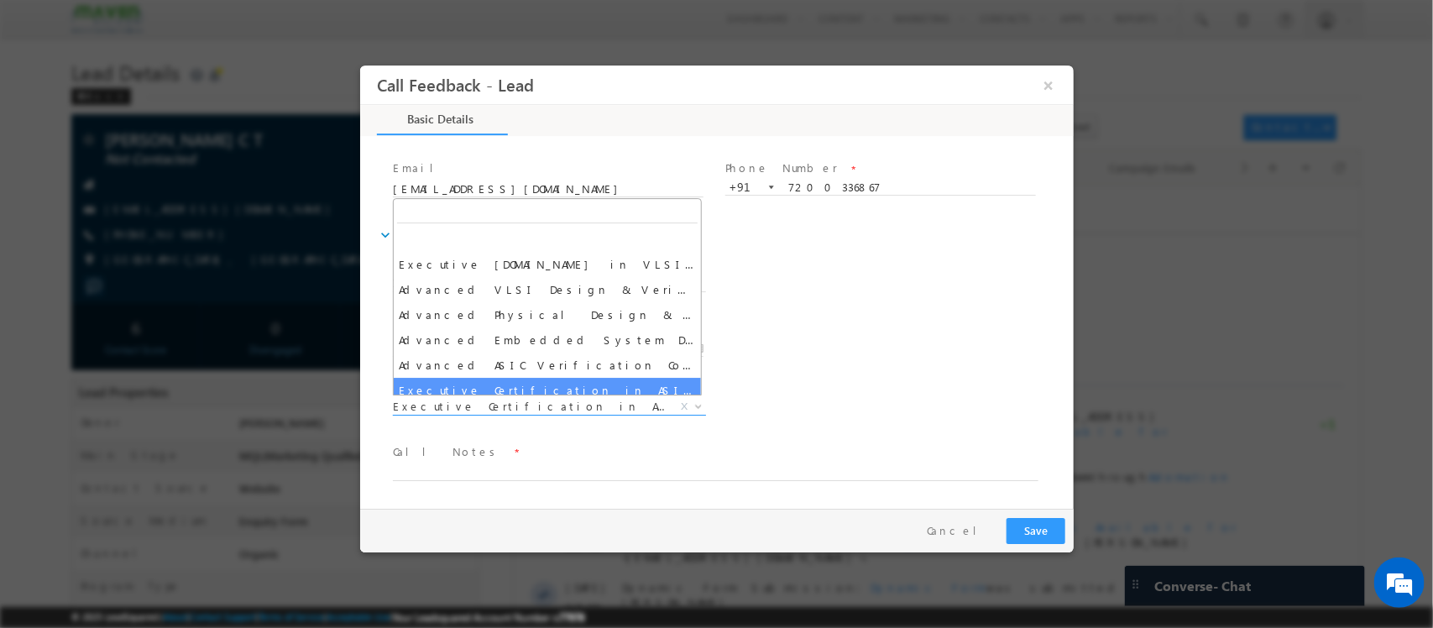
click at [599, 410] on span "Executive Certification in ASIC Verification" at bounding box center [528, 406] width 273 height 15
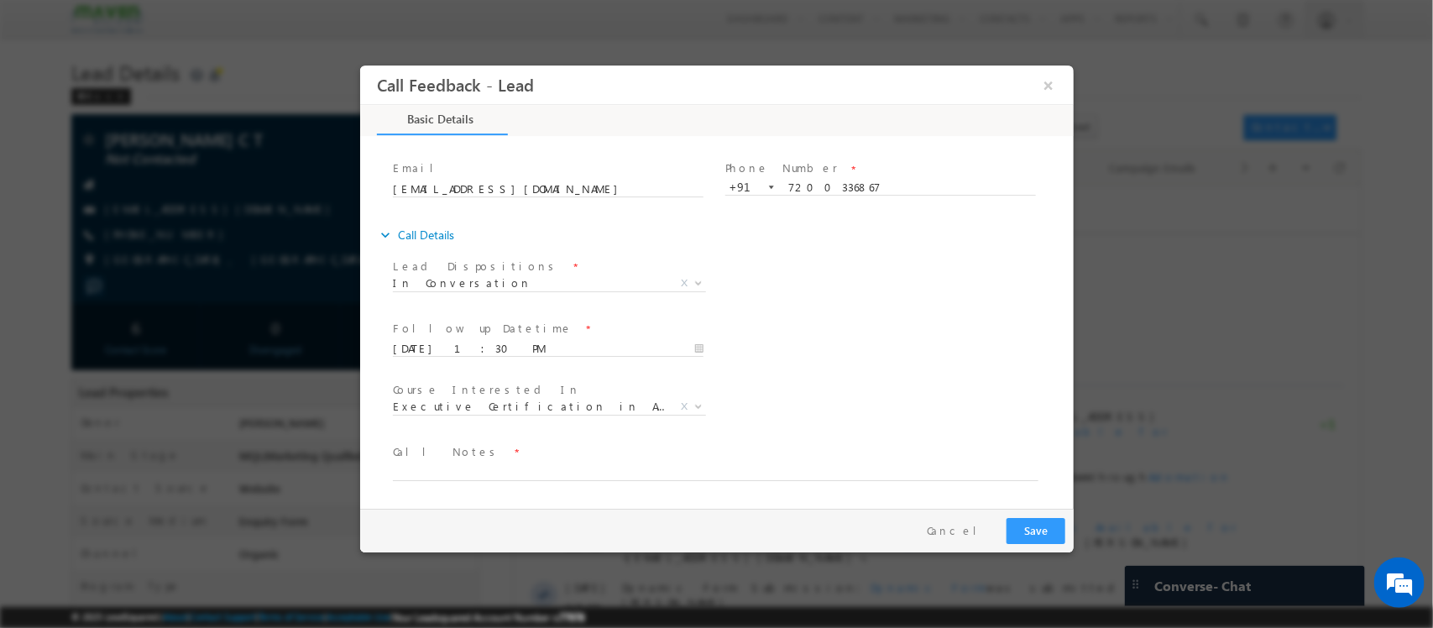
click at [956, 359] on div "Follow up Datetime * [DATE] 1:30 PM Program Type * Long Term Short Term X" at bounding box center [731, 348] width 684 height 62
click at [683, 465] on textarea at bounding box center [715, 471] width 646 height 19
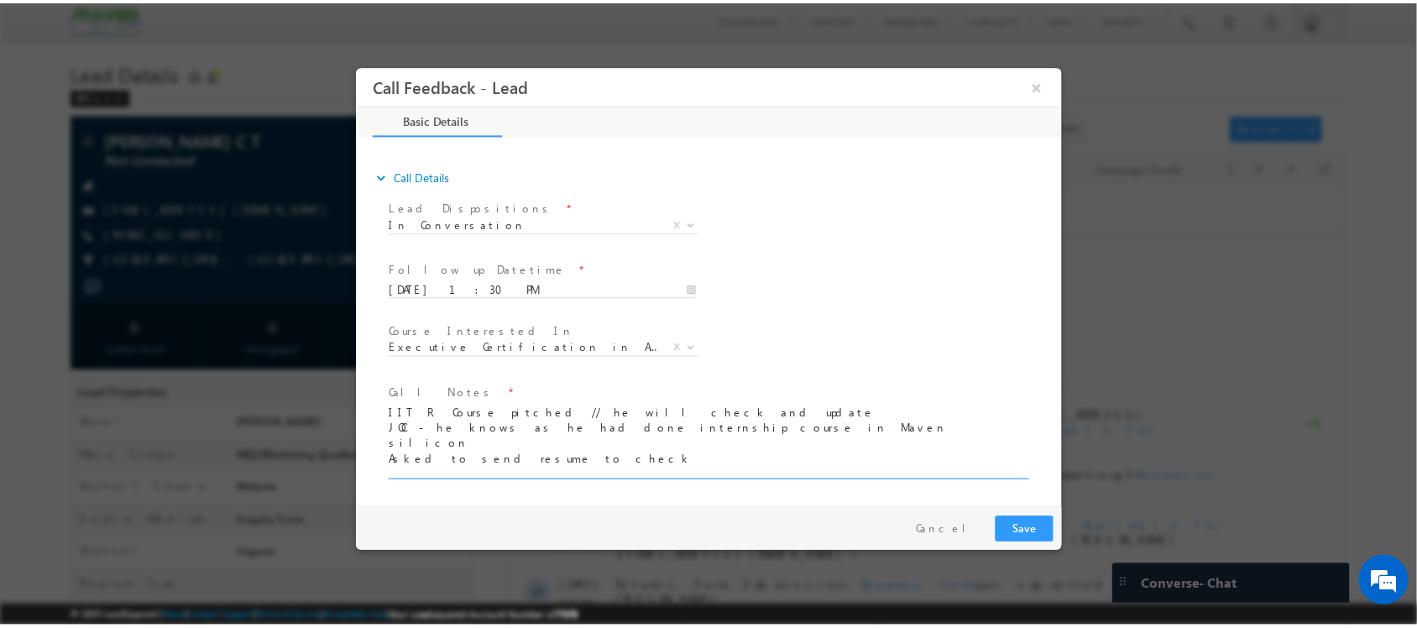
scroll to position [3, 0]
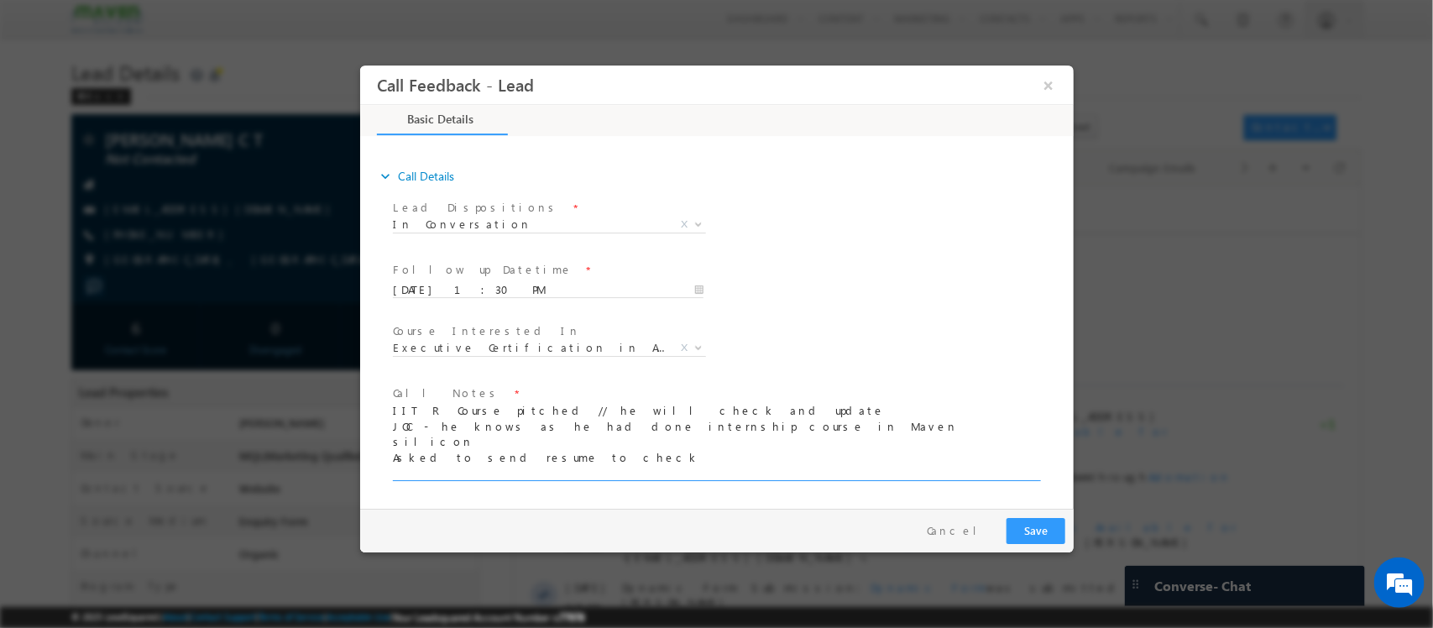
type textarea "IIT R Course pitched // he will check and update JOC - he knows as he had done …"
click at [1040, 522] on button "Save" at bounding box center [1035, 531] width 59 height 26
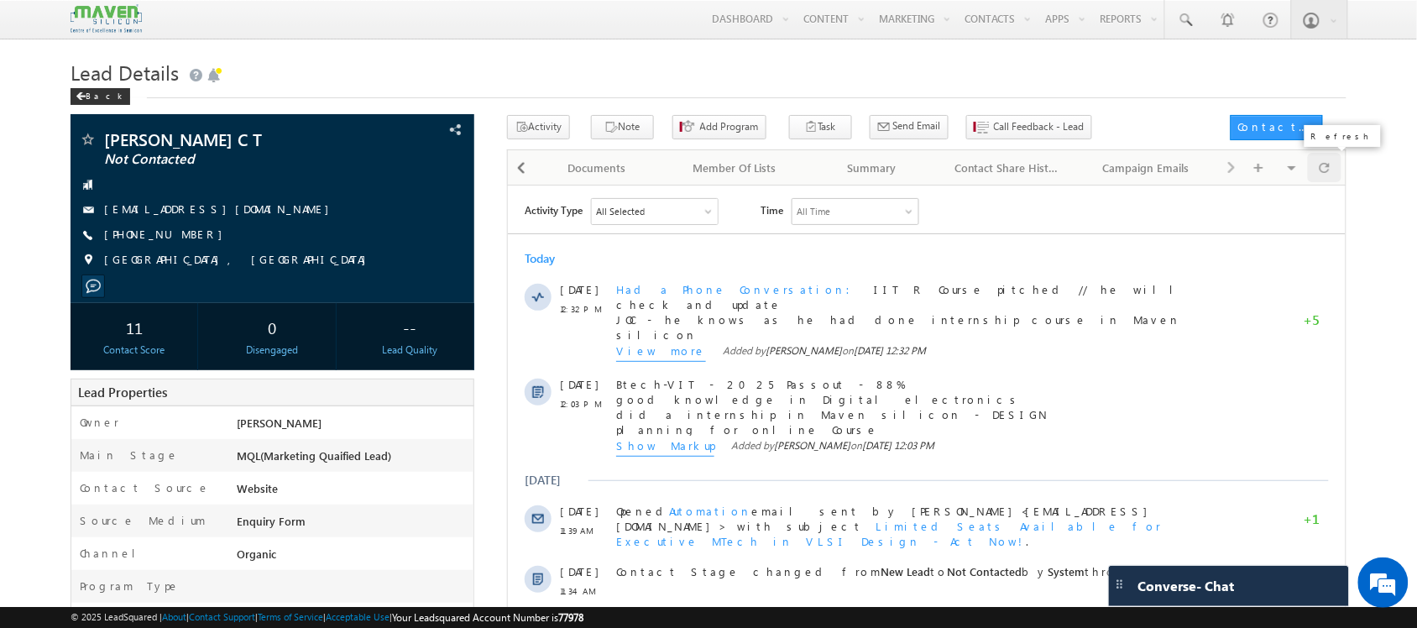
click at [1308, 161] on div at bounding box center [1324, 167] width 33 height 29
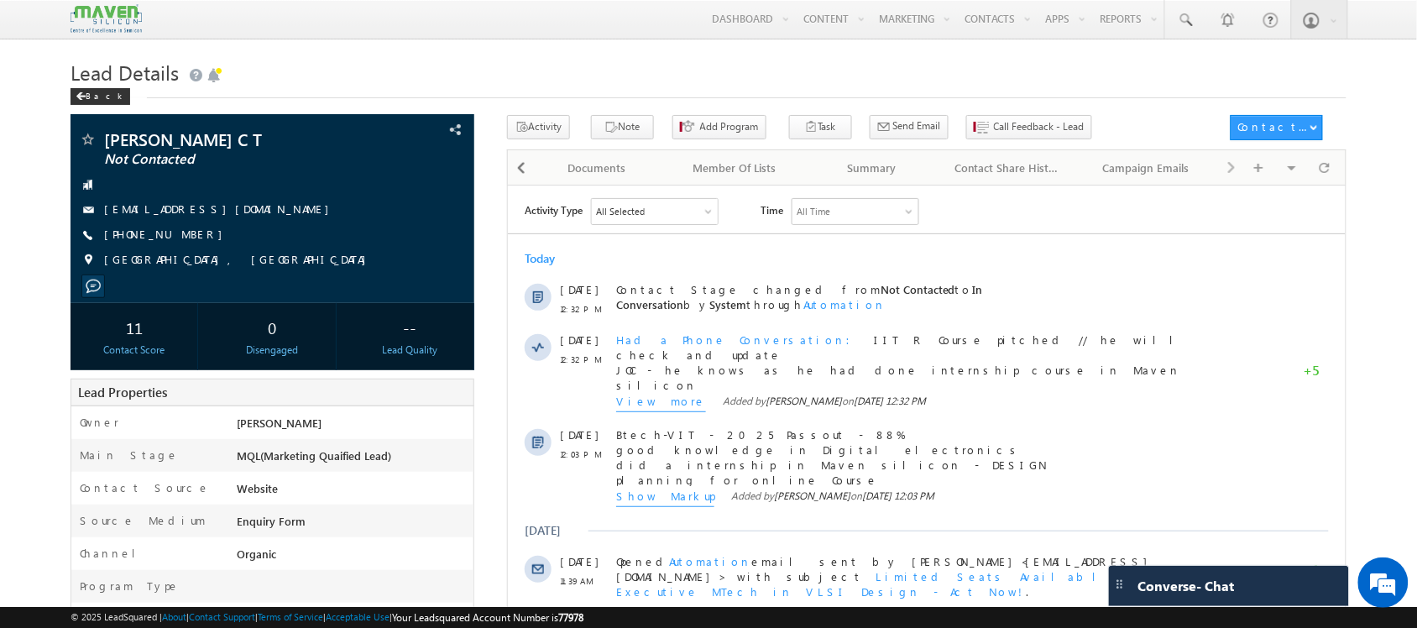
scroll to position [0, 0]
